Goal: Task Accomplishment & Management: Manage account settings

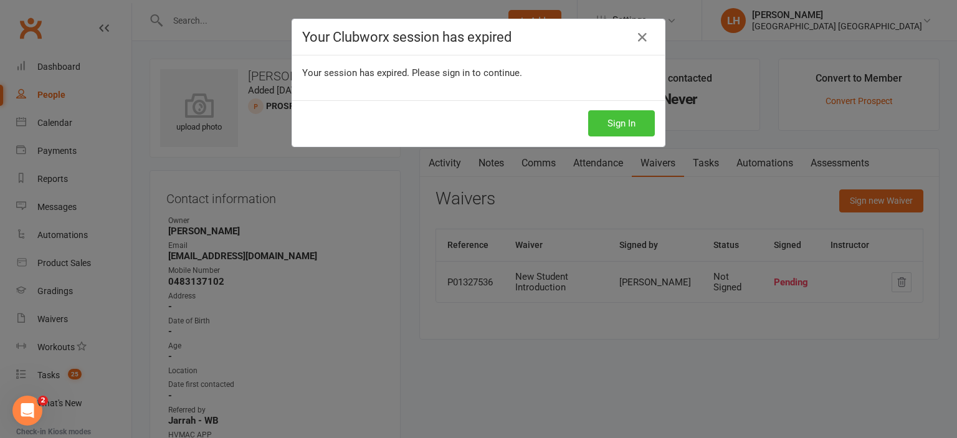
click at [608, 121] on button "Sign In" at bounding box center [621, 123] width 67 height 26
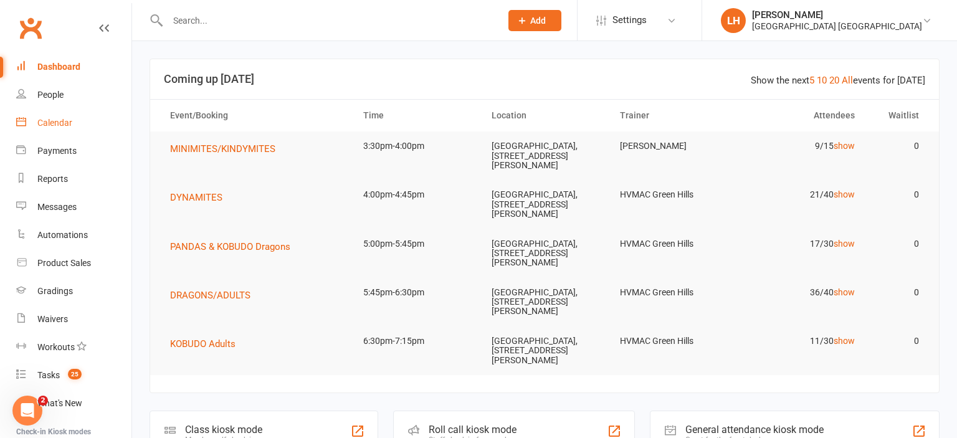
click at [57, 122] on div "Calendar" at bounding box center [54, 123] width 35 height 10
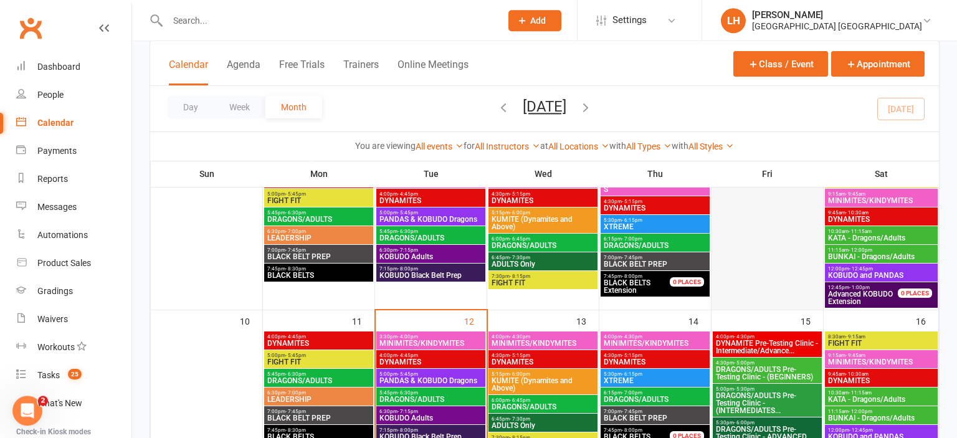
scroll to position [329, 0]
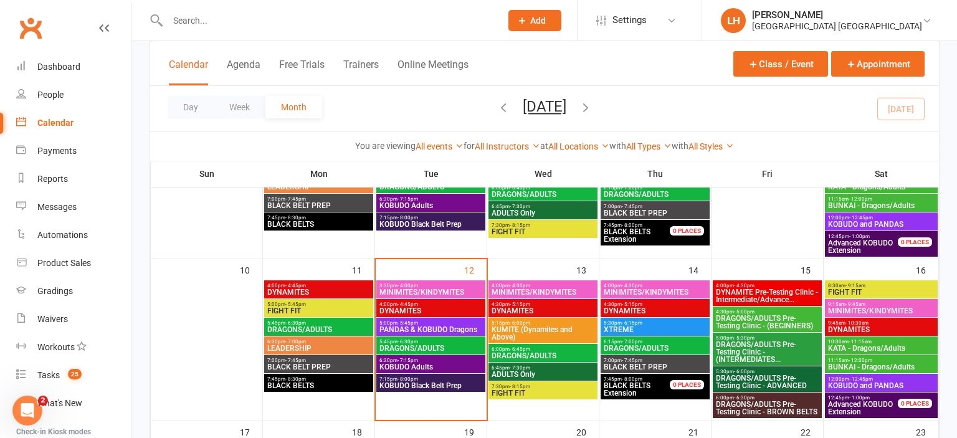
click at [779, 292] on span "DYNAMITE Pre-Testing Clinic - Intermediate/Advance..." at bounding box center [767, 296] width 104 height 15
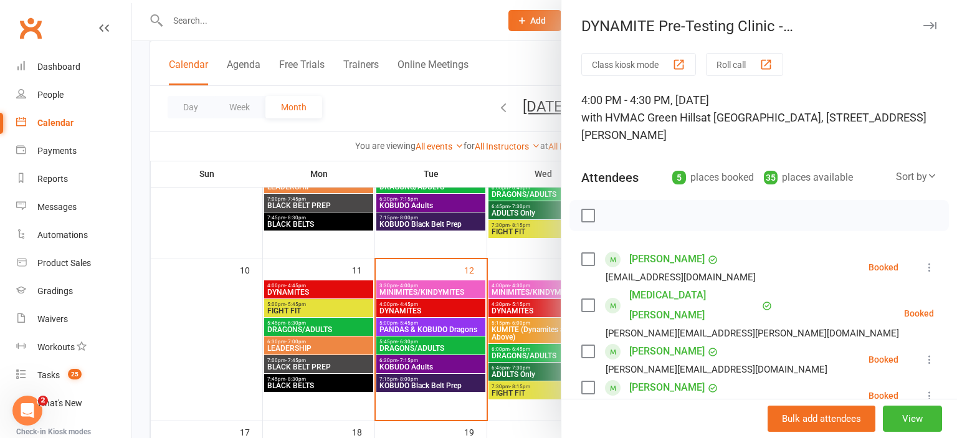
scroll to position [69, 0]
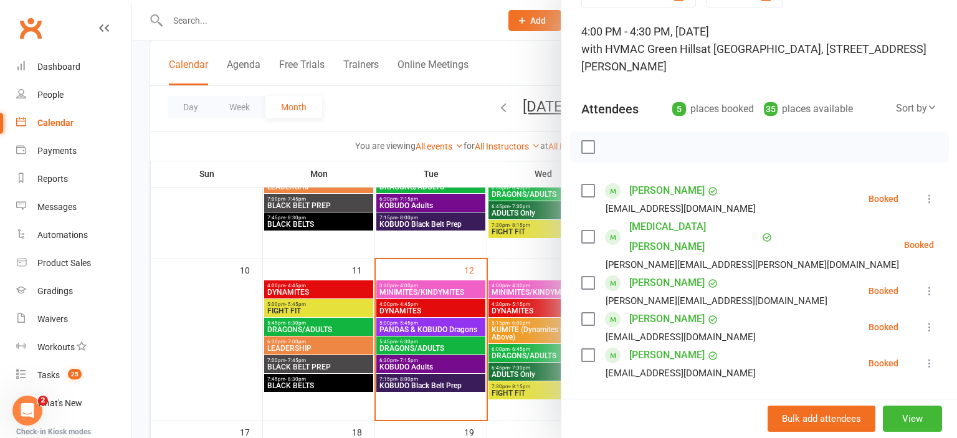
click at [403, 119] on div at bounding box center [544, 219] width 825 height 438
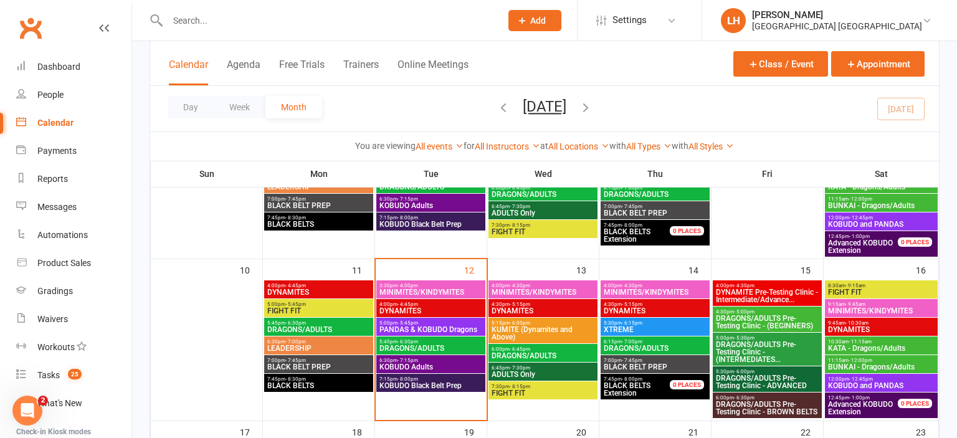
click at [740, 290] on span "DYNAMITE Pre-Testing Clinic - Intermediate/Advance..." at bounding box center [767, 296] width 104 height 15
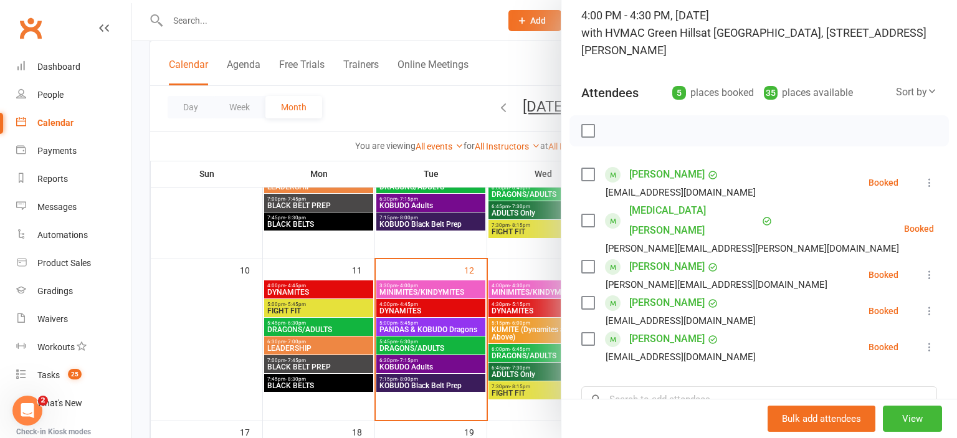
scroll to position [254, 0]
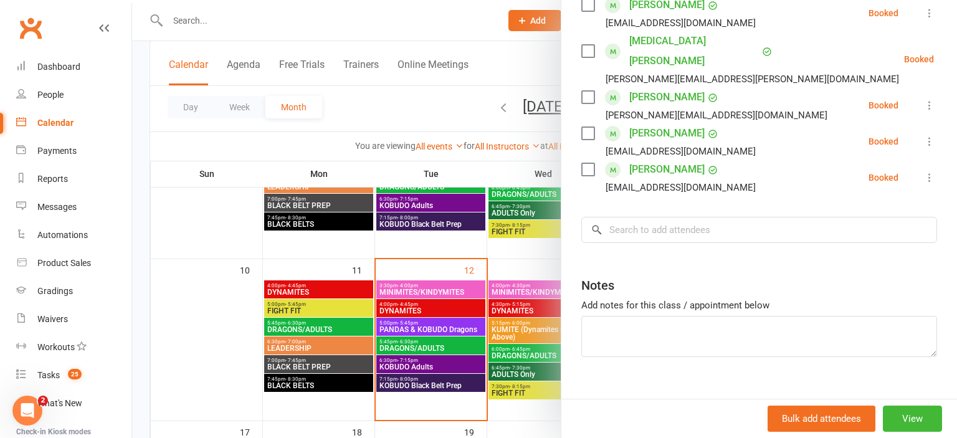
click at [924, 170] on button at bounding box center [929, 177] width 15 height 15
click at [879, 214] on link "Remove" at bounding box center [874, 226] width 123 height 25
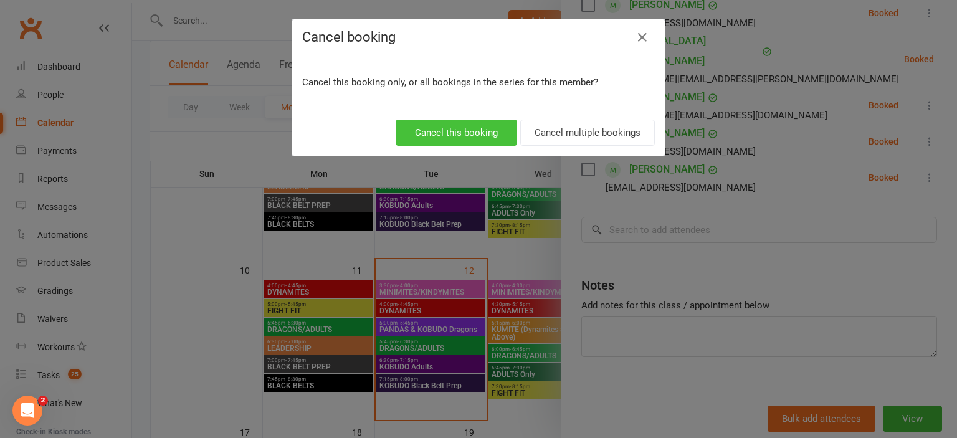
click at [485, 135] on button "Cancel this booking" at bounding box center [457, 133] width 122 height 26
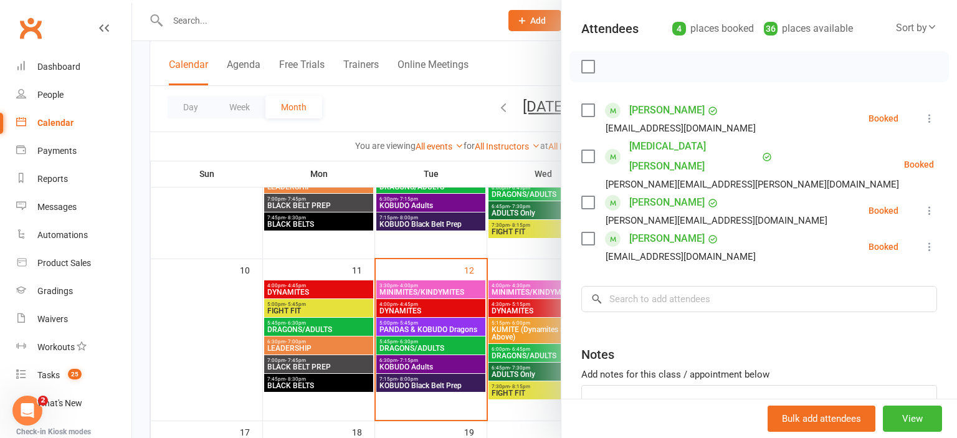
scroll to position [80, 0]
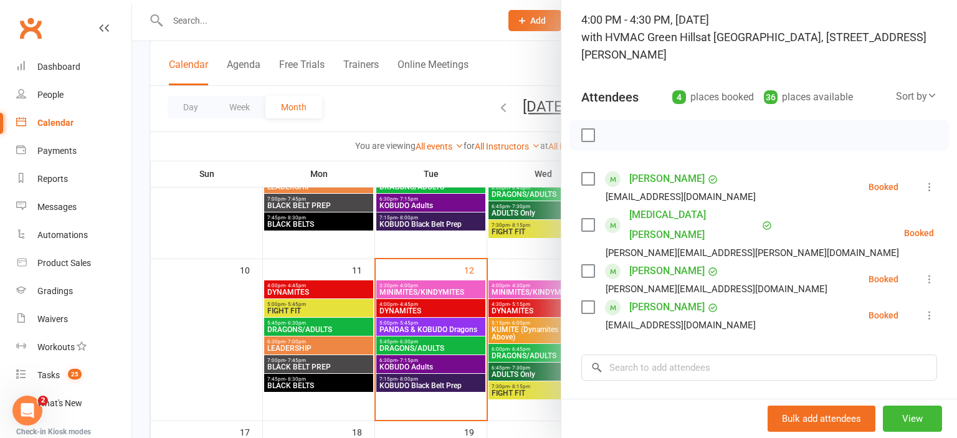
click at [419, 116] on div at bounding box center [544, 219] width 825 height 438
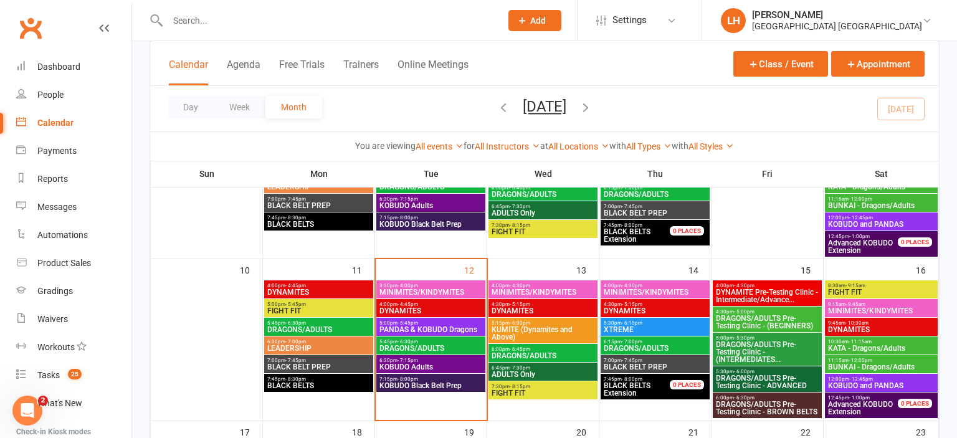
click at [759, 315] on span "DRAGONS/ADULTS Pre-Testing Clinic - (BEGINNERS)" at bounding box center [767, 322] width 104 height 15
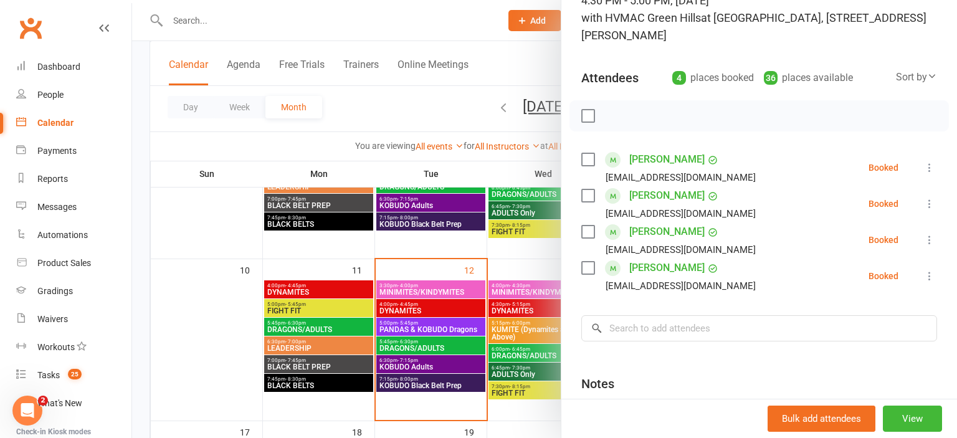
scroll to position [137, 0]
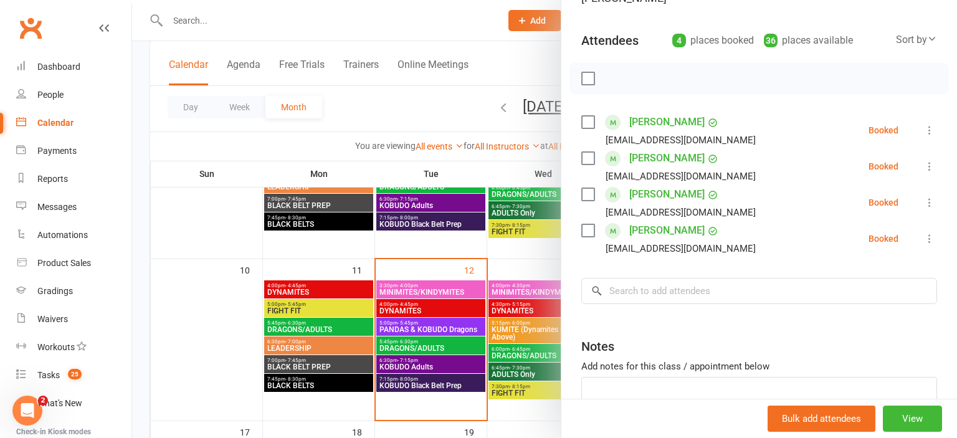
click at [934, 237] on icon at bounding box center [930, 238] width 12 height 12
click at [887, 296] on link "Remove" at bounding box center [874, 287] width 123 height 25
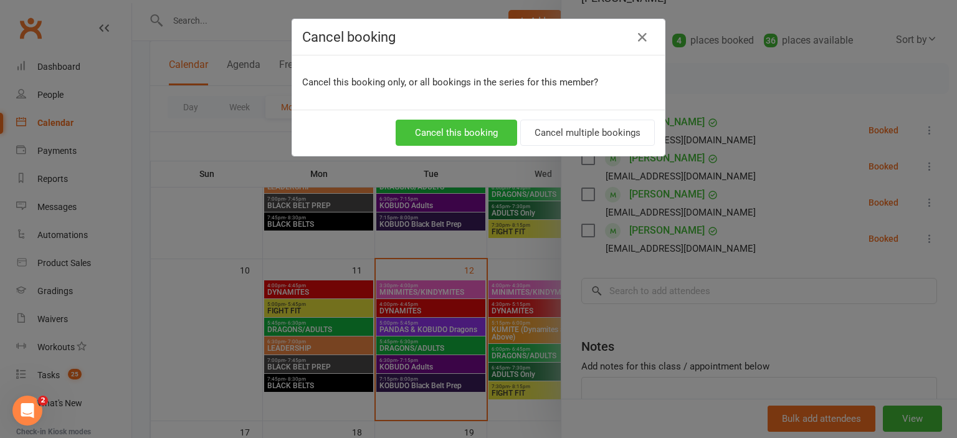
click at [480, 135] on button "Cancel this booking" at bounding box center [457, 133] width 122 height 26
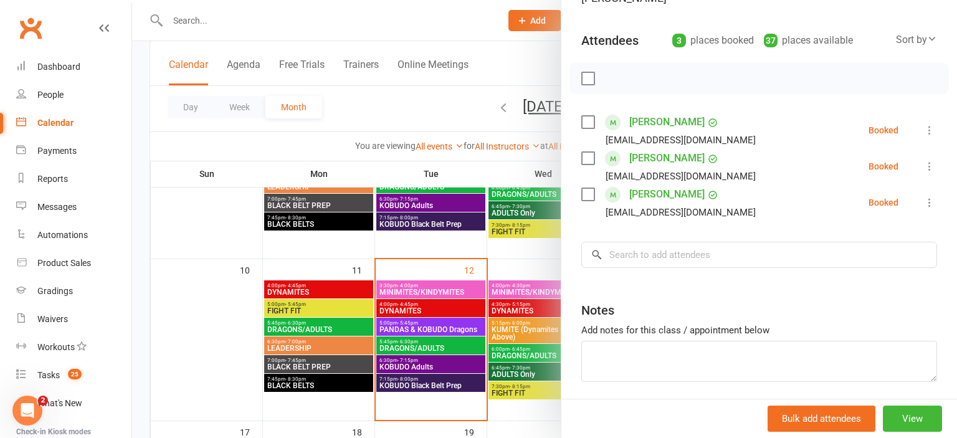
click at [410, 115] on div at bounding box center [544, 219] width 825 height 438
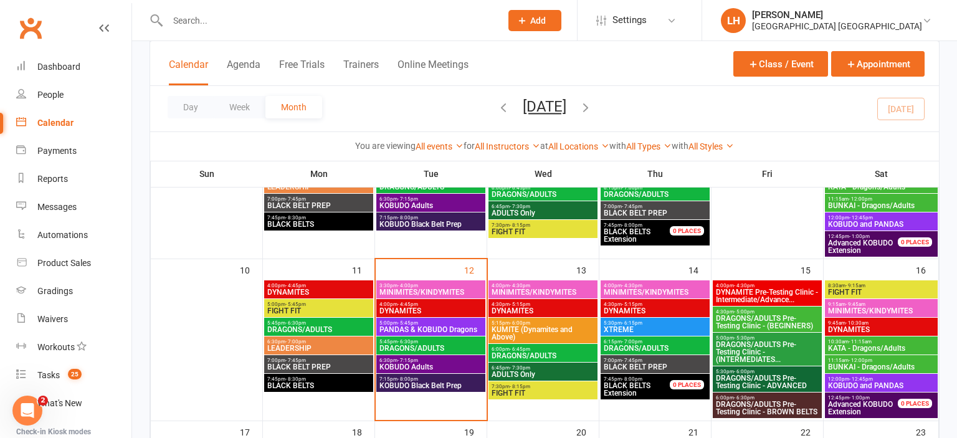
click at [764, 295] on span "DYNAMITE Pre-Testing Clinic - Intermediate/Advance..." at bounding box center [767, 296] width 104 height 15
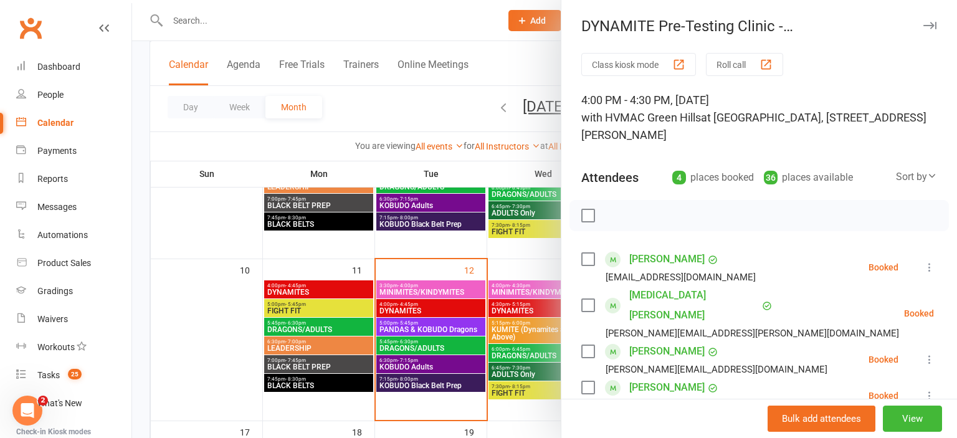
scroll to position [206, 0]
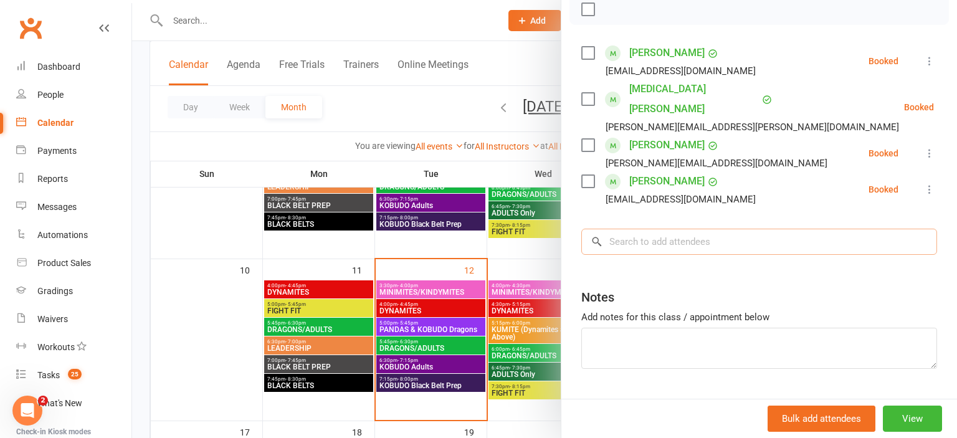
click at [665, 229] on input "search" at bounding box center [759, 242] width 356 height 26
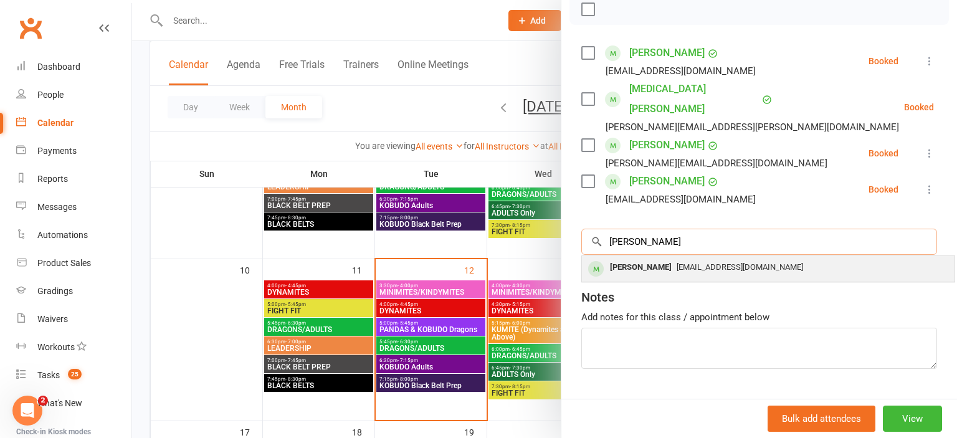
type input "Jerome"
click at [676, 259] on div "Jerome Varghese" at bounding box center [641, 268] width 72 height 18
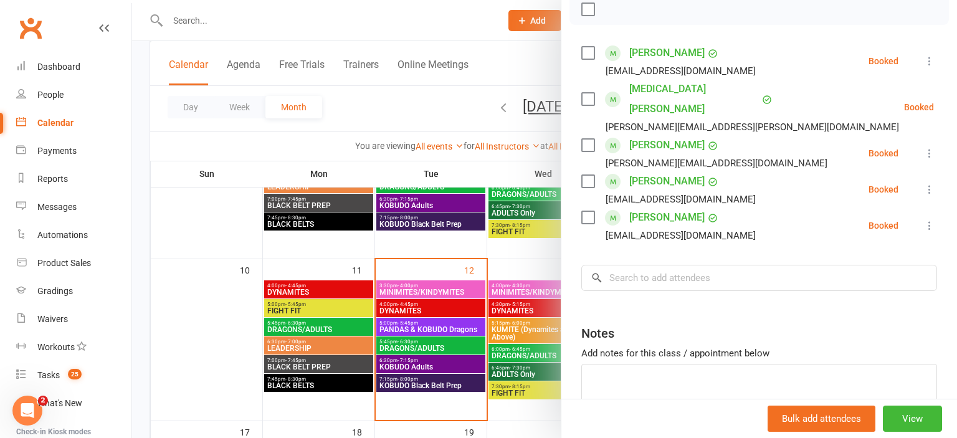
click at [930, 219] on icon at bounding box center [930, 225] width 12 height 12
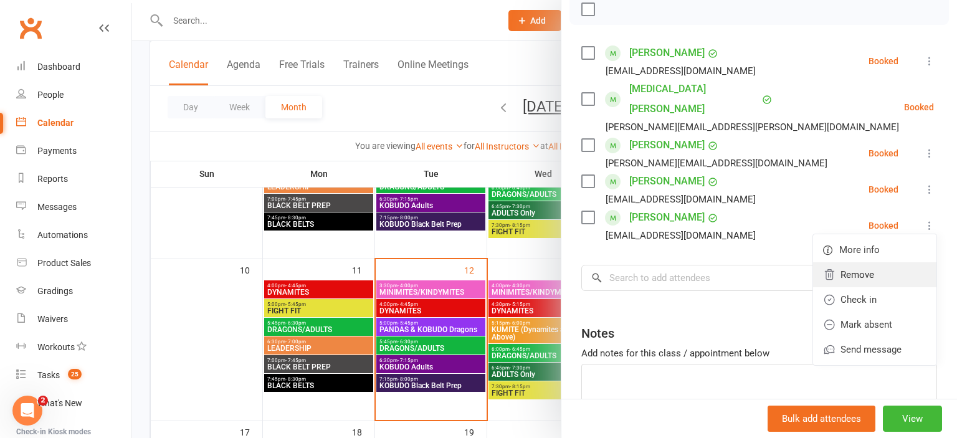
click at [866, 262] on link "Remove" at bounding box center [874, 274] width 123 height 25
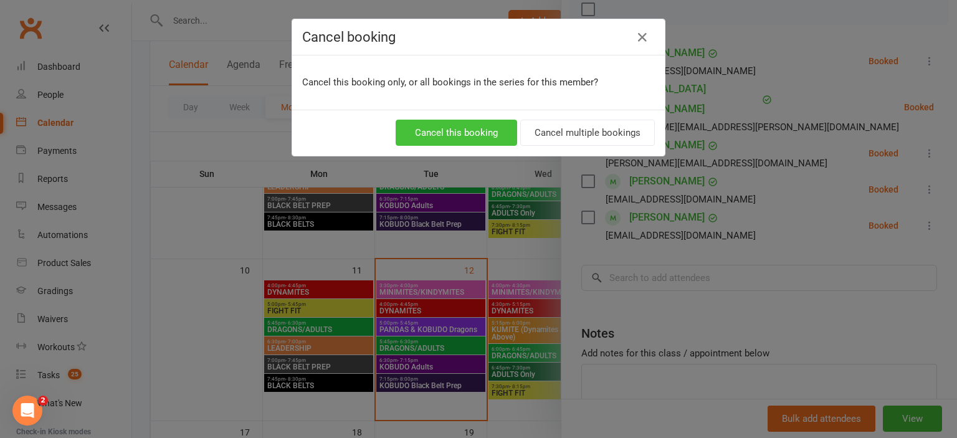
click at [476, 132] on button "Cancel this booking" at bounding box center [457, 133] width 122 height 26
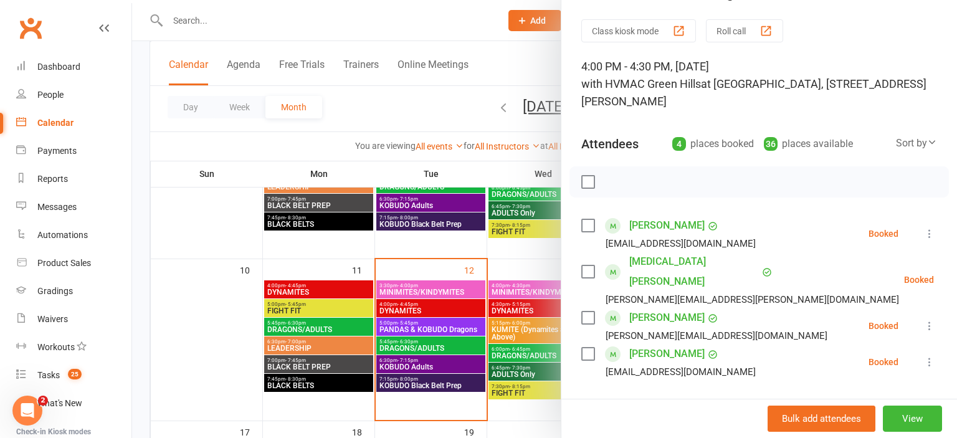
scroll to position [0, 0]
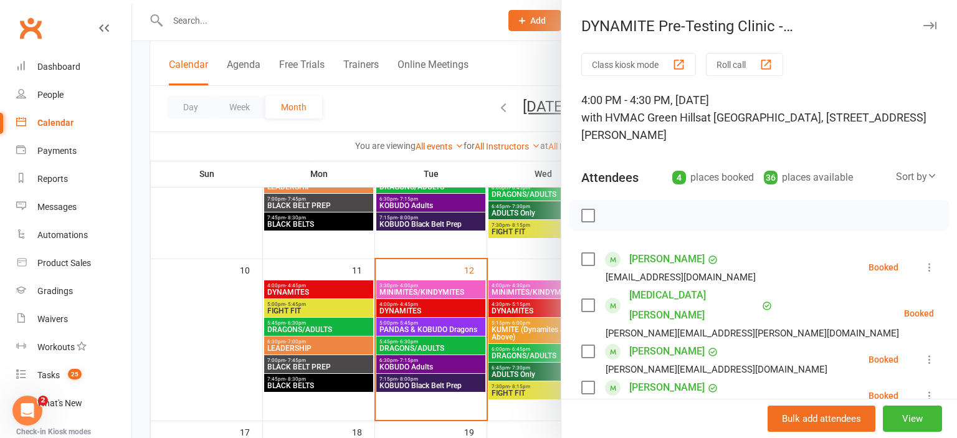
click at [405, 114] on div at bounding box center [544, 219] width 825 height 438
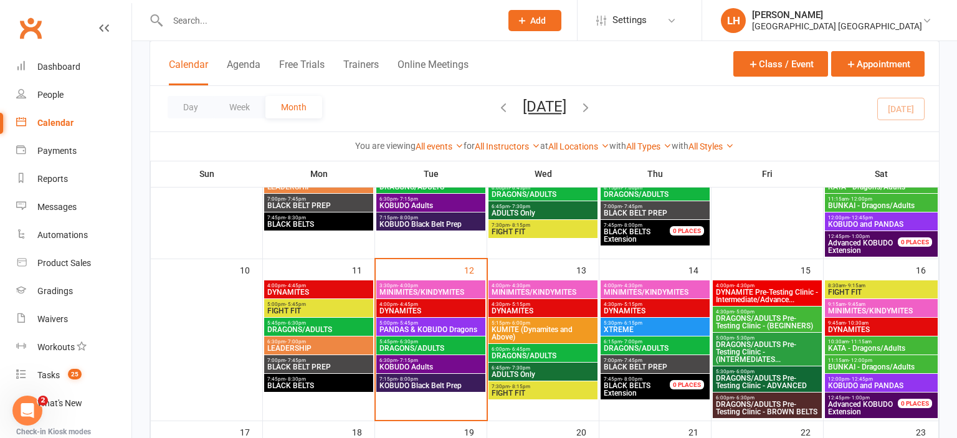
click at [762, 320] on span "DRAGONS/ADULTS Pre-Testing Clinic - (BEGINNERS)" at bounding box center [767, 322] width 104 height 15
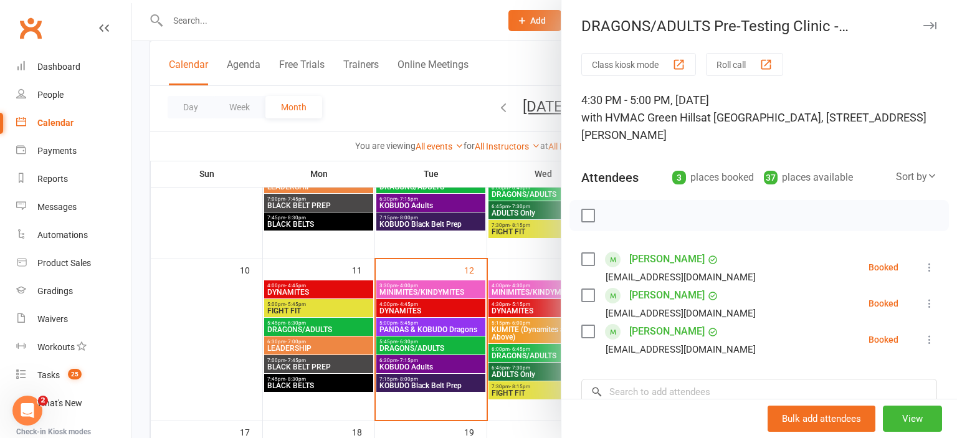
click at [423, 248] on div at bounding box center [544, 219] width 825 height 438
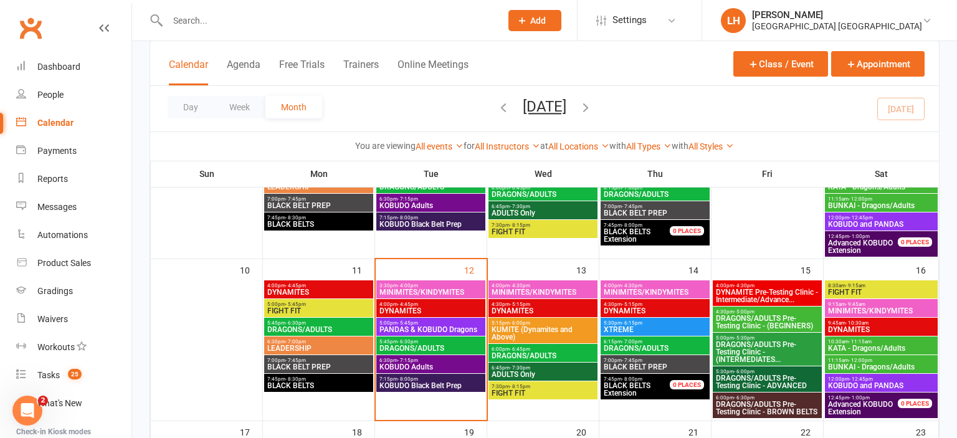
click at [773, 348] on span "DRAGONS/ADULTS Pre-Testing Clinic - (INTERMEDIATES..." at bounding box center [767, 352] width 104 height 22
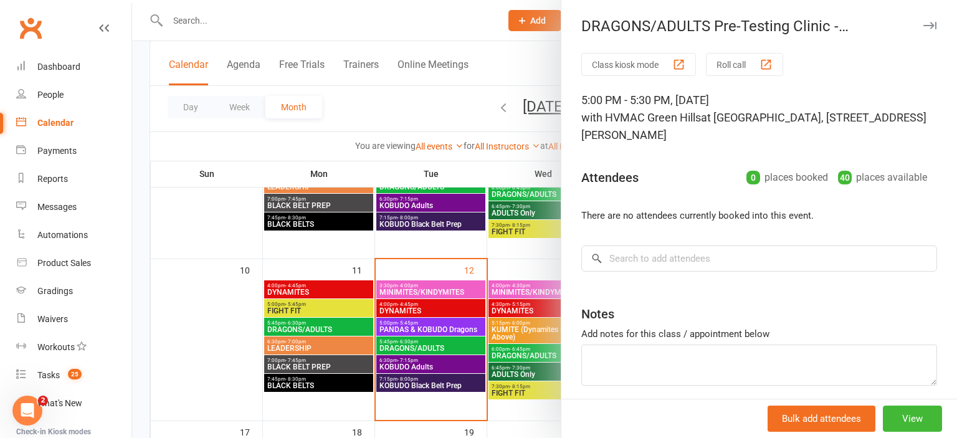
click at [430, 111] on div at bounding box center [544, 219] width 825 height 438
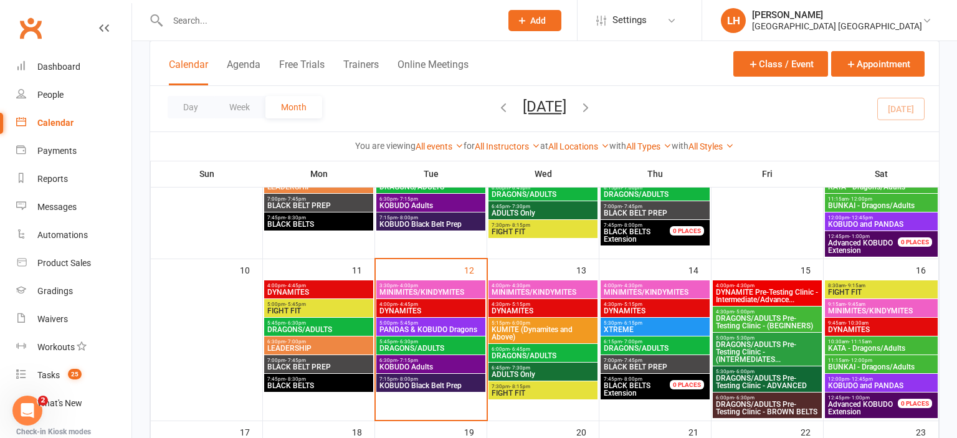
click at [774, 381] on span "DRAGONS/ADULTS Pre-Testing Clinic - ADVANCED" at bounding box center [767, 382] width 104 height 15
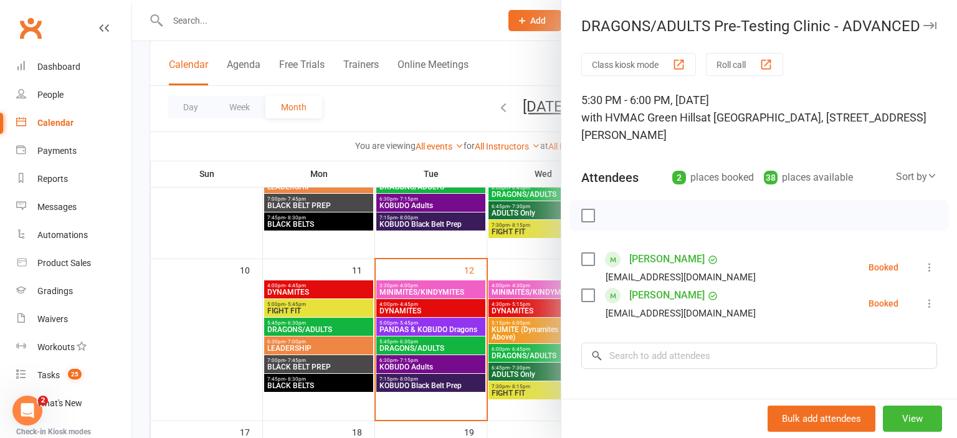
click at [438, 251] on div at bounding box center [544, 219] width 825 height 438
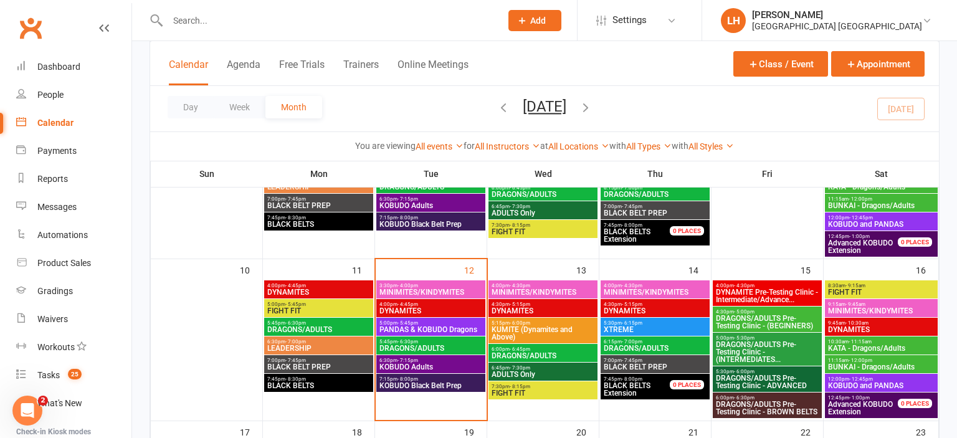
scroll to position [395, 0]
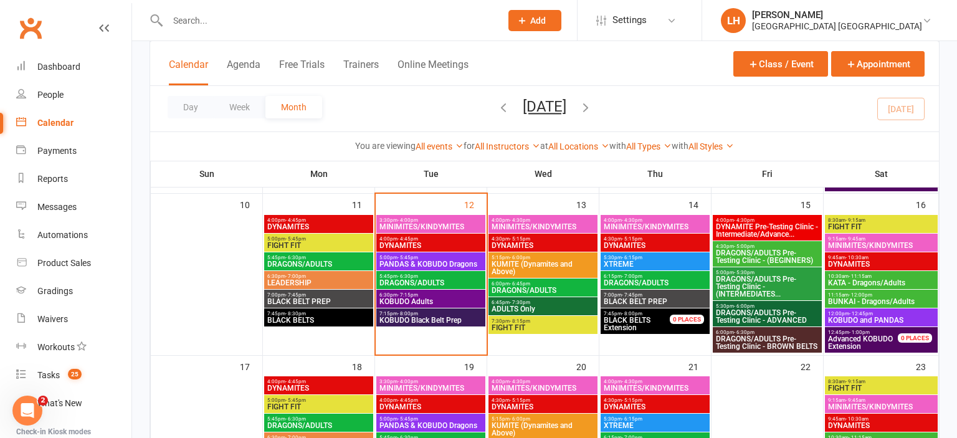
click at [777, 335] on span "DRAGONS/ADULTS Pre-Testing Clinic - BROWN BELTS" at bounding box center [767, 342] width 104 height 15
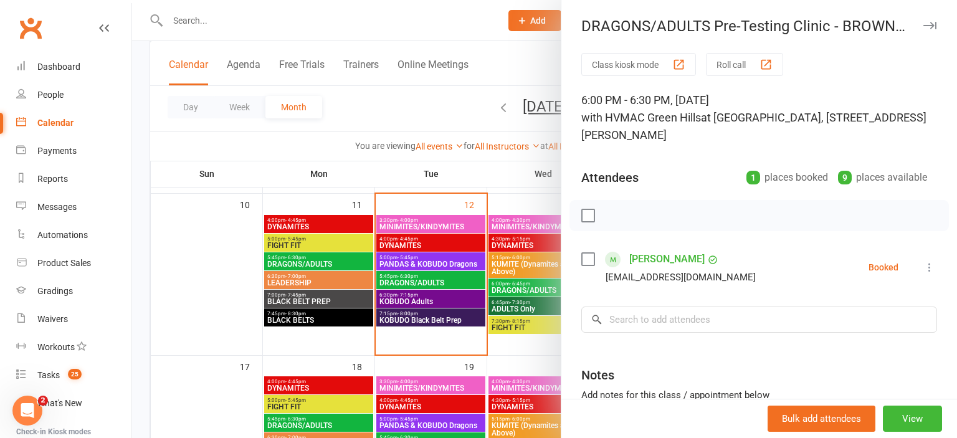
click at [627, 234] on div "Class kiosk mode Roll call 6:00 PM - 6:30 PM, Friday, August, 15, 2025 with HVM…" at bounding box center [760, 281] width 396 height 456
click at [428, 115] on div at bounding box center [544, 219] width 825 height 438
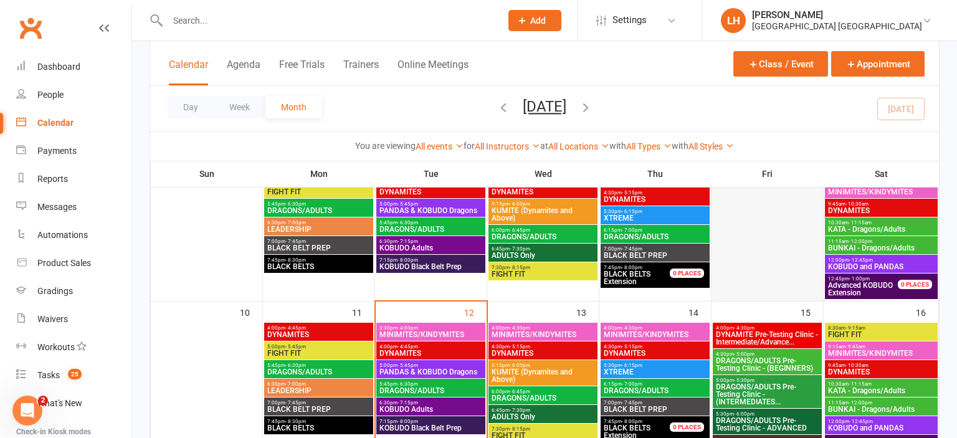
scroll to position [263, 0]
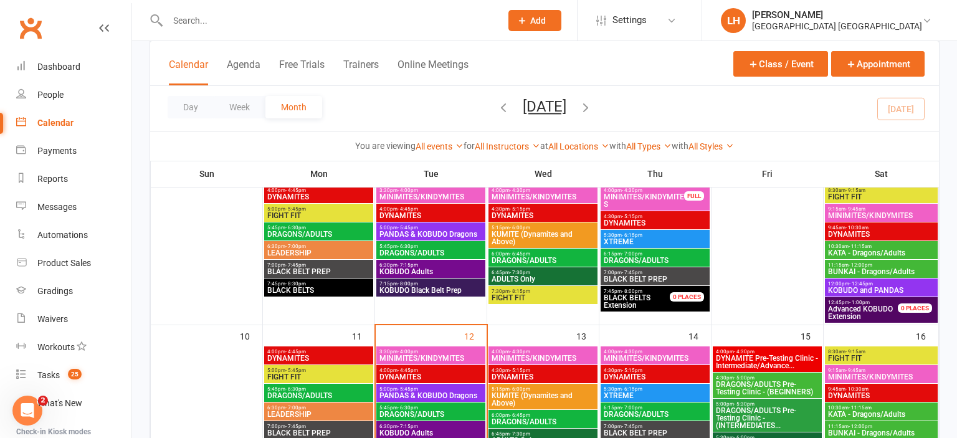
click at [877, 206] on span "9:15am - 9:45am" at bounding box center [882, 209] width 108 height 6
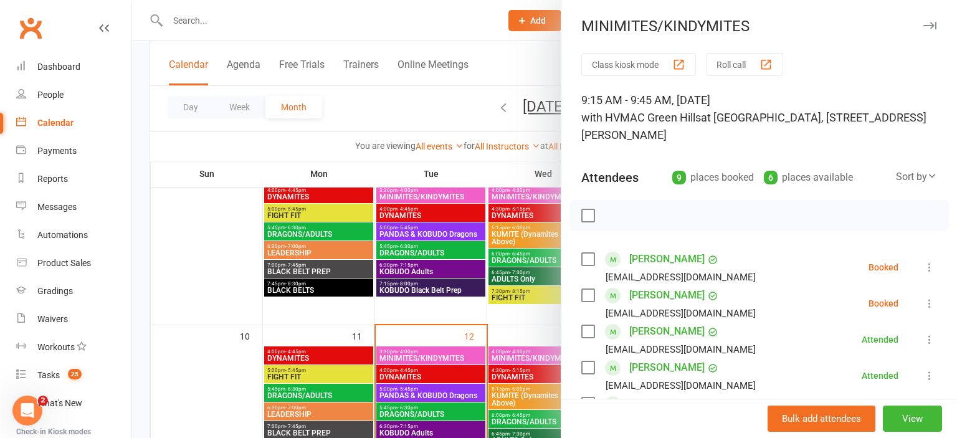
click at [398, 113] on div at bounding box center [544, 219] width 825 height 438
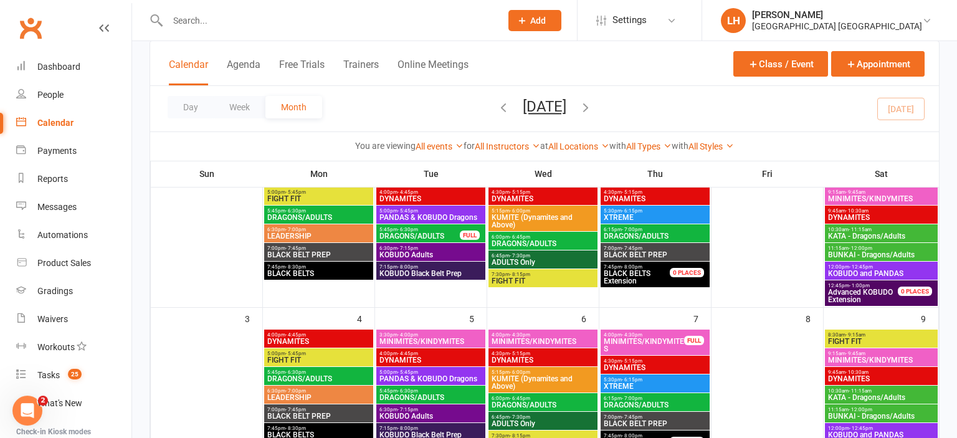
scroll to position [65, 0]
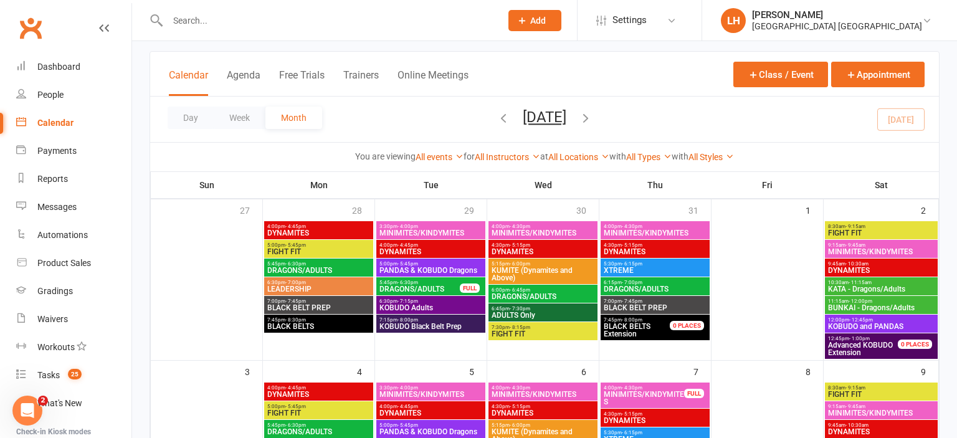
click at [866, 246] on span "9:15am - 9:45am" at bounding box center [882, 245] width 108 height 6
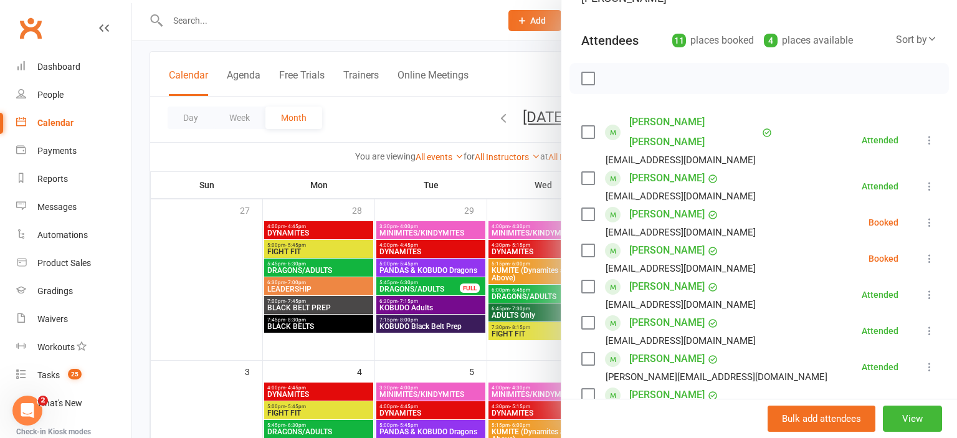
scroll to position [137, 0]
click at [932, 216] on icon at bounding box center [930, 222] width 12 height 12
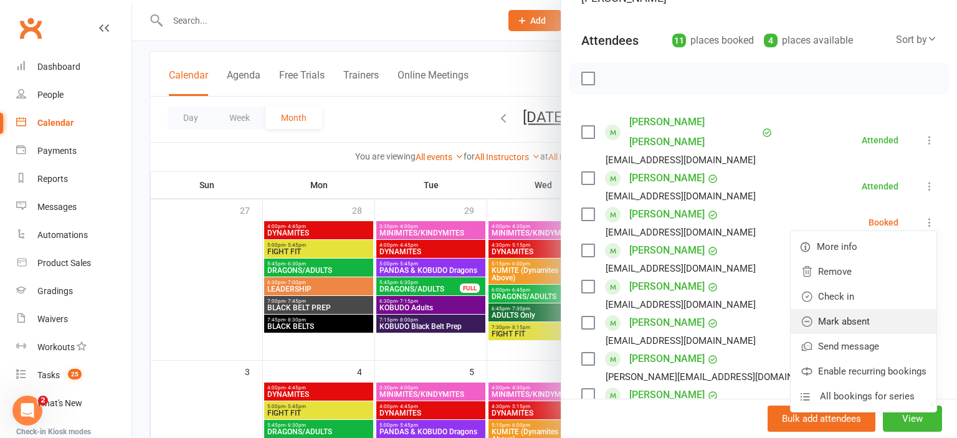
click at [881, 309] on link "Mark absent" at bounding box center [864, 321] width 146 height 25
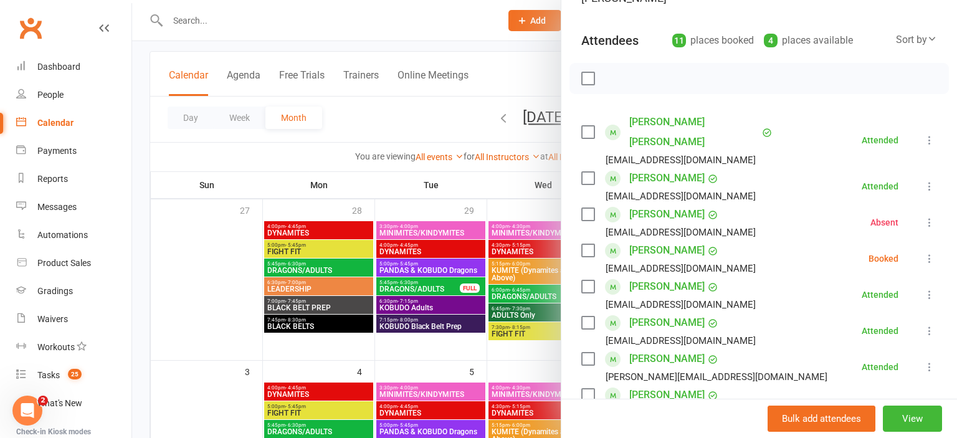
click at [930, 252] on icon at bounding box center [930, 258] width 12 height 12
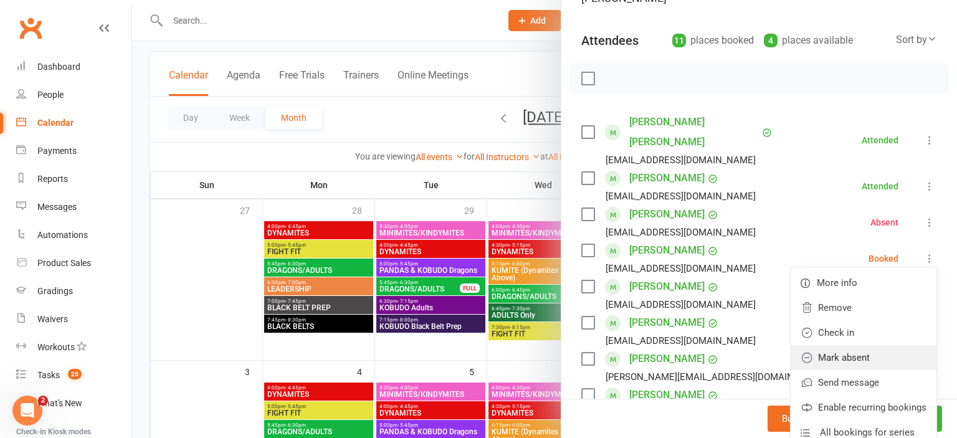
click at [866, 345] on link "Mark absent" at bounding box center [864, 357] width 146 height 25
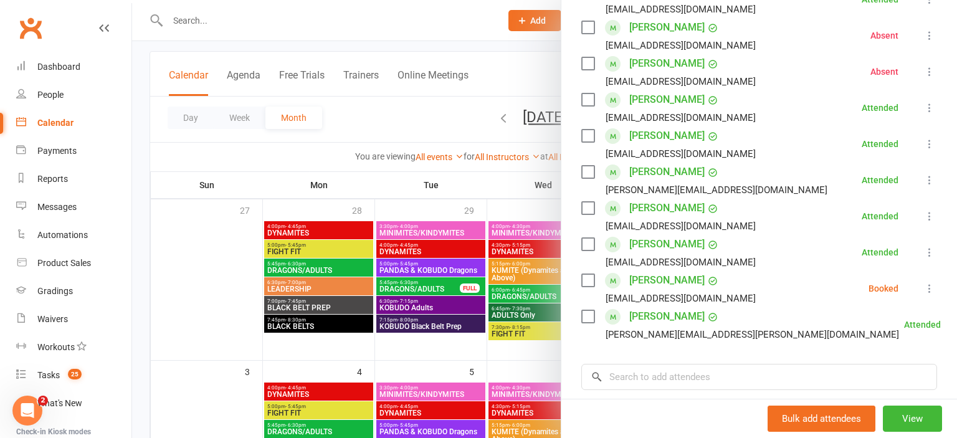
scroll to position [344, 0]
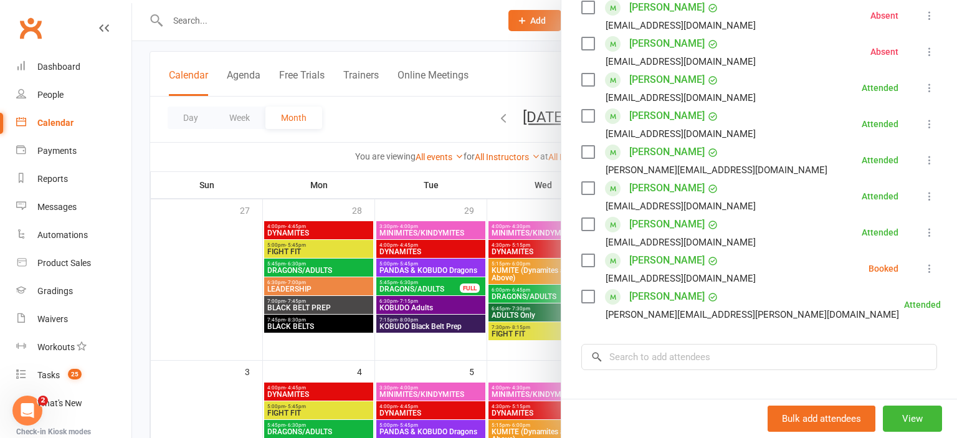
click at [932, 262] on icon at bounding box center [930, 268] width 12 height 12
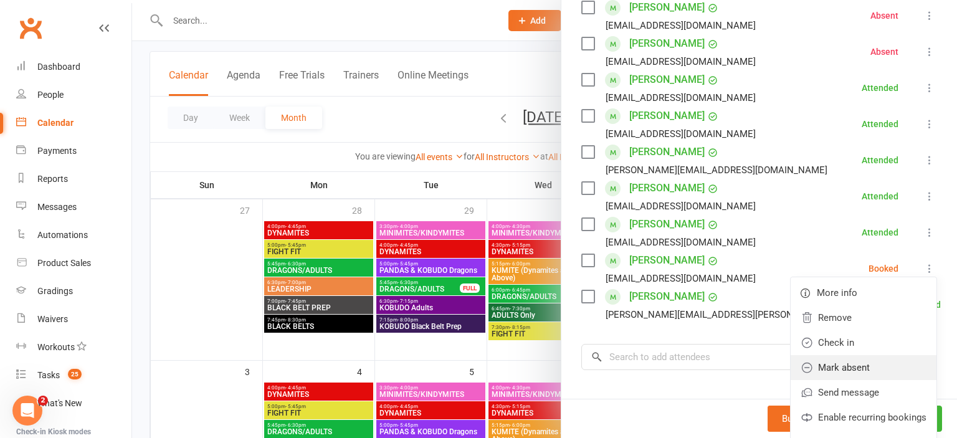
click at [886, 355] on link "Mark absent" at bounding box center [864, 367] width 146 height 25
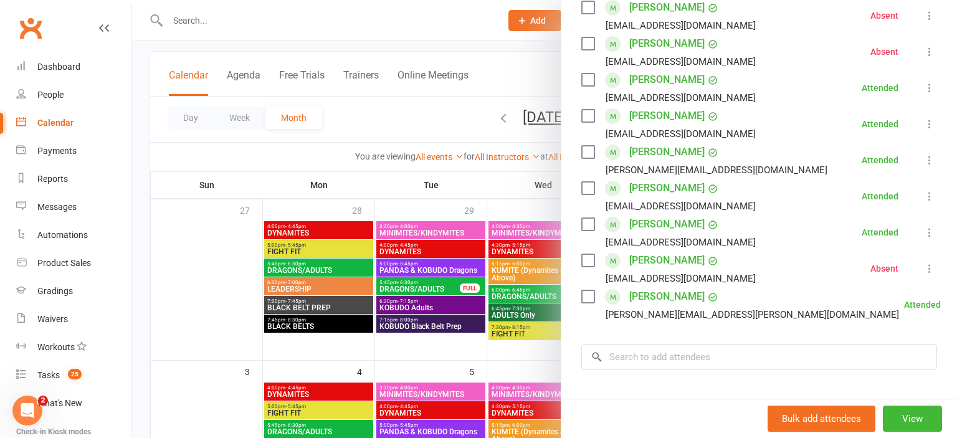
click at [395, 124] on div at bounding box center [544, 219] width 825 height 438
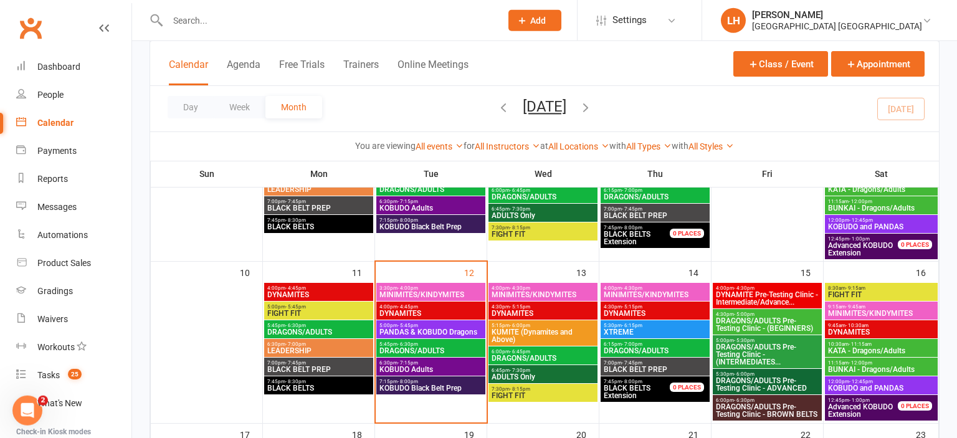
scroll to position [329, 0]
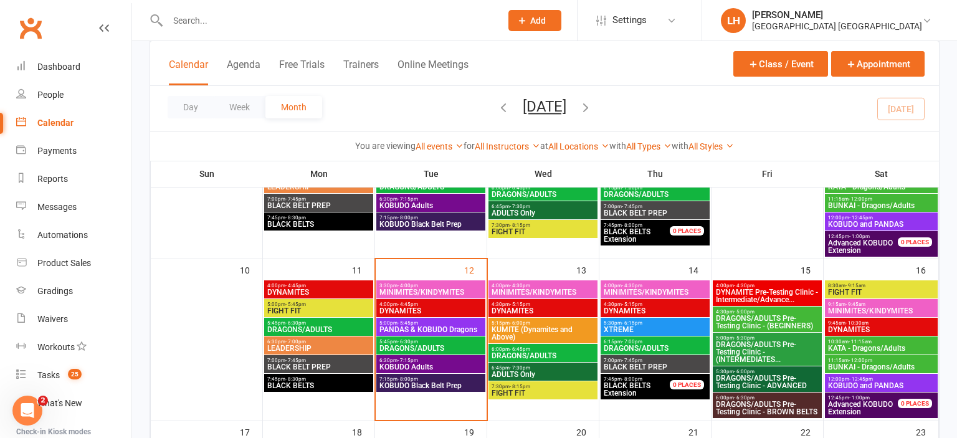
click at [417, 309] on span "DYNAMITES" at bounding box center [431, 310] width 104 height 7
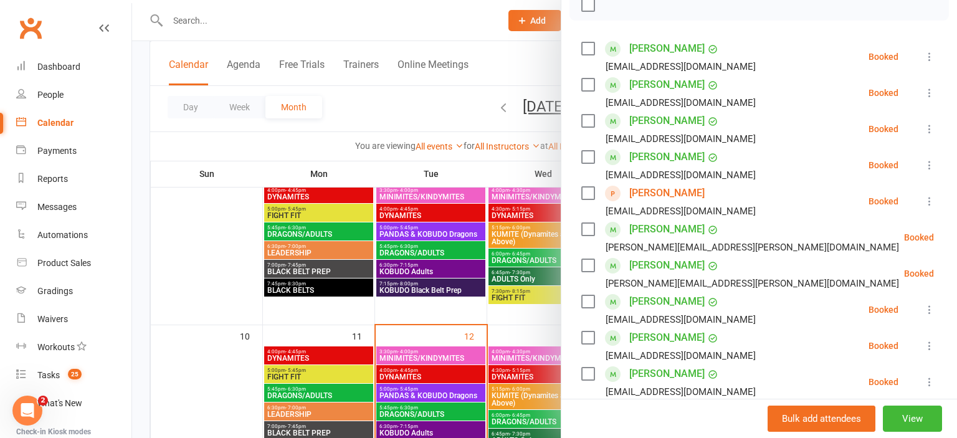
scroll to position [184, 0]
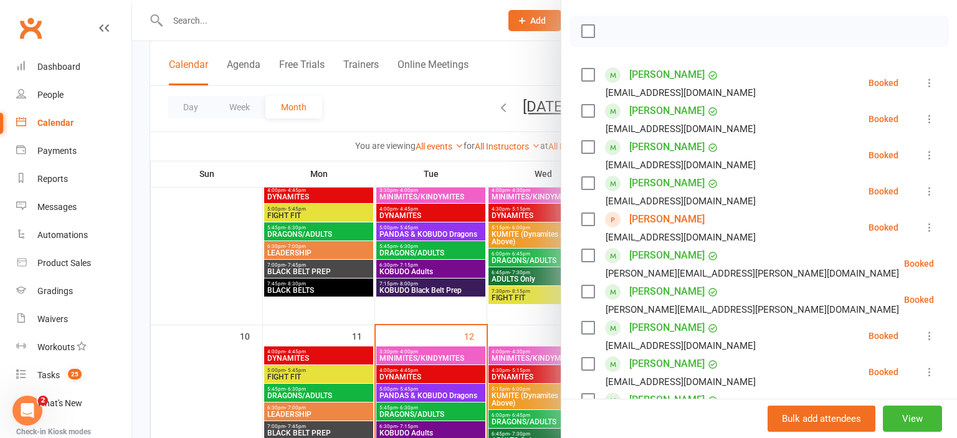
click at [645, 222] on link "[PERSON_NAME]" at bounding box center [666, 219] width 75 height 20
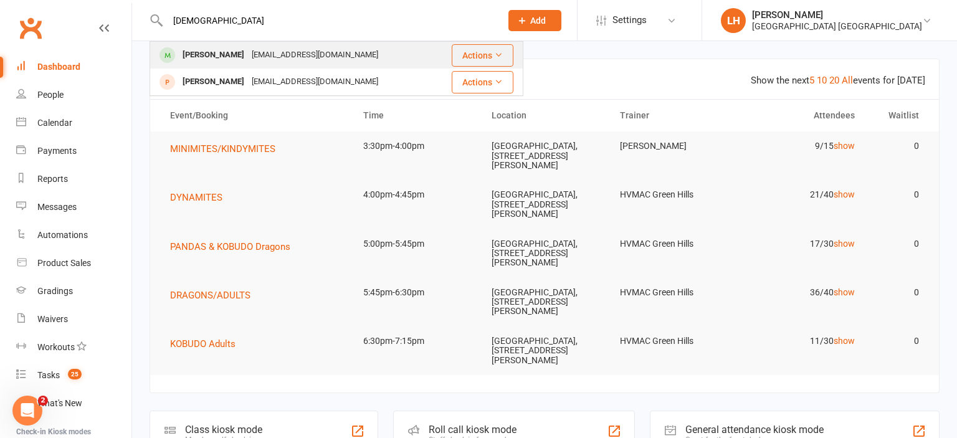
type input "[DEMOGRAPHIC_DATA]"
click at [259, 48] on div "[EMAIL_ADDRESS][DOMAIN_NAME]" at bounding box center [315, 55] width 134 height 18
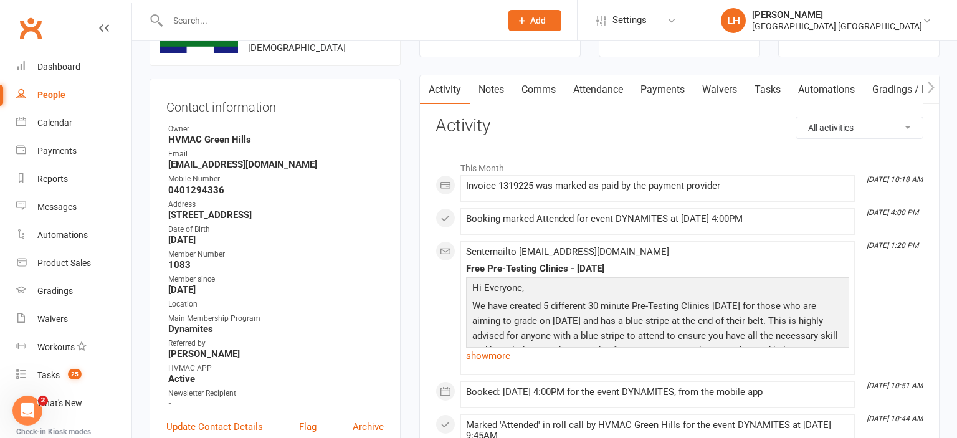
scroll to position [65, 0]
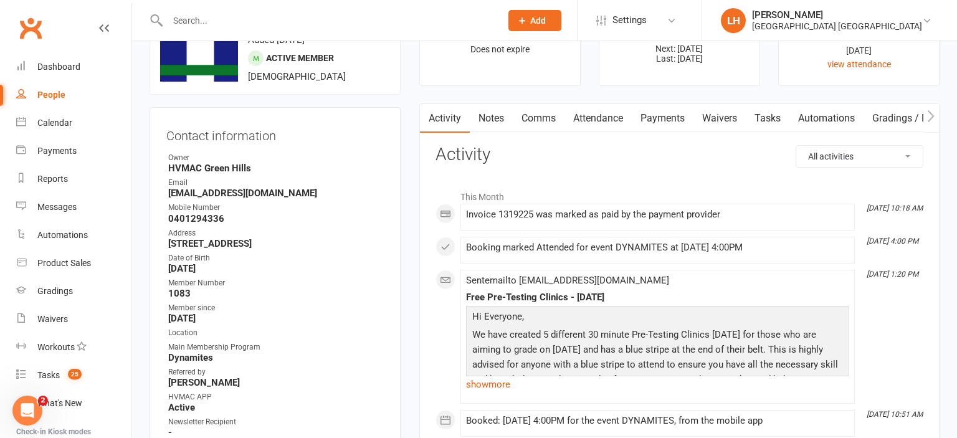
click at [607, 111] on link "Attendance" at bounding box center [598, 118] width 67 height 29
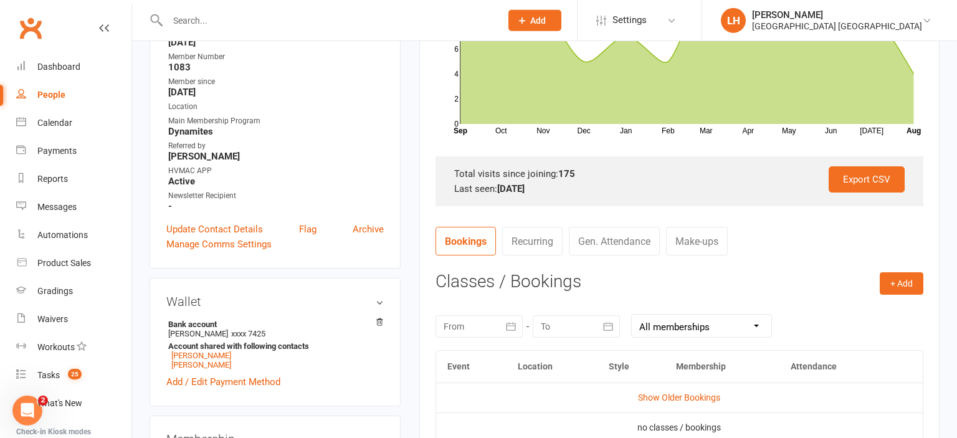
scroll to position [329, 0]
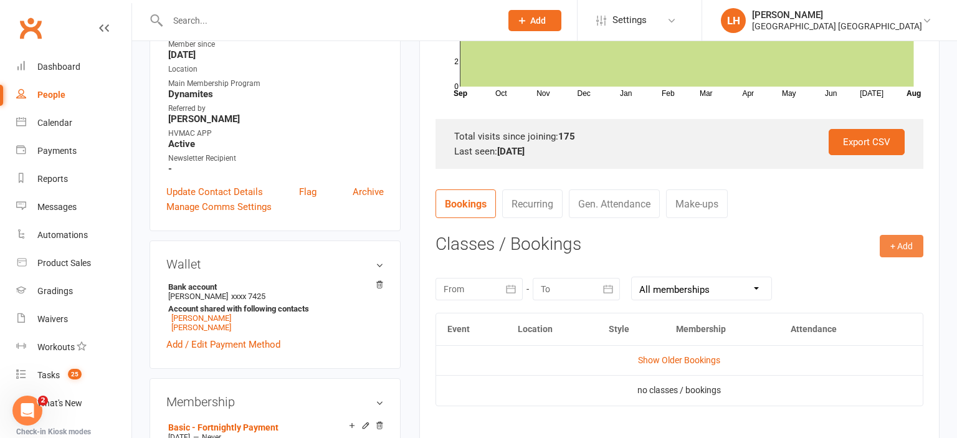
click at [884, 246] on button "+ Add" at bounding box center [902, 246] width 44 height 22
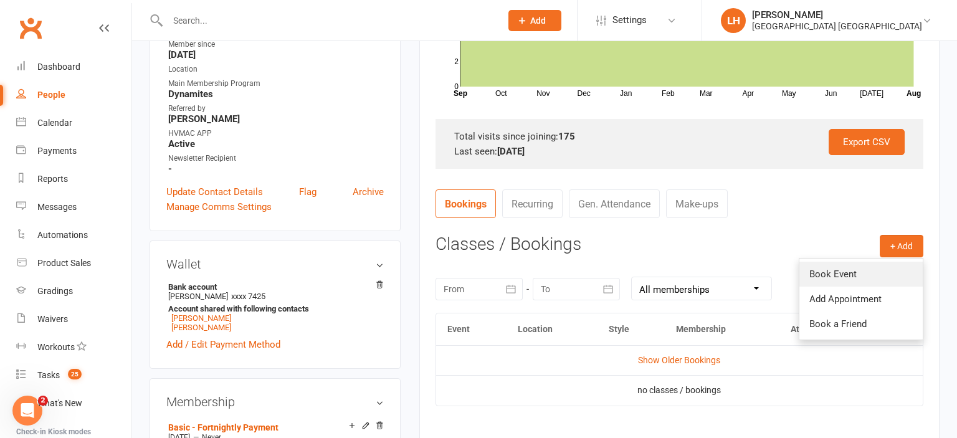
click at [869, 272] on link "Book Event" at bounding box center [861, 274] width 123 height 25
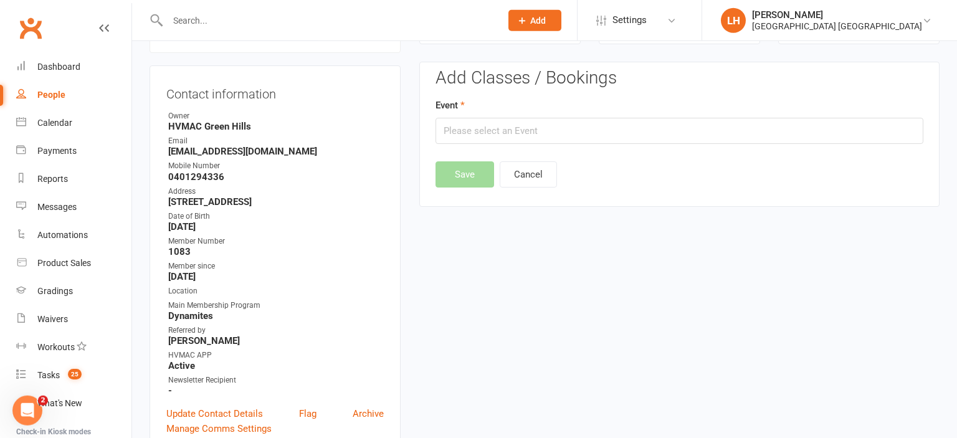
scroll to position [107, 0]
click at [477, 138] on input "text" at bounding box center [680, 131] width 488 height 26
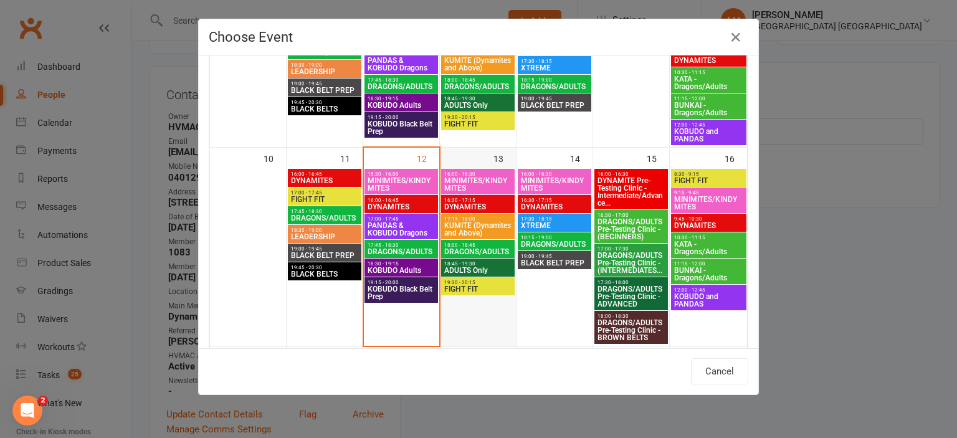
scroll to position [344, 0]
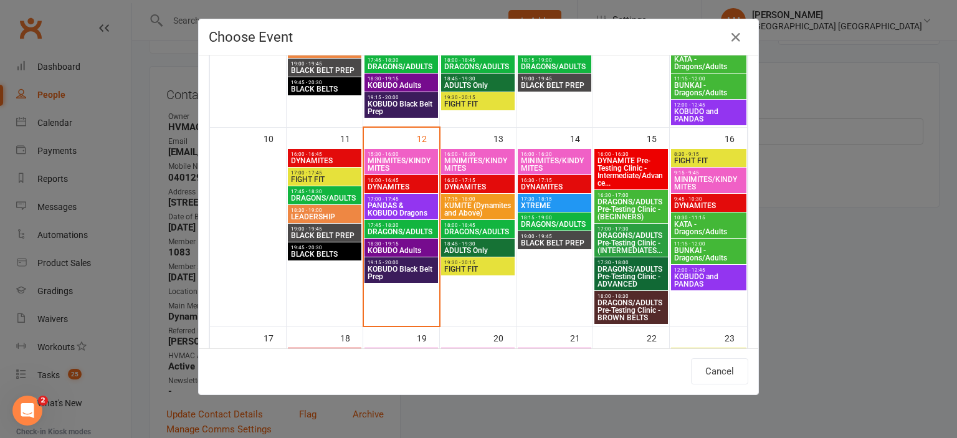
click at [403, 181] on span "16:00 - 16:45" at bounding box center [401, 181] width 69 height 6
type input "DYNAMITES - Aug 12, 2025 4:00:00 PM"
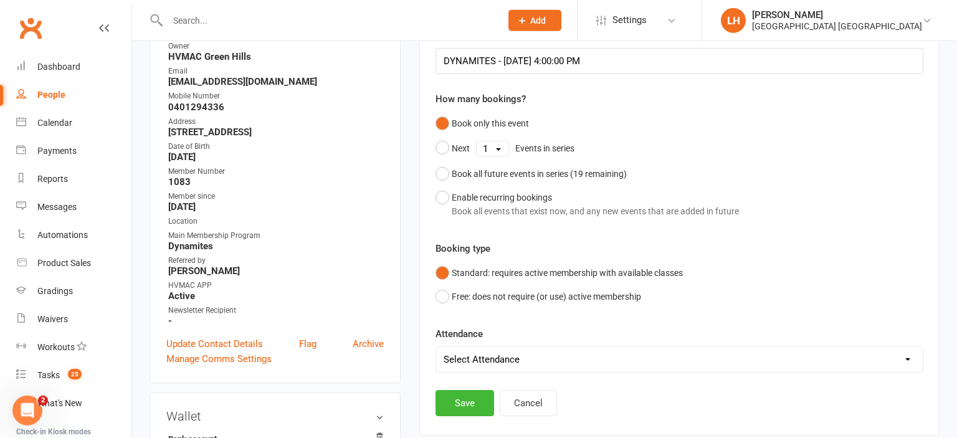
scroll to position [238, 0]
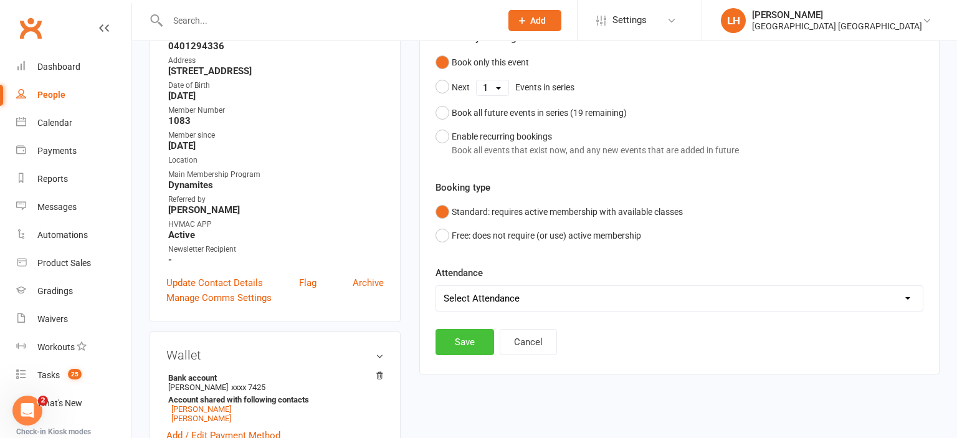
click at [475, 335] on button "Save" at bounding box center [465, 342] width 59 height 26
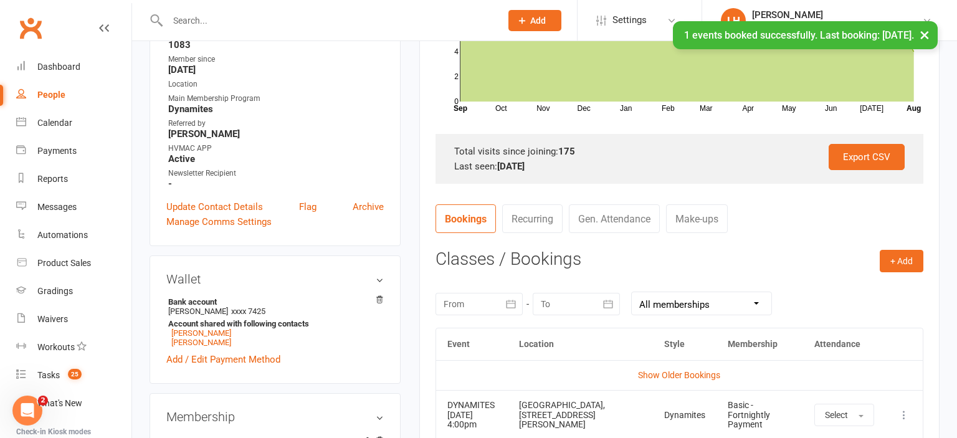
scroll to position [370, 0]
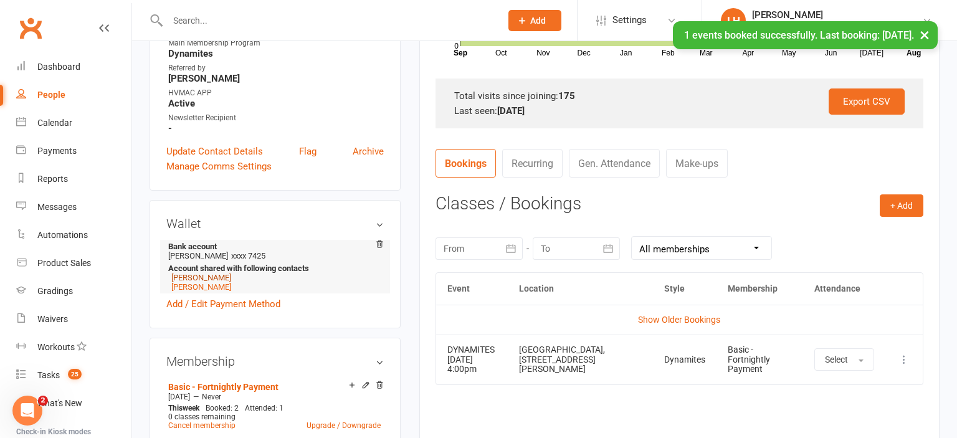
click at [223, 282] on link "[PERSON_NAME]" at bounding box center [201, 277] width 60 height 9
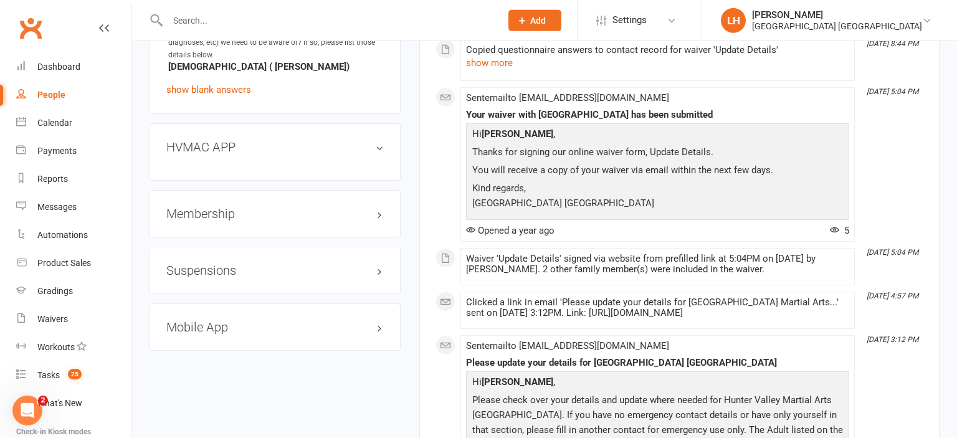
scroll to position [1316, 0]
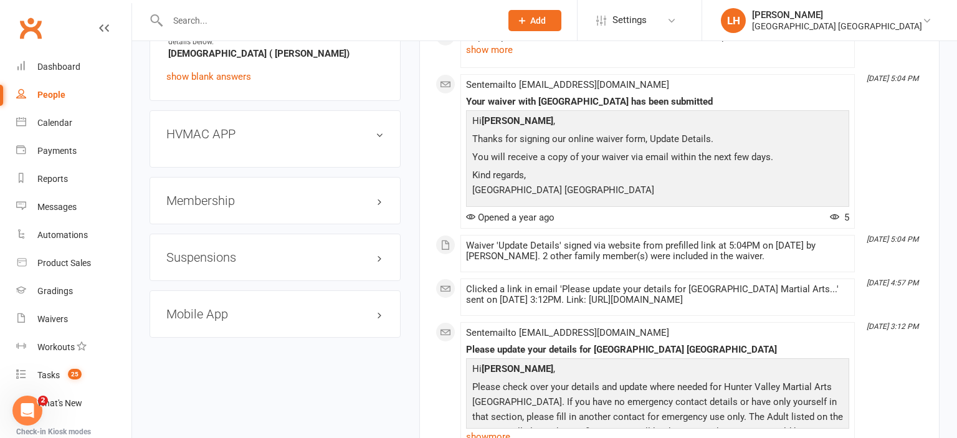
click at [203, 313] on h3 "Mobile App" at bounding box center [275, 314] width 218 height 14
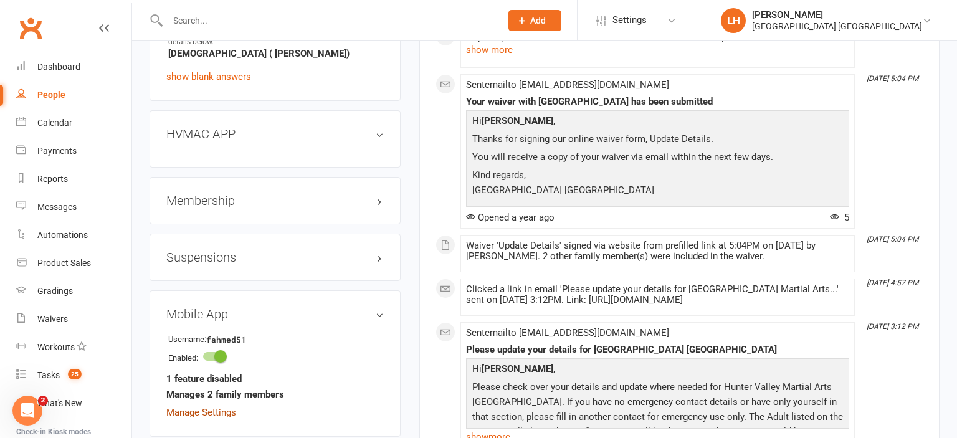
click at [228, 407] on link "Manage Settings" at bounding box center [201, 412] width 70 height 11
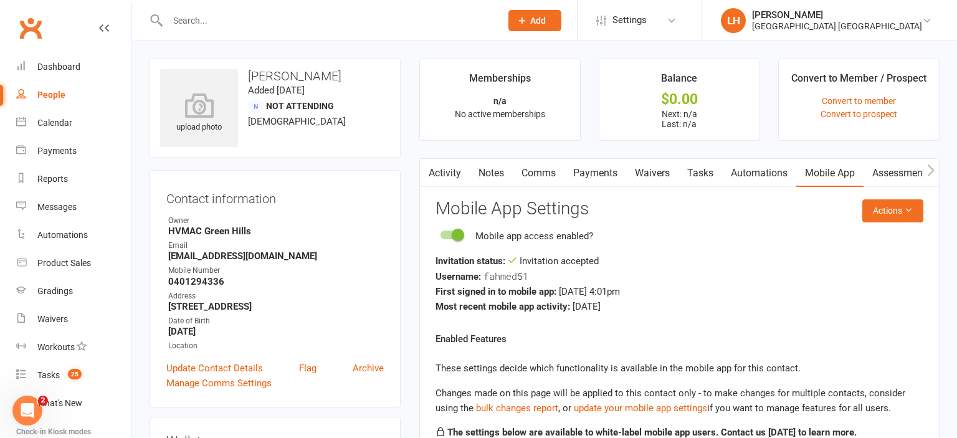
click at [249, 29] on input "text" at bounding box center [328, 20] width 328 height 17
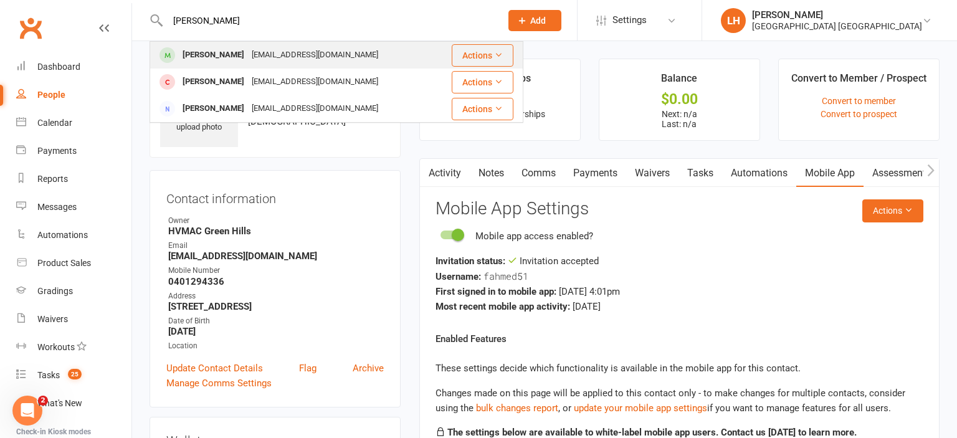
type input "jerald"
click at [265, 59] on div "tibinv19@gmail.com" at bounding box center [315, 55] width 134 height 18
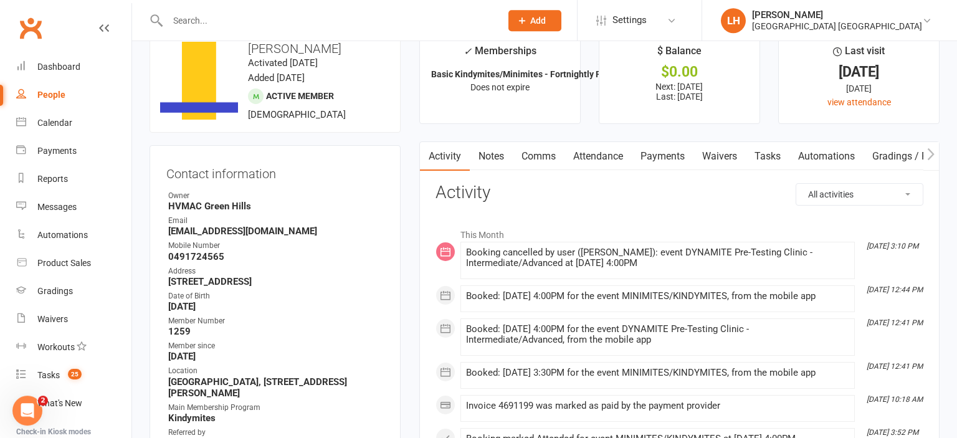
scroll to position [65, 0]
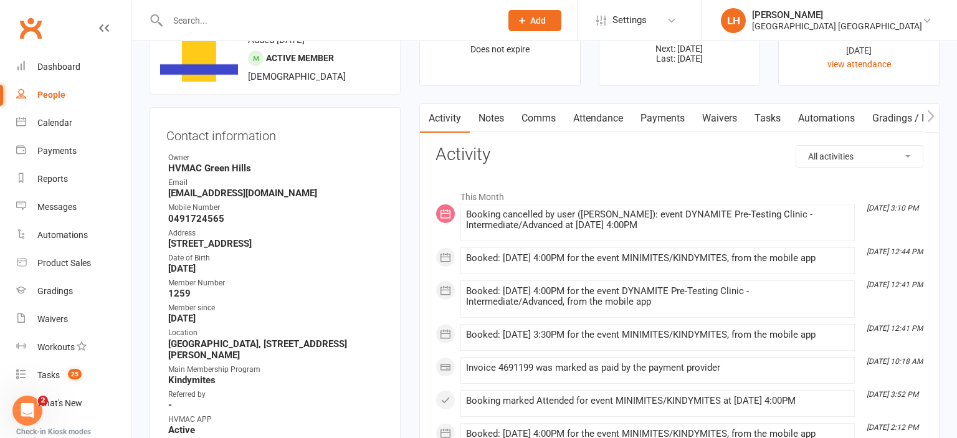
click at [549, 120] on link "Comms" at bounding box center [539, 118] width 52 height 29
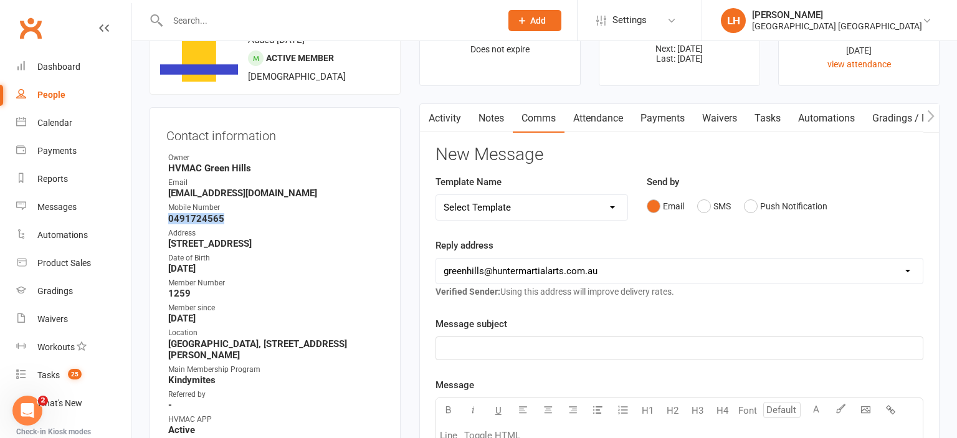
drag, startPoint x: 229, startPoint y: 218, endPoint x: 166, endPoint y: 221, distance: 62.4
click at [166, 221] on li "Mobile Number 0491724565" at bounding box center [275, 213] width 218 height 22
copy strong "0491724565"
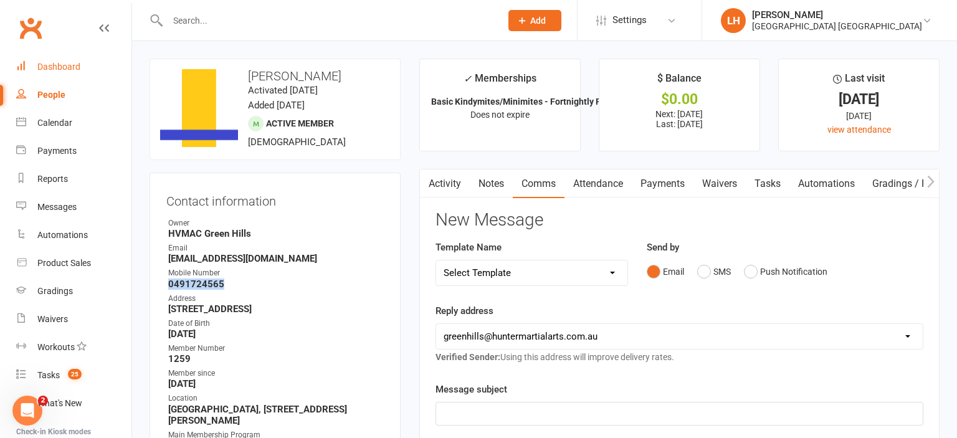
click at [70, 65] on div "Dashboard" at bounding box center [58, 67] width 43 height 10
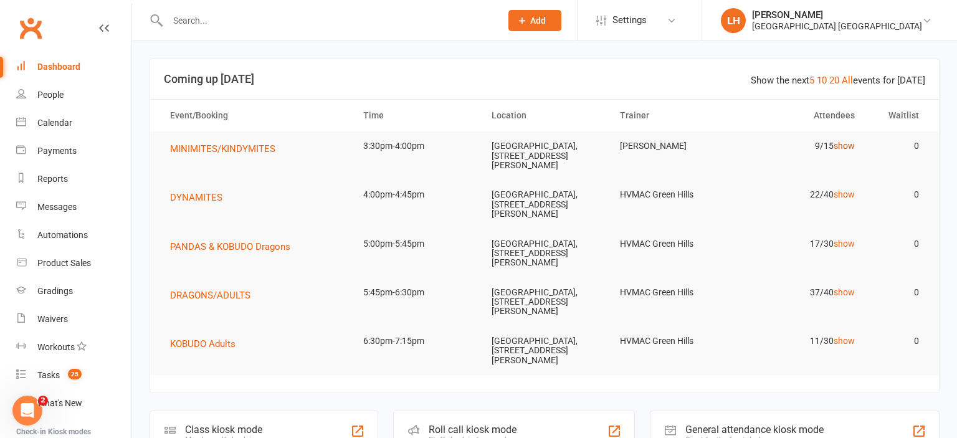
click at [846, 146] on link "show" at bounding box center [844, 146] width 21 height 10
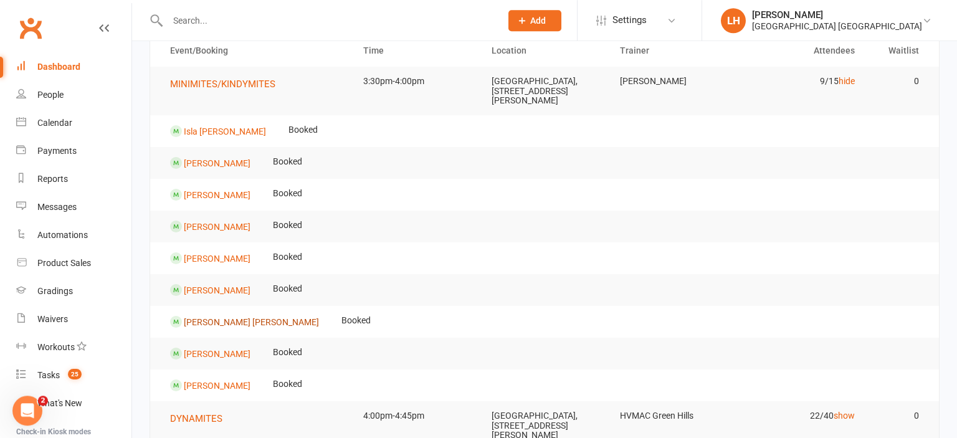
scroll to position [132, 0]
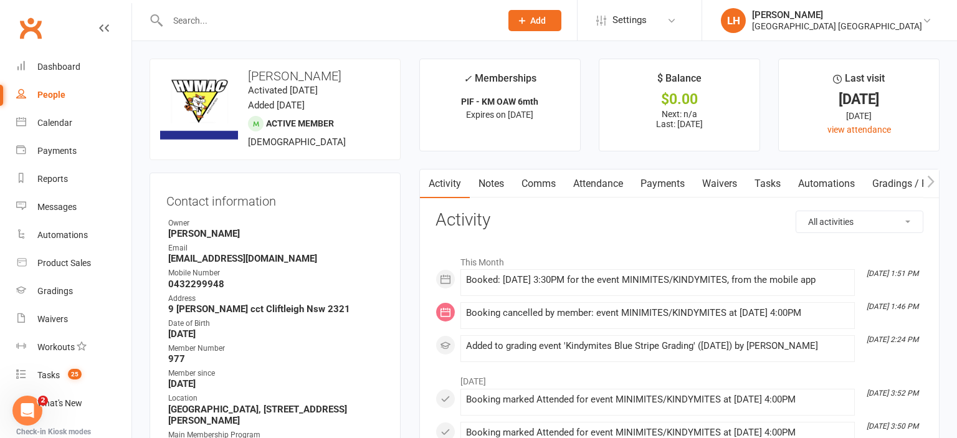
click at [604, 183] on link "Attendance" at bounding box center [598, 184] width 67 height 29
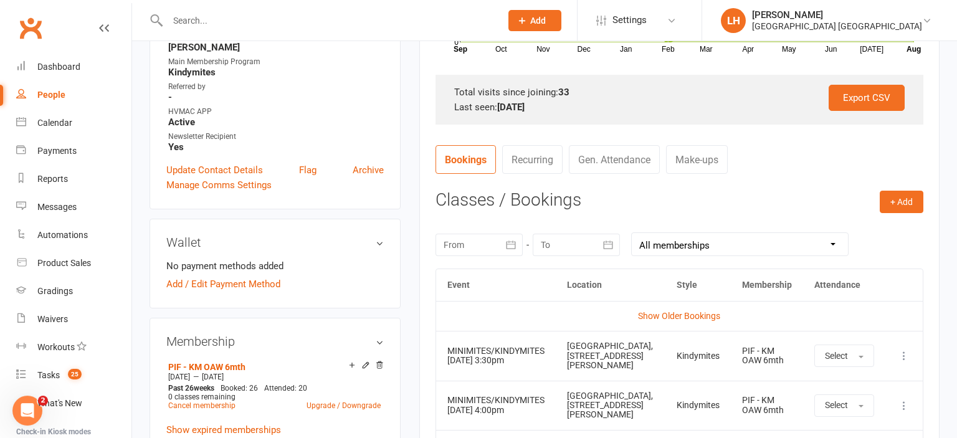
scroll to position [395, 0]
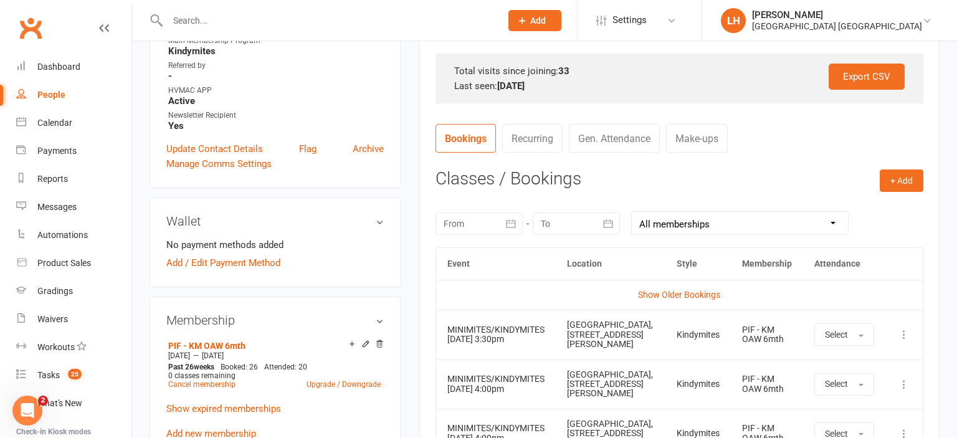
click at [508, 223] on icon "button" at bounding box center [511, 224] width 12 height 12
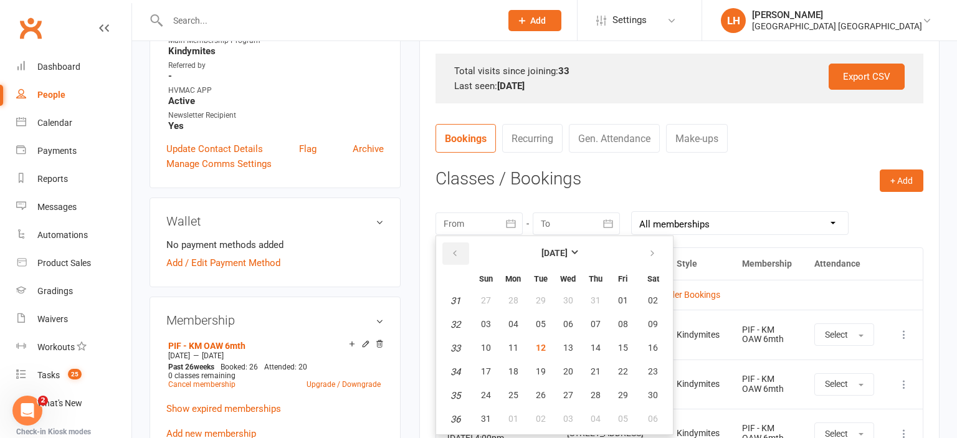
click at [459, 252] on icon "button" at bounding box center [455, 254] width 9 height 10
click at [458, 252] on icon "button" at bounding box center [455, 254] width 9 height 10
click at [516, 373] on span "23" at bounding box center [514, 371] width 10 height 10
type input "[DATE]"
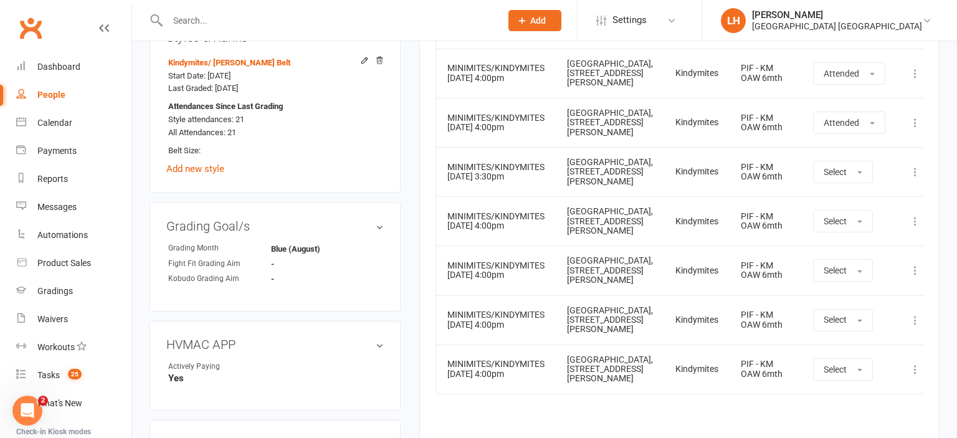
scroll to position [855, 0]
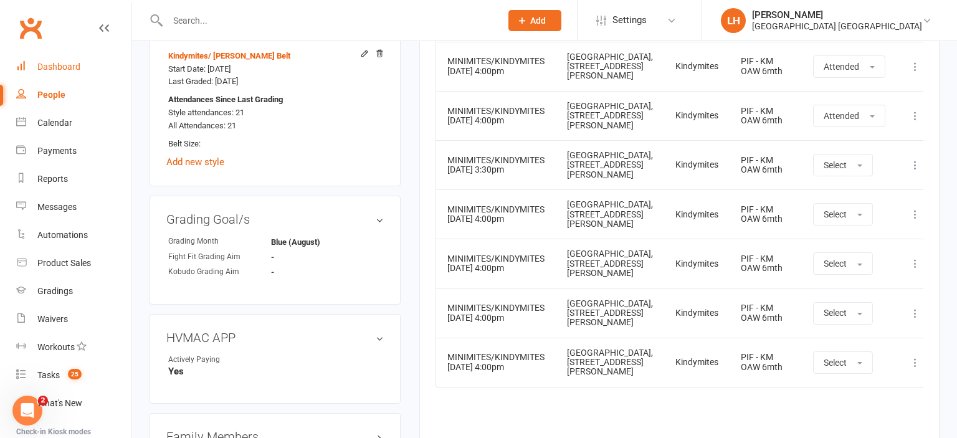
click at [84, 72] on link "Dashboard" at bounding box center [73, 67] width 115 height 28
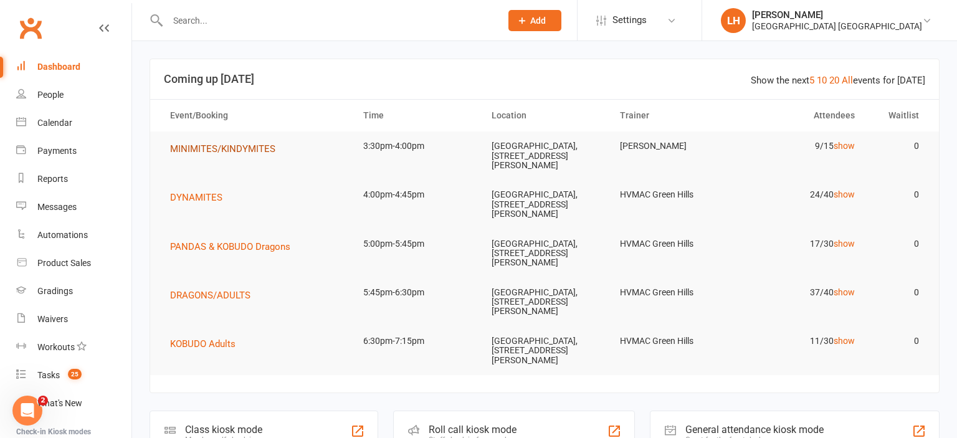
click at [245, 148] on span "MINIMITES/KINDYMITES" at bounding box center [222, 148] width 105 height 11
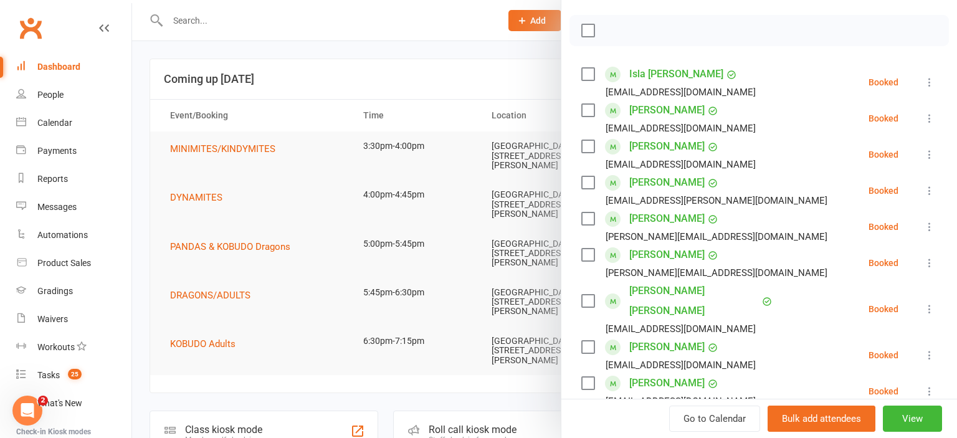
scroll to position [206, 0]
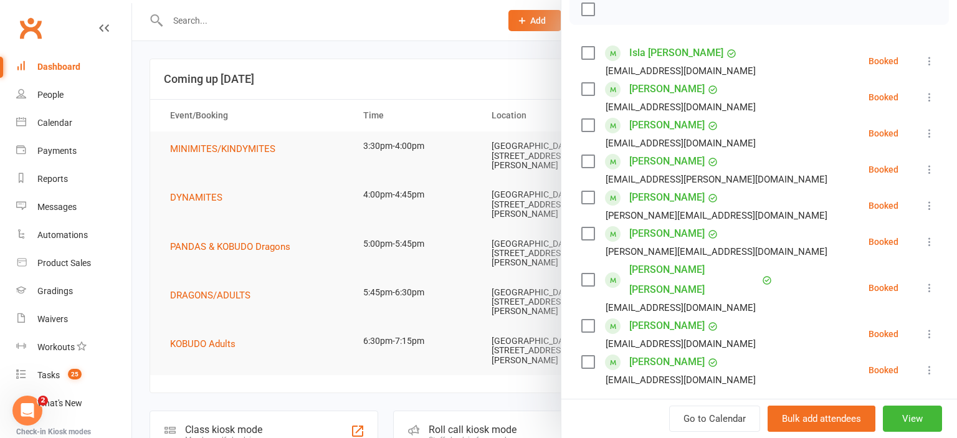
click at [461, 85] on div at bounding box center [544, 219] width 825 height 438
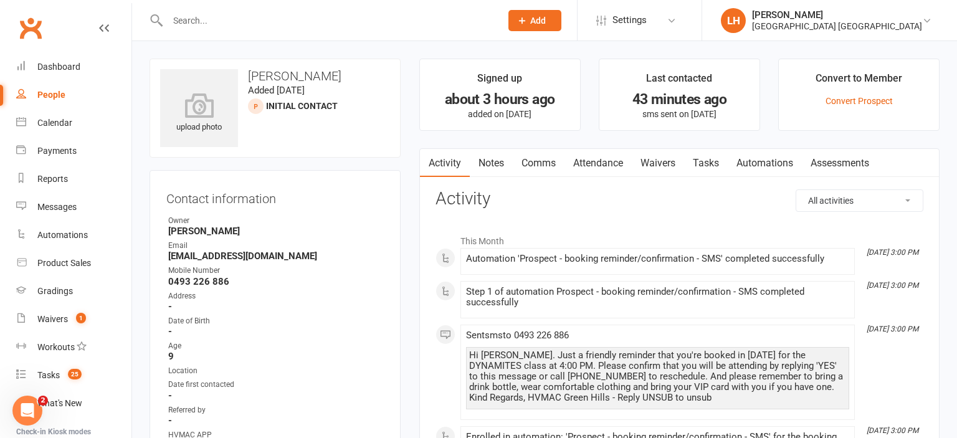
click at [664, 160] on link "Waivers" at bounding box center [658, 163] width 52 height 29
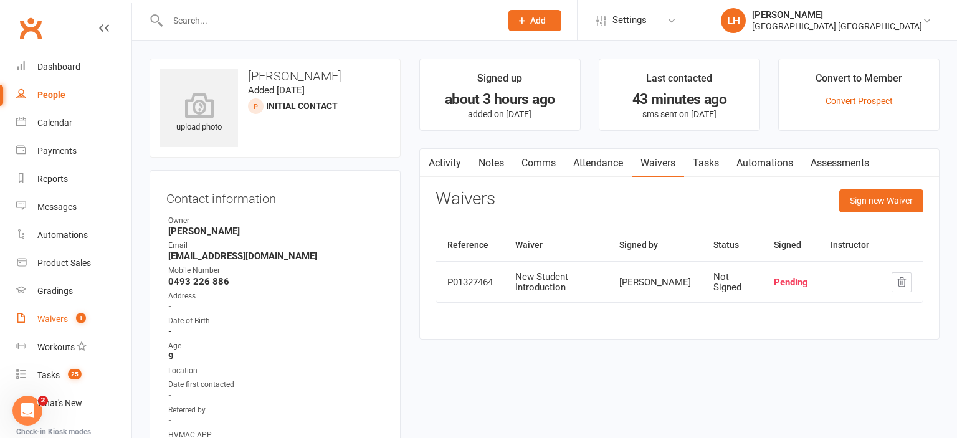
click at [49, 310] on link "Waivers 1" at bounding box center [73, 319] width 115 height 28
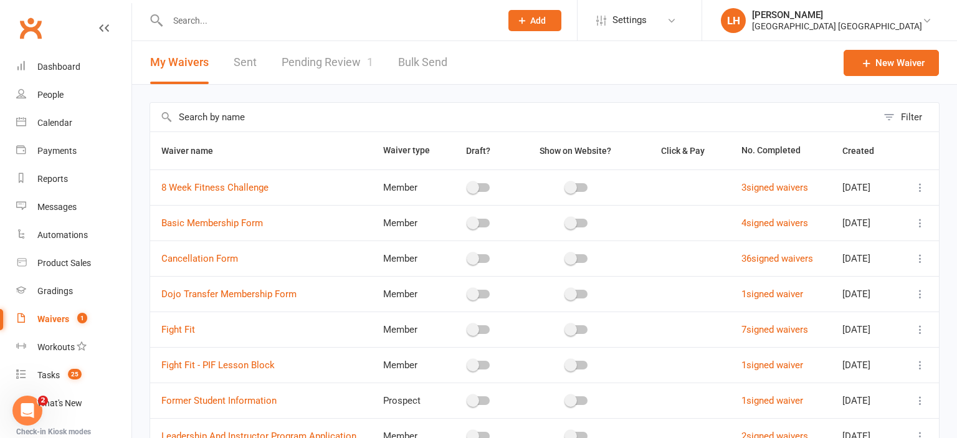
click at [327, 54] on link "Pending Review 1" at bounding box center [328, 62] width 92 height 43
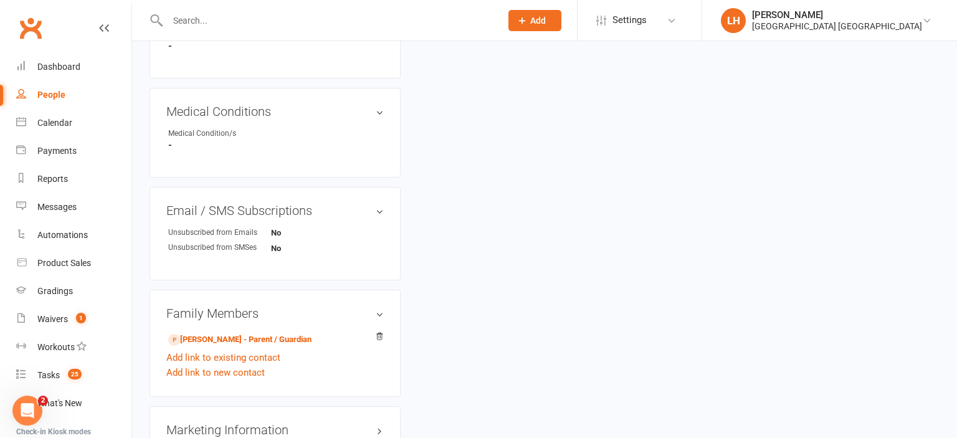
scroll to position [658, 0]
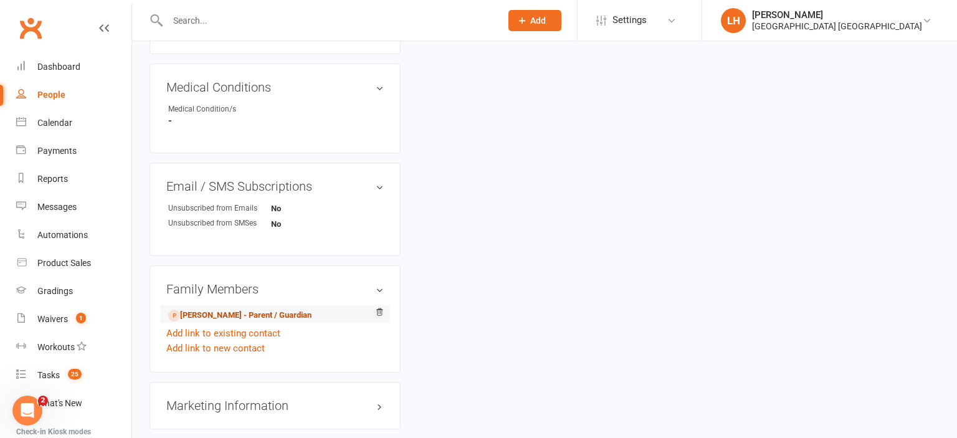
click at [204, 321] on link "[PERSON_NAME] - Parent / Guardian" at bounding box center [239, 315] width 143 height 13
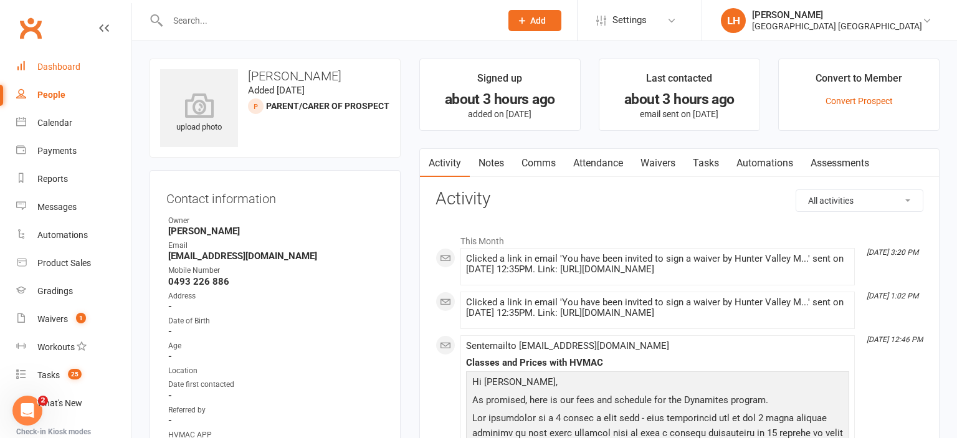
click at [71, 65] on div "Dashboard" at bounding box center [58, 67] width 43 height 10
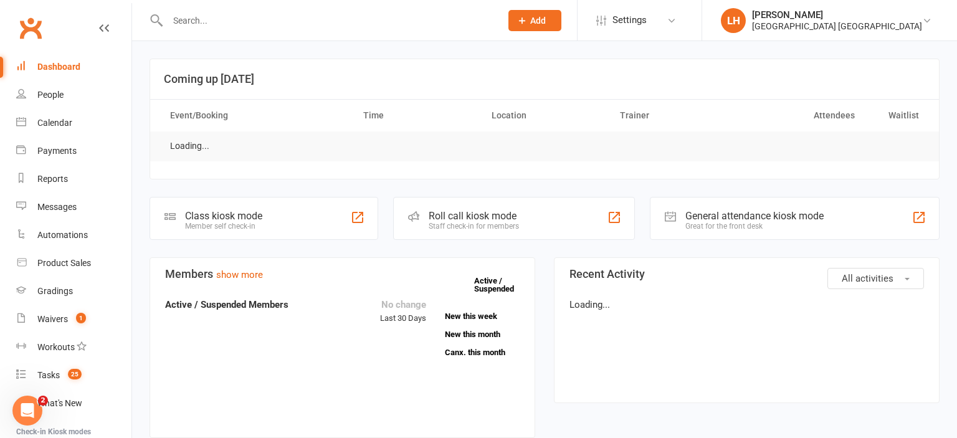
click at [215, 13] on input "text" at bounding box center [328, 20] width 328 height 17
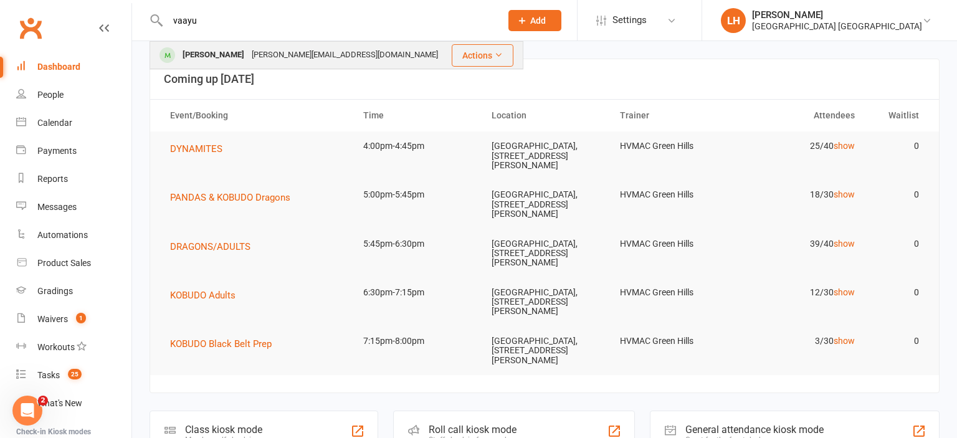
type input "vaayu"
click at [248, 55] on div "[PERSON_NAME][EMAIL_ADDRESS][DOMAIN_NAME]" at bounding box center [345, 55] width 194 height 18
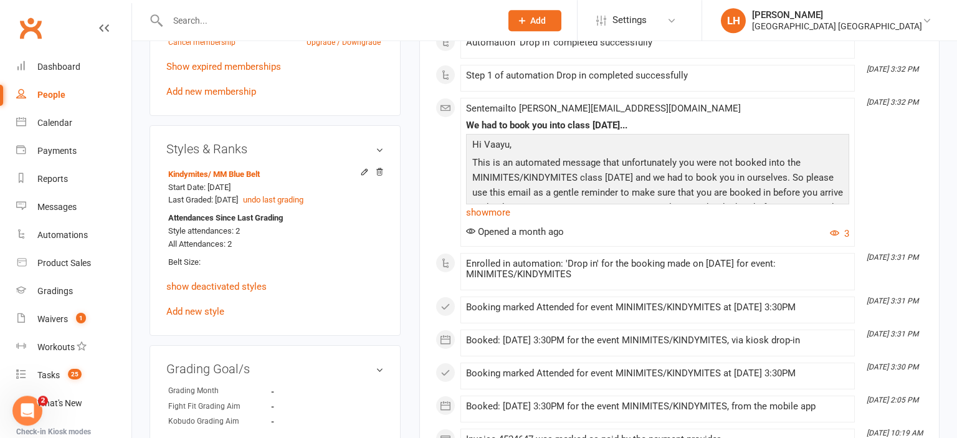
scroll to position [790, 0]
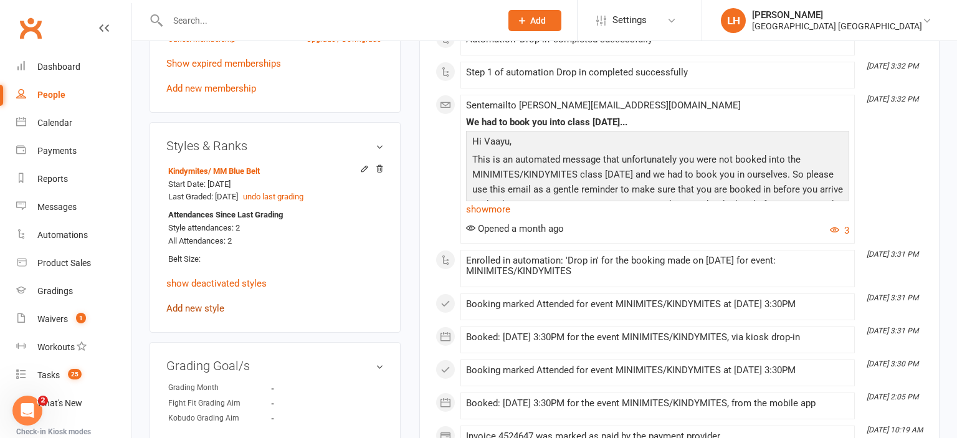
click at [214, 314] on link "Add new style" at bounding box center [195, 308] width 58 height 11
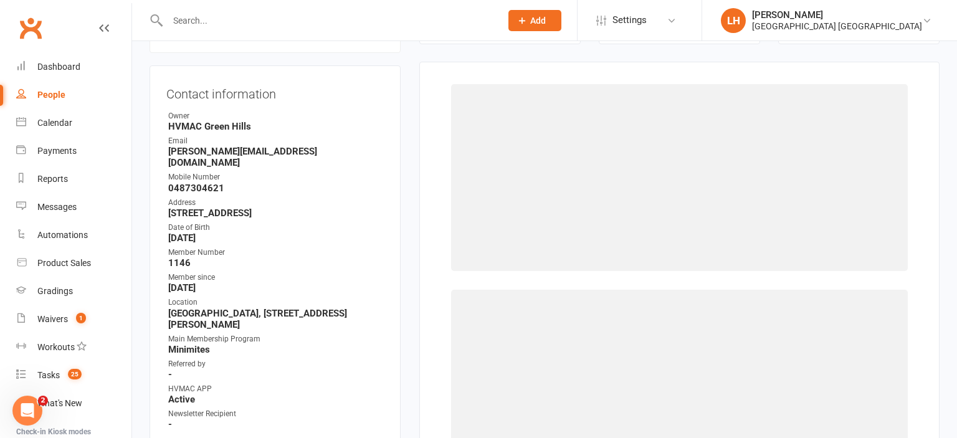
scroll to position [107, 0]
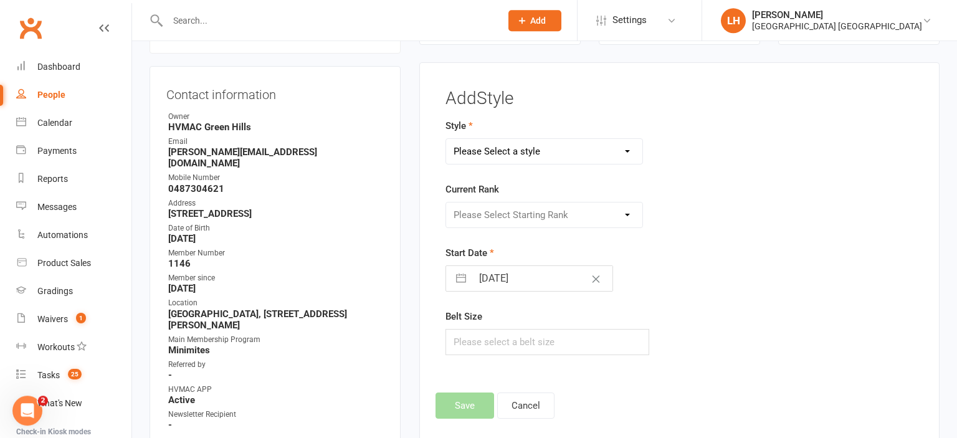
click at [446, 139] on select "Please Select a style Dragons/Adults Dynamites Fight Fit Junior Fight Fit Junio…" at bounding box center [544, 151] width 196 height 25
select select "1774"
click option "Kindymites" at bounding box center [0, 0] width 0 height 0
click at [446, 203] on select "Please Select Starting Rank [PERSON_NAME] Belt MM Yellow Belt MM Red Belt [PERS…" at bounding box center [544, 215] width 196 height 25
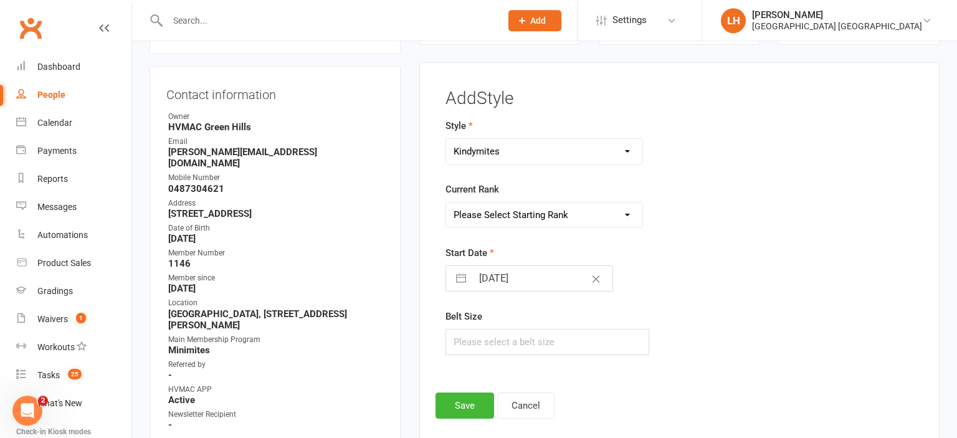
select select "17747"
click option "[PERSON_NAME] Belt" at bounding box center [0, 0] width 0 height 0
click at [490, 280] on input "[DATE]" at bounding box center [542, 278] width 140 height 25
select select "6"
select select "2025"
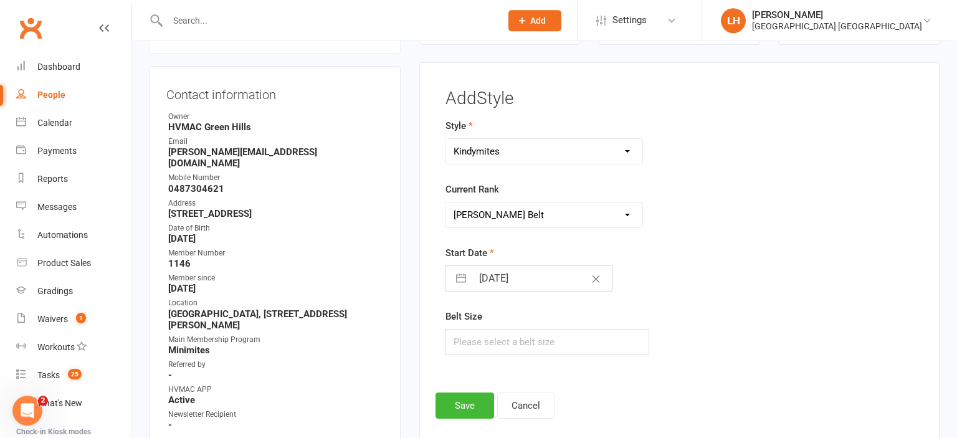
select select "7"
select select "2025"
select select "8"
select select "2025"
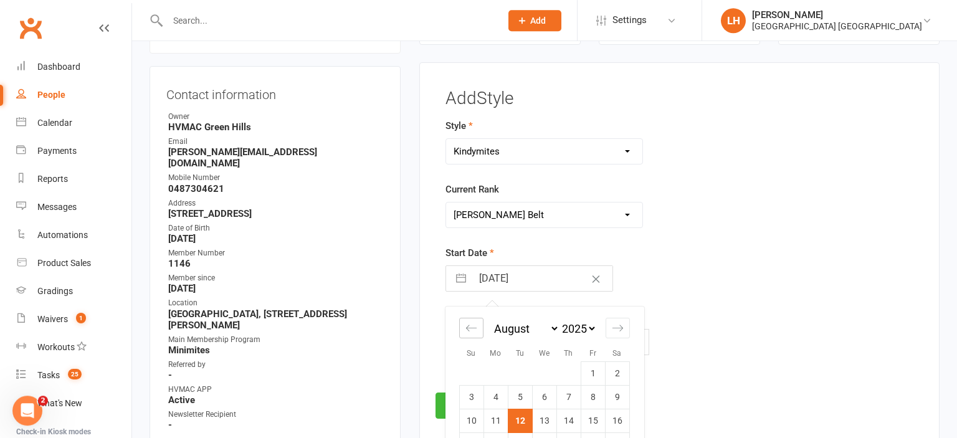
click at [467, 325] on icon "Move backward to switch to the previous month." at bounding box center [472, 328] width 12 height 12
select select "5"
select select "2025"
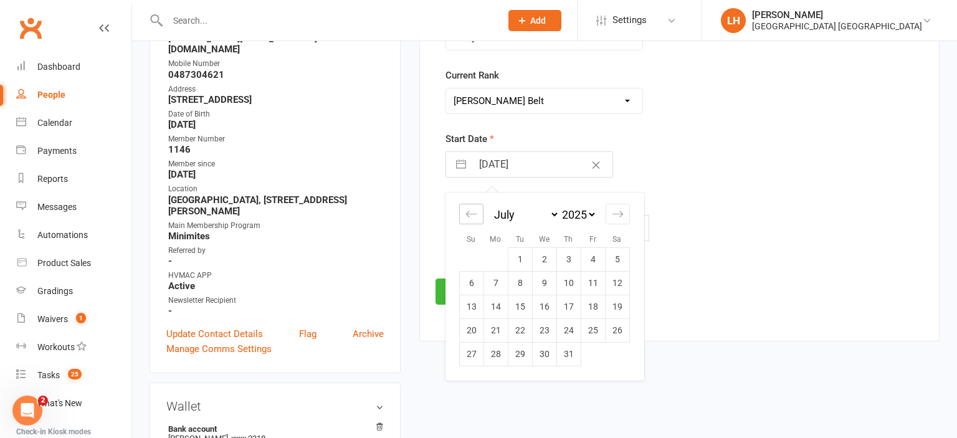
scroll to position [238, 0]
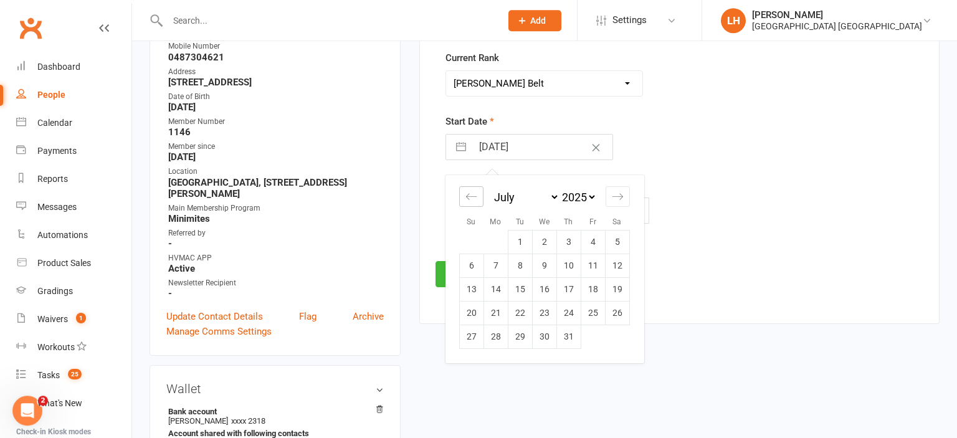
click at [470, 199] on icon "Move backward to switch to the previous month." at bounding box center [472, 197] width 12 height 12
select select "4"
select select "2025"
click at [500, 315] on td "23" at bounding box center [496, 313] width 24 height 24
type input "[DATE]"
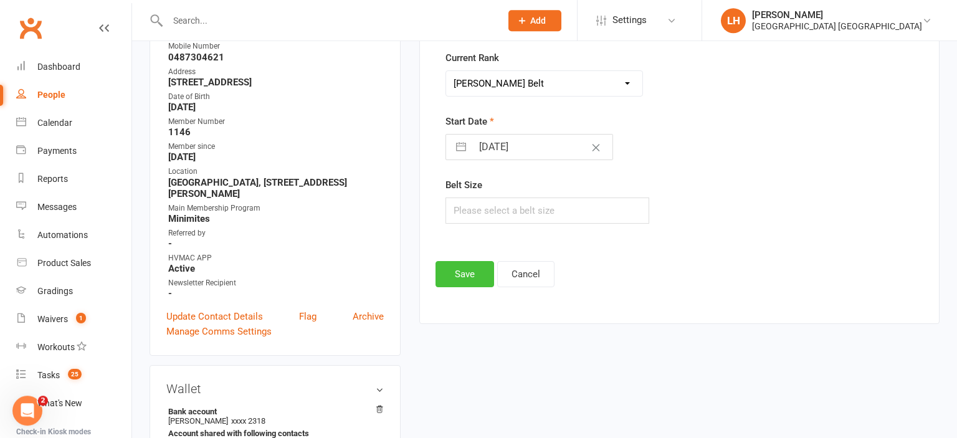
click at [476, 272] on button "Save" at bounding box center [465, 274] width 59 height 26
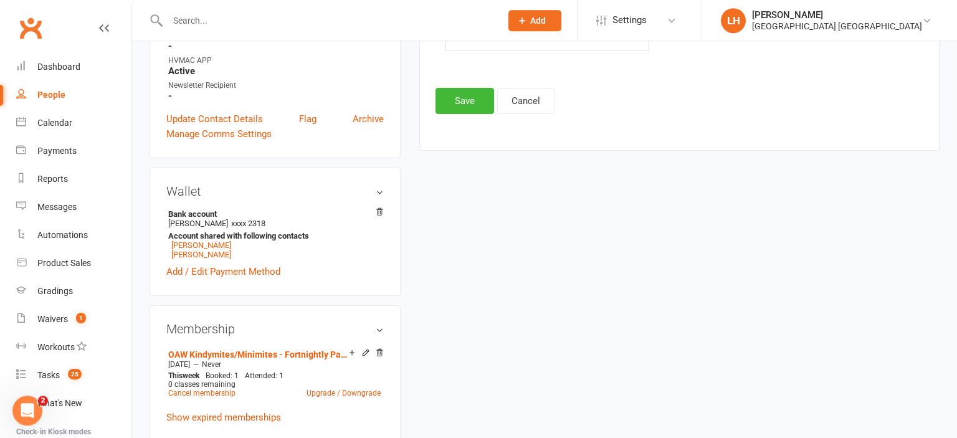
scroll to position [172, 0]
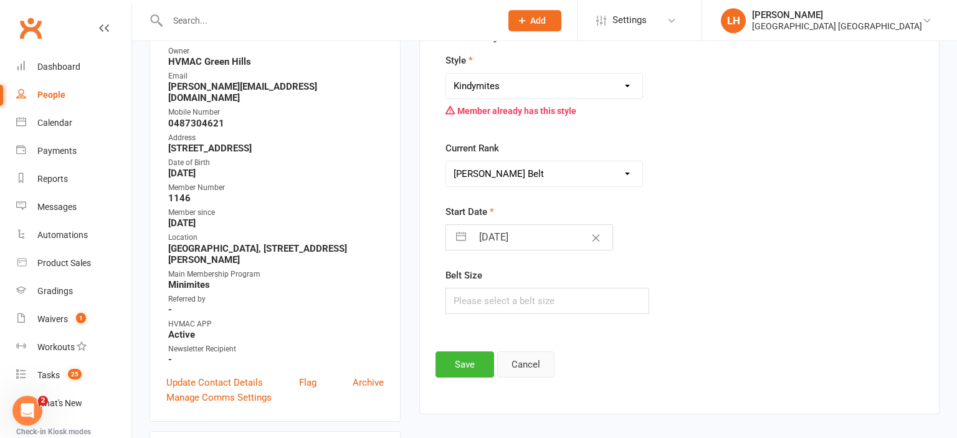
click at [532, 355] on button "Cancel" at bounding box center [525, 364] width 57 height 26
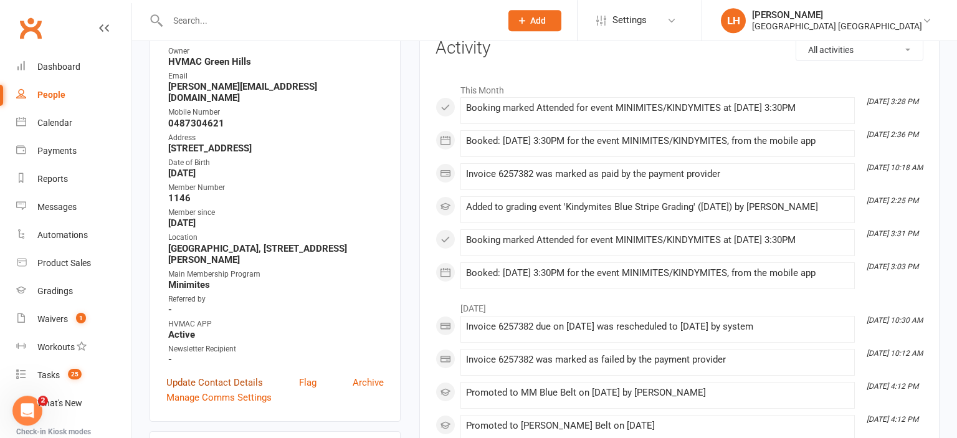
click at [233, 388] on link "Update Contact Details" at bounding box center [214, 382] width 97 height 15
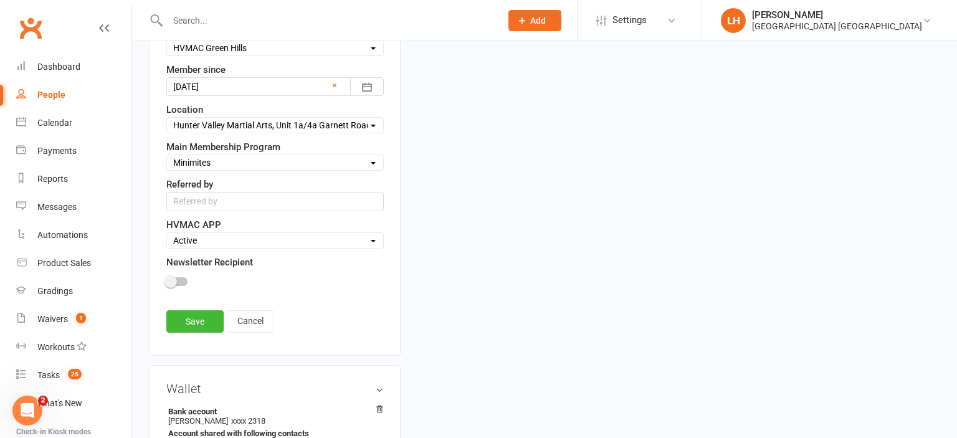
scroll to position [651, 0]
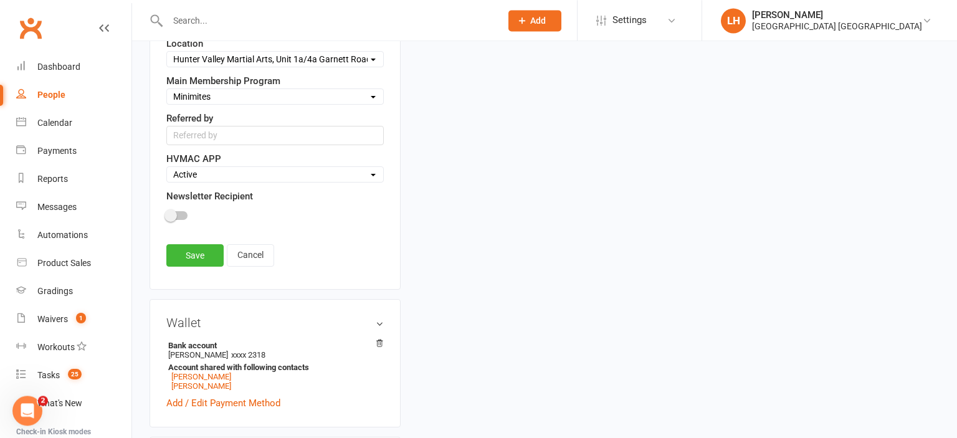
click at [167, 90] on select "Select Minimites Kindymites Dynamites Dragons Adults Kobudo Only Guest Fight Fi…" at bounding box center [275, 97] width 216 height 14
select select "Kindymites"
click option "Kindymites" at bounding box center [0, 0] width 0 height 0
click at [201, 244] on link "Save" at bounding box center [194, 255] width 57 height 22
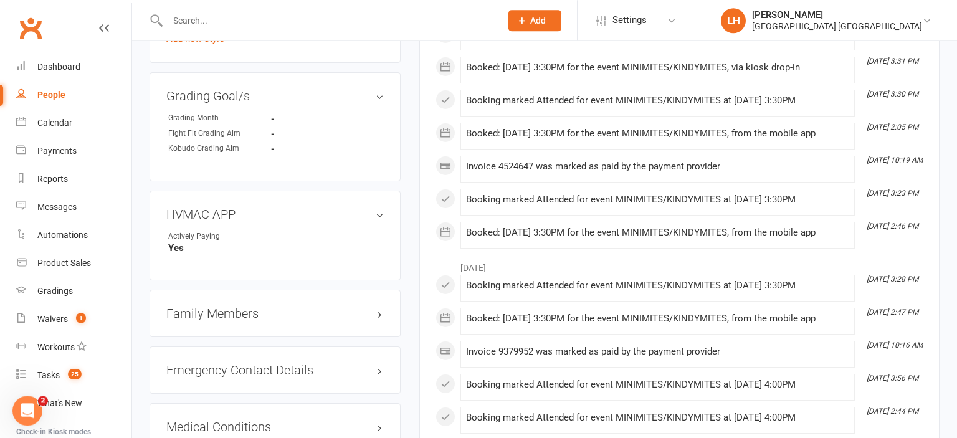
scroll to position [1041, 0]
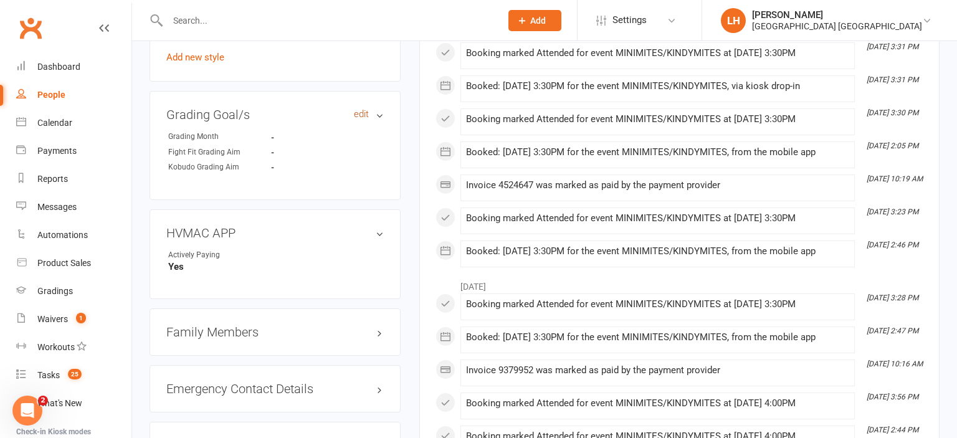
click at [355, 118] on link "edit" at bounding box center [361, 114] width 15 height 11
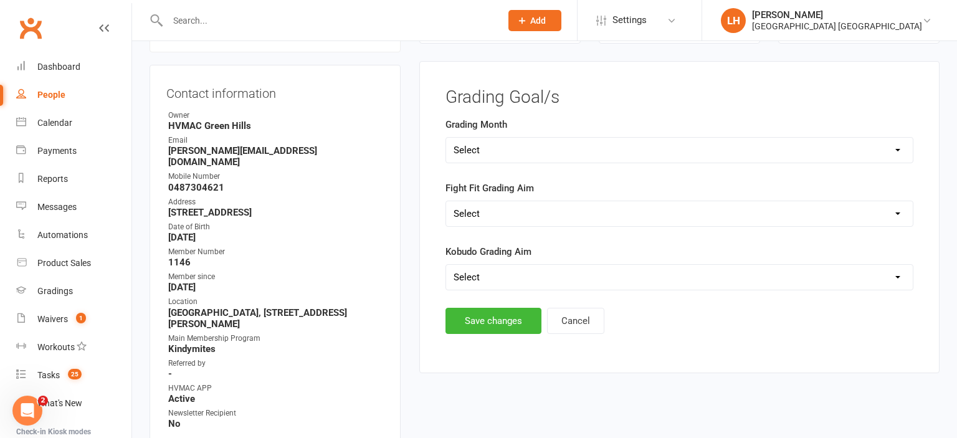
scroll to position [107, 0]
select select "Blue (August)"
click option "Blue (August)" at bounding box center [0, 0] width 0 height 0
click at [491, 324] on button "Save changes" at bounding box center [494, 322] width 96 height 26
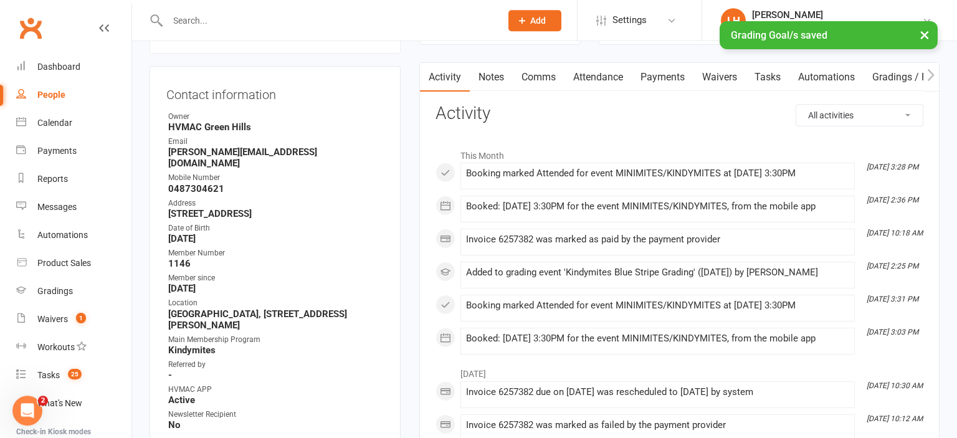
scroll to position [0, 0]
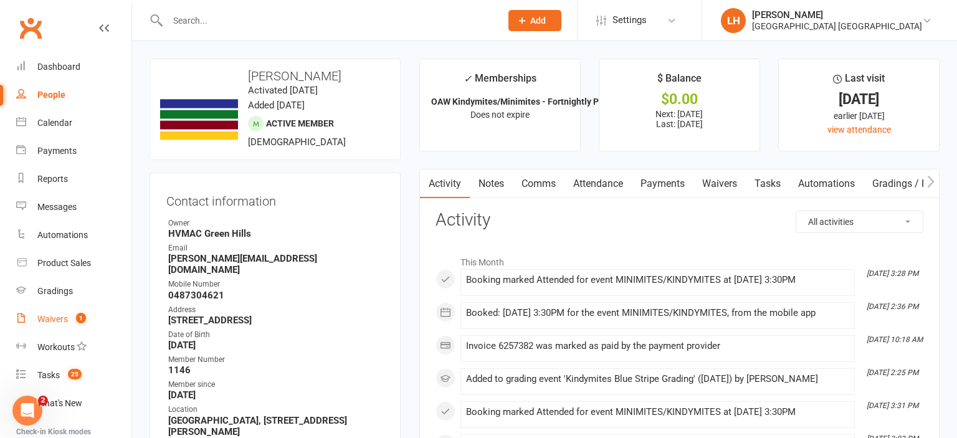
click at [52, 320] on div "Waivers" at bounding box center [52, 319] width 31 height 10
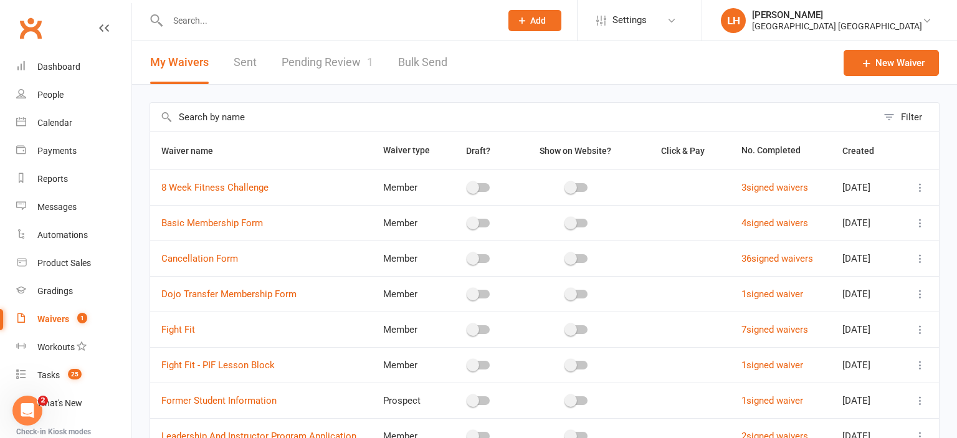
click at [340, 71] on link "Pending Review 1" at bounding box center [328, 62] width 92 height 43
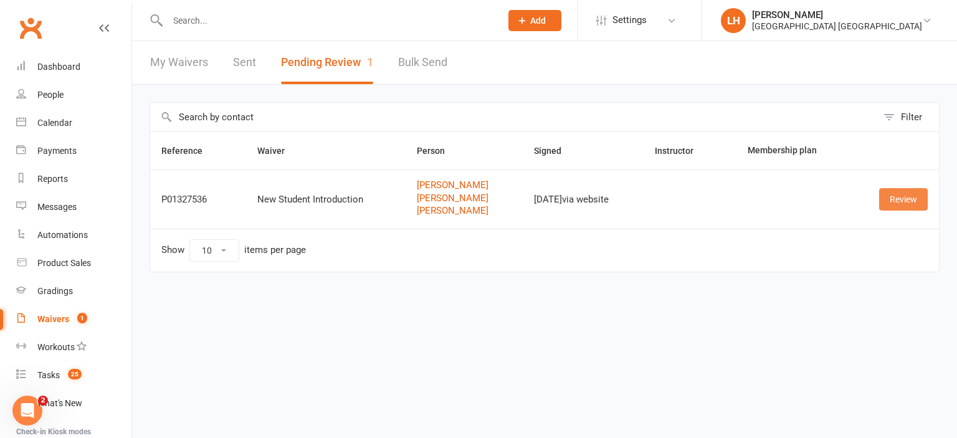
click at [912, 200] on link "Review" at bounding box center [903, 199] width 49 height 22
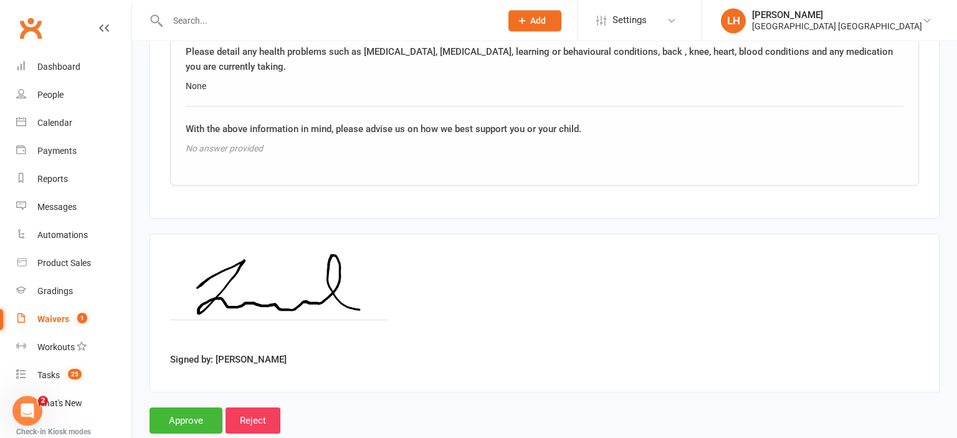
scroll to position [2683, 0]
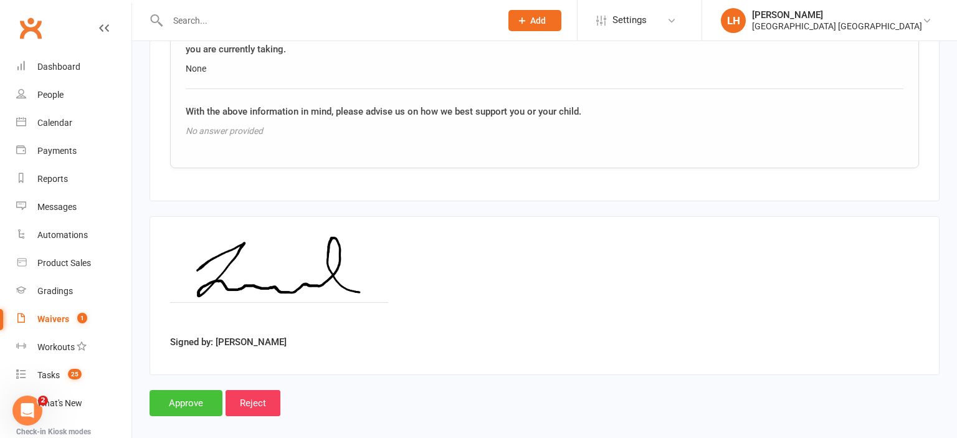
click at [199, 390] on input "Approve" at bounding box center [186, 403] width 73 height 26
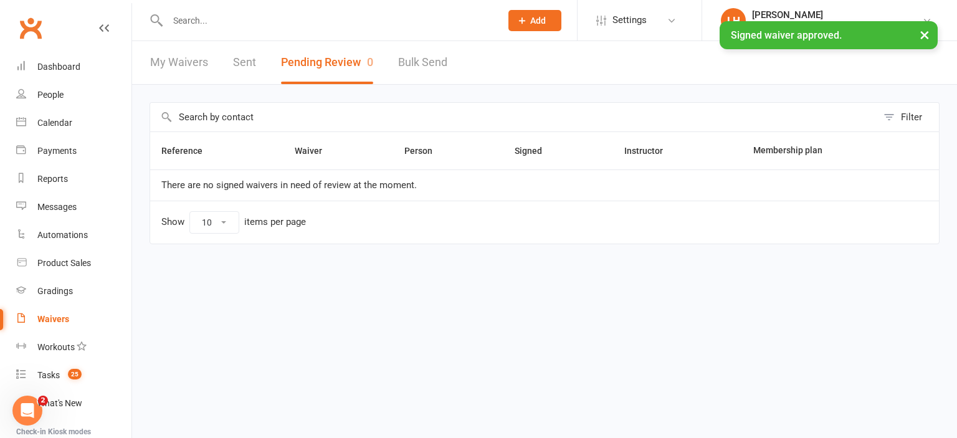
click at [184, 21] on input "text" at bounding box center [328, 20] width 328 height 17
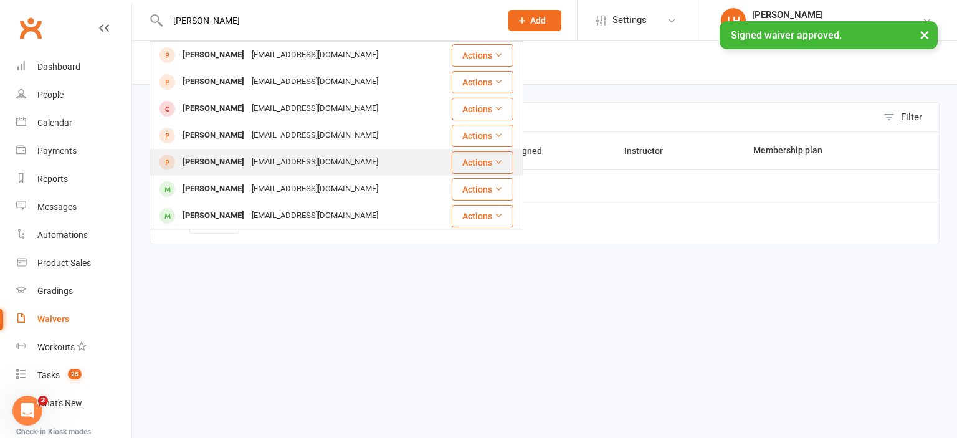
type input "[PERSON_NAME]"
click at [278, 168] on div "[EMAIL_ADDRESS][DOMAIN_NAME]" at bounding box center [315, 162] width 134 height 18
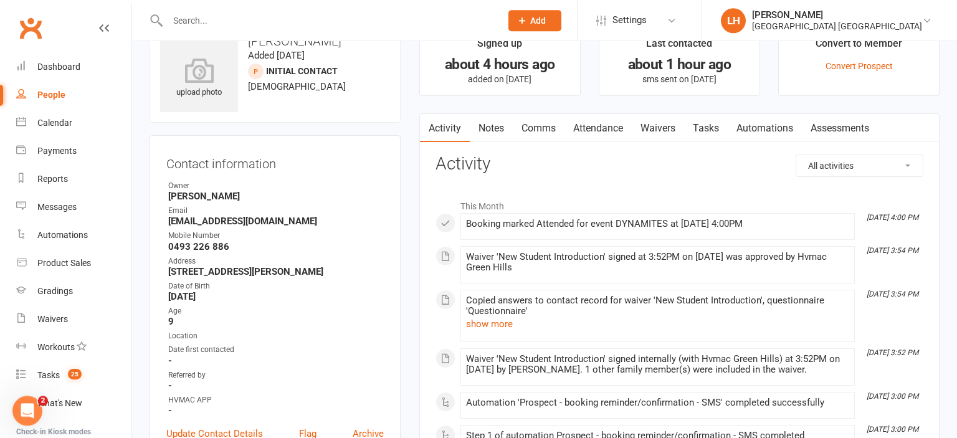
scroll to position [132, 0]
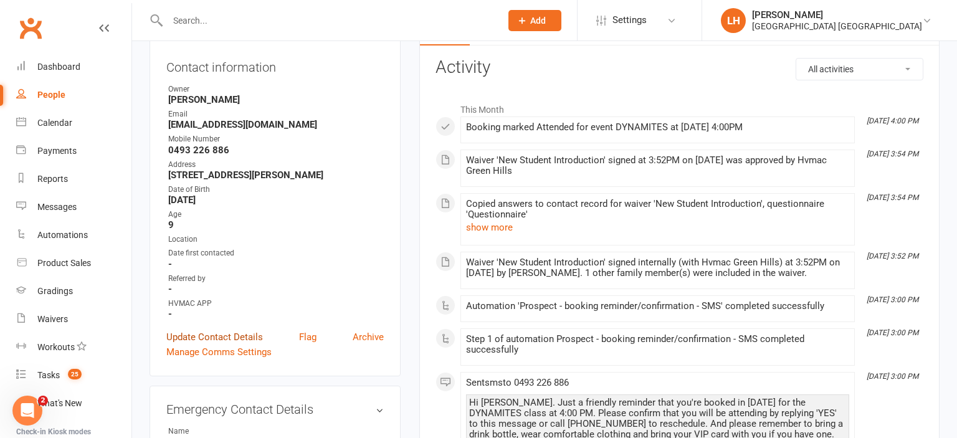
click at [240, 339] on link "Update Contact Details" at bounding box center [214, 337] width 97 height 15
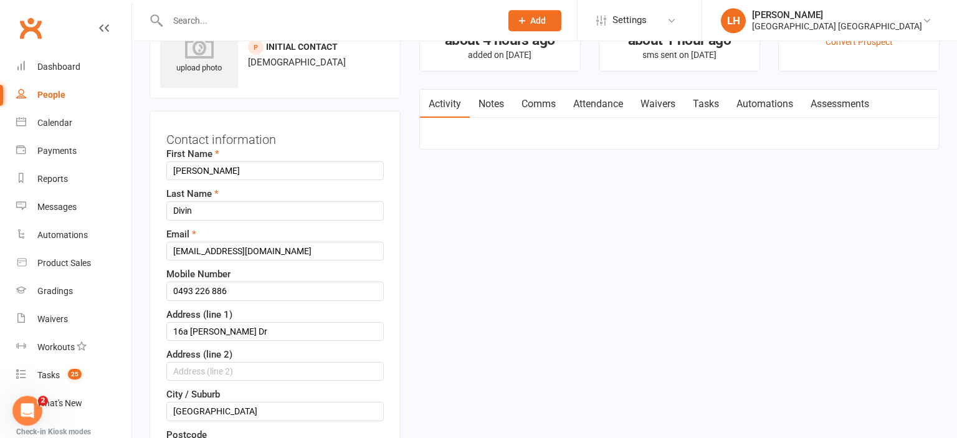
scroll to position [454, 0]
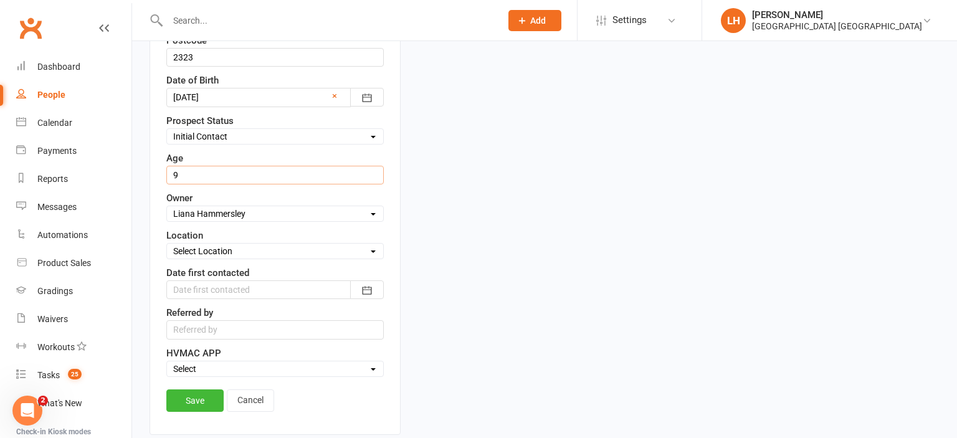
click at [186, 174] on input "string" at bounding box center [275, 175] width 218 height 19
click at [206, 398] on link "Save" at bounding box center [194, 401] width 57 height 22
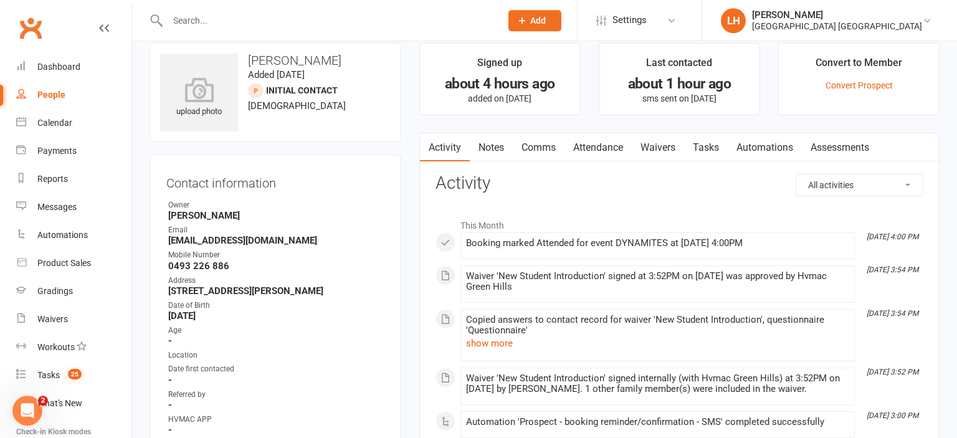
scroll to position [0, 0]
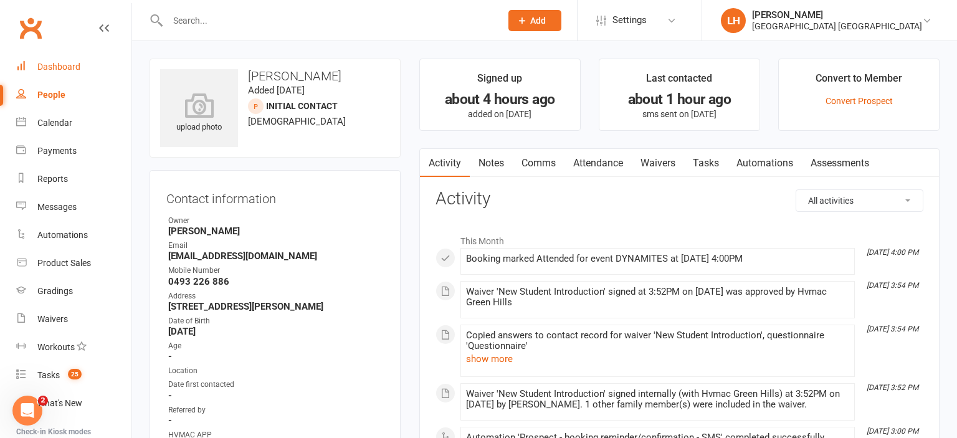
click at [47, 74] on link "Dashboard" at bounding box center [73, 67] width 115 height 28
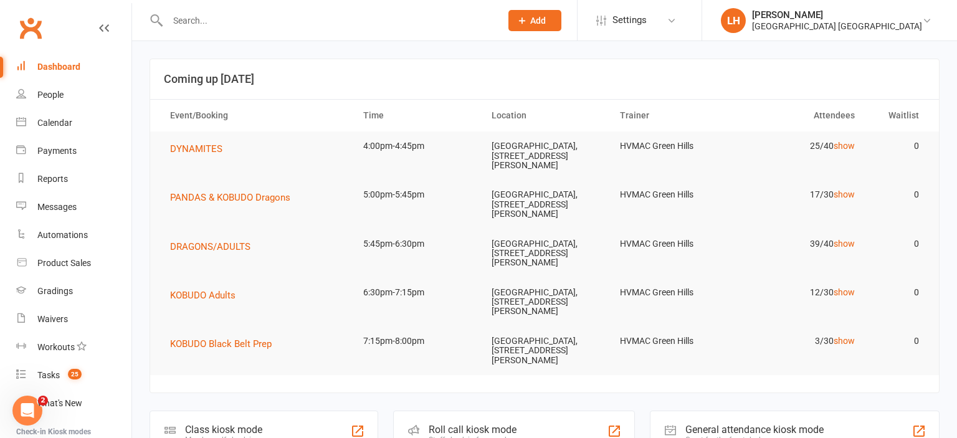
click at [190, 19] on input "text" at bounding box center [328, 20] width 328 height 17
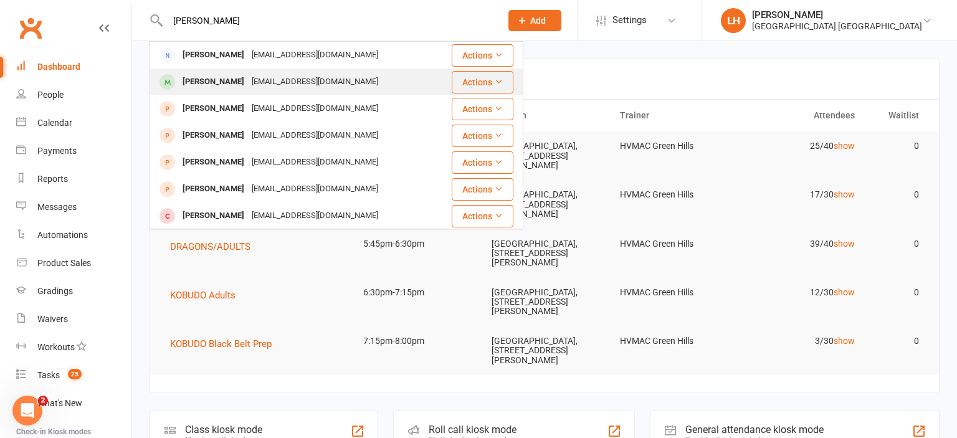
type input "[PERSON_NAME]"
click at [205, 74] on div "[PERSON_NAME]" at bounding box center [213, 82] width 69 height 18
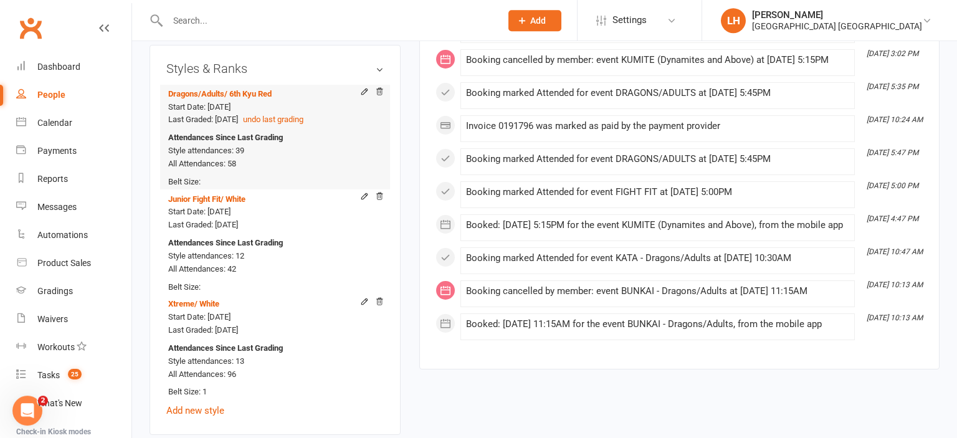
scroll to position [921, 0]
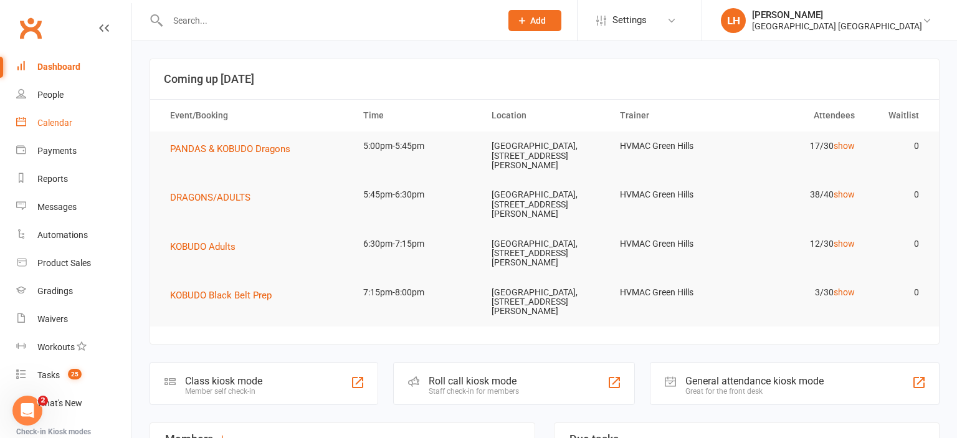
click at [59, 125] on div "Calendar" at bounding box center [54, 123] width 35 height 10
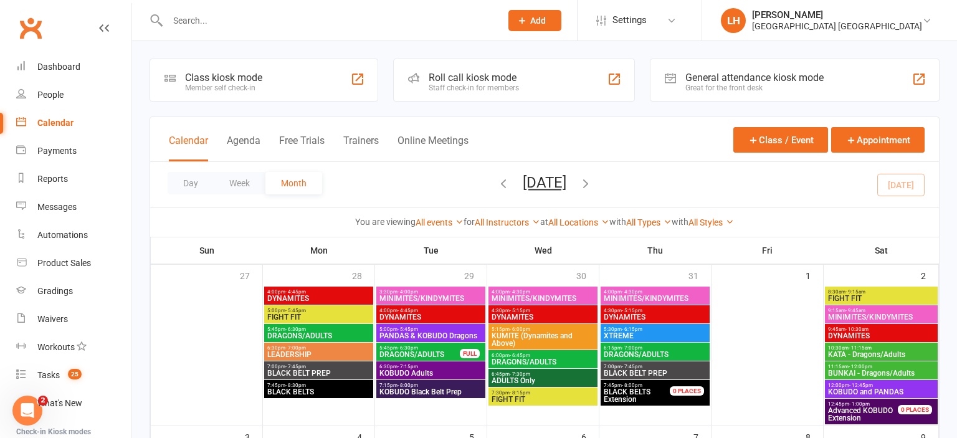
click at [208, 16] on input "text" at bounding box center [328, 20] width 328 height 17
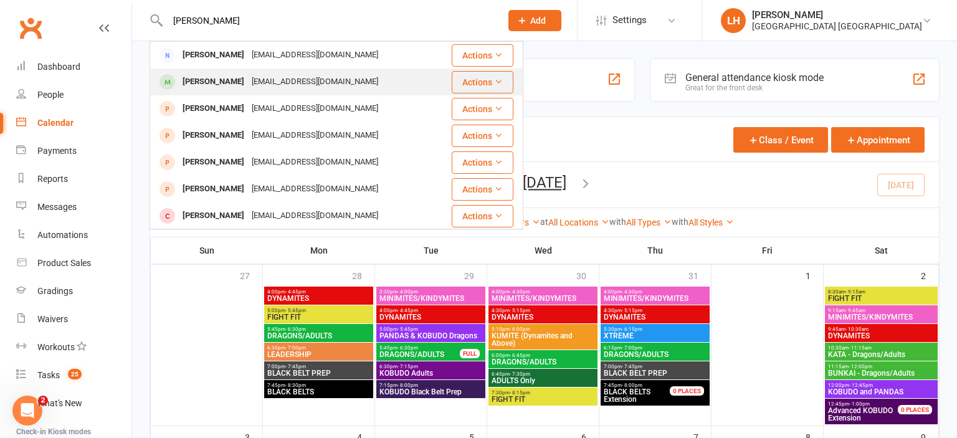
type input "[PERSON_NAME]"
click at [267, 82] on div "[EMAIL_ADDRESS][DOMAIN_NAME]" at bounding box center [315, 82] width 134 height 18
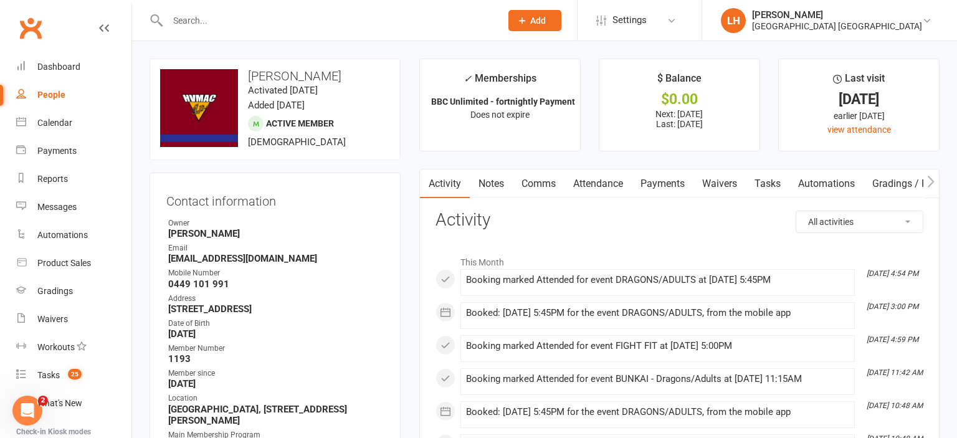
click at [607, 188] on link "Attendance" at bounding box center [598, 184] width 67 height 29
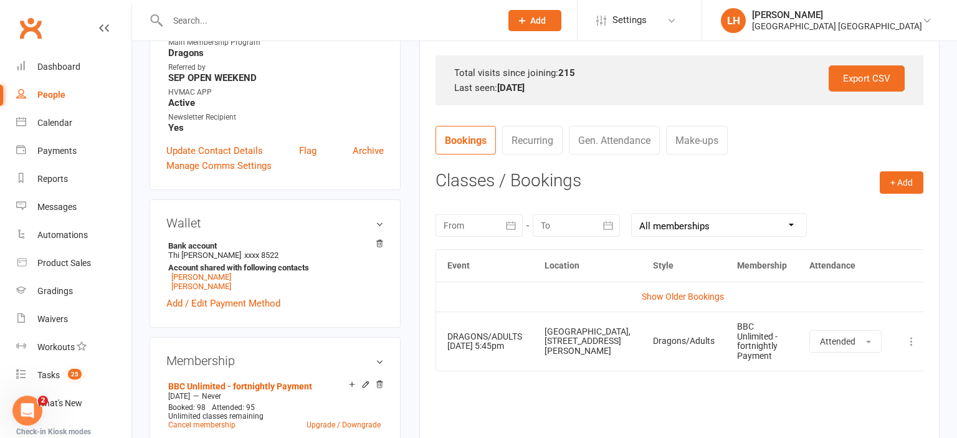
scroll to position [395, 0]
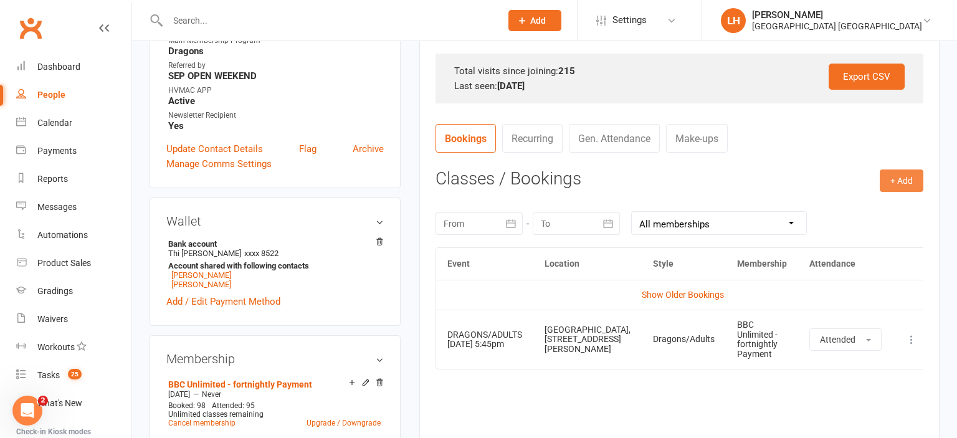
click at [906, 179] on button "+ Add" at bounding box center [902, 181] width 44 height 22
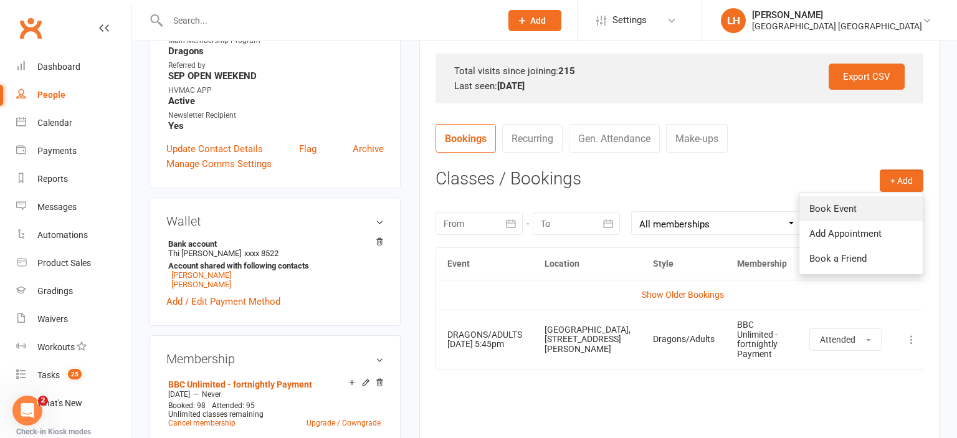
click at [844, 207] on link "Book Event" at bounding box center [861, 208] width 123 height 25
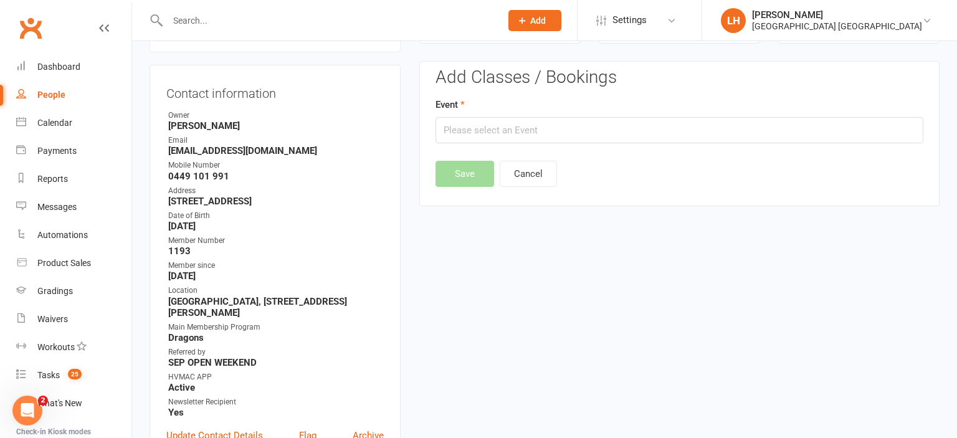
scroll to position [107, 0]
click at [514, 133] on input "text" at bounding box center [680, 131] width 488 height 26
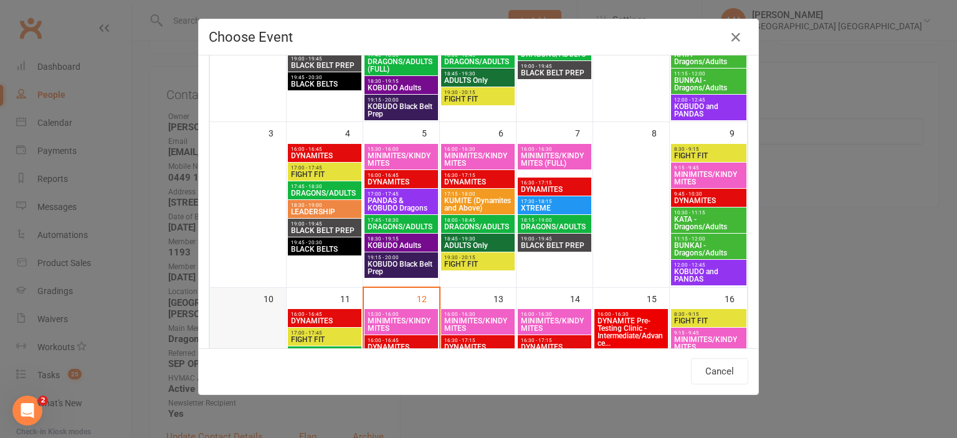
scroll to position [378, 0]
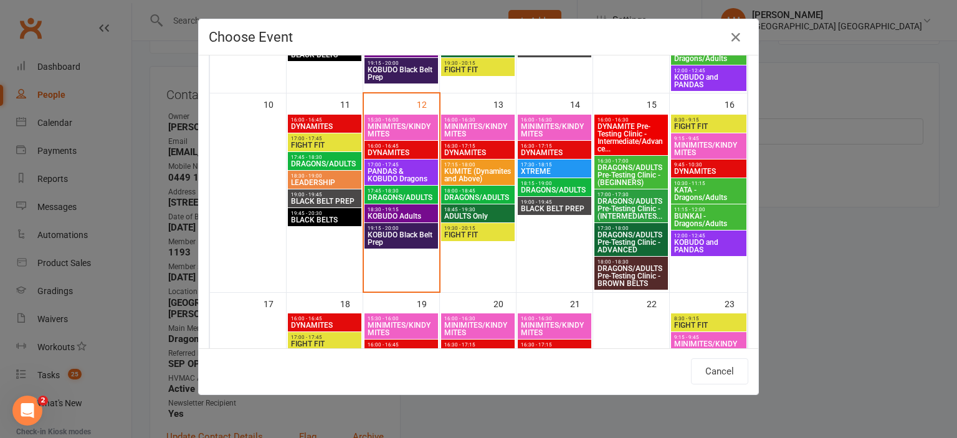
click at [396, 166] on span "17:00 - 17:45" at bounding box center [401, 165] width 69 height 6
type input "PANDAS & KOBUDO Dragons - [DATE] 5:00:00 PM"
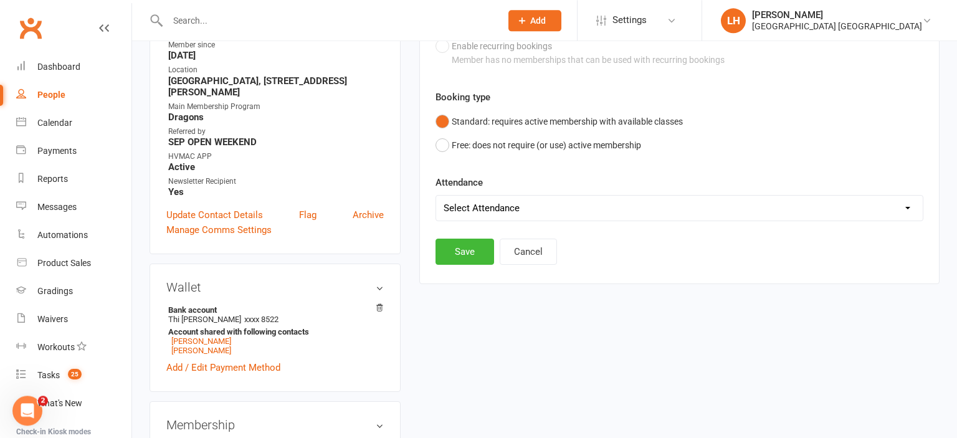
scroll to position [370, 0]
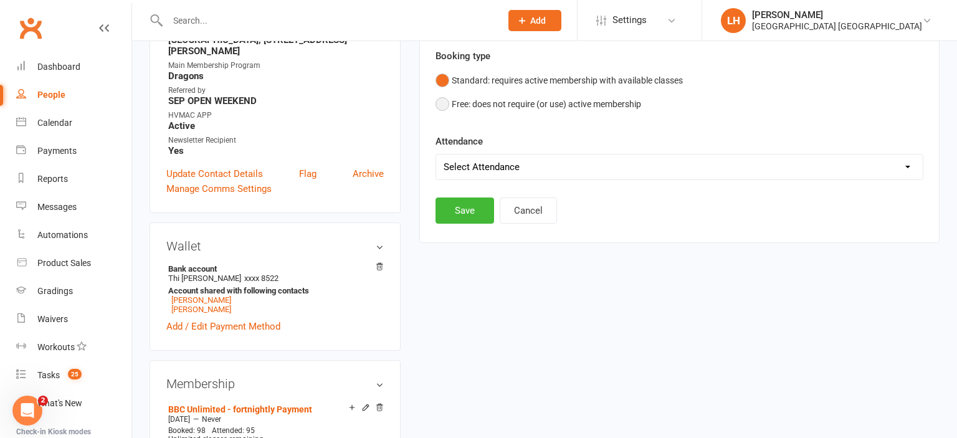
click at [479, 108] on button "Free: does not require (or use) active membership" at bounding box center [539, 104] width 206 height 24
click at [436, 155] on select "Select Attendance Attended Absent" at bounding box center [679, 167] width 487 height 25
select select "0"
click option "Attended" at bounding box center [0, 0] width 0 height 0
click at [475, 213] on button "Save" at bounding box center [465, 211] width 59 height 26
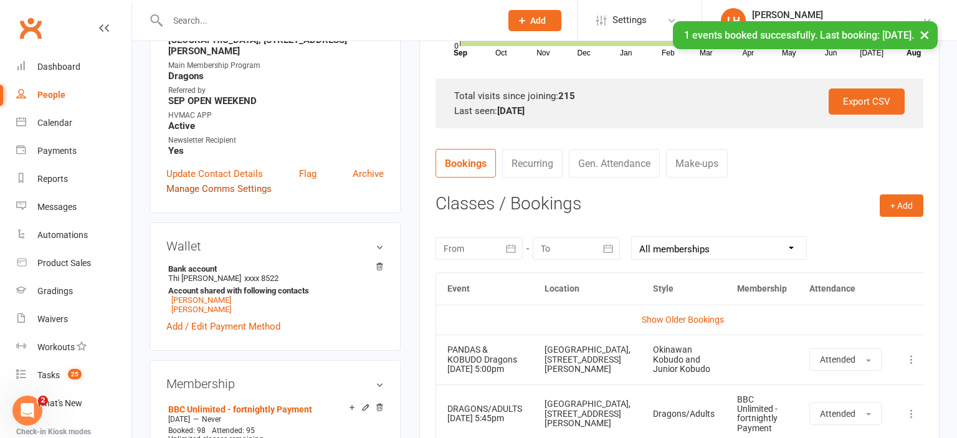
scroll to position [501, 0]
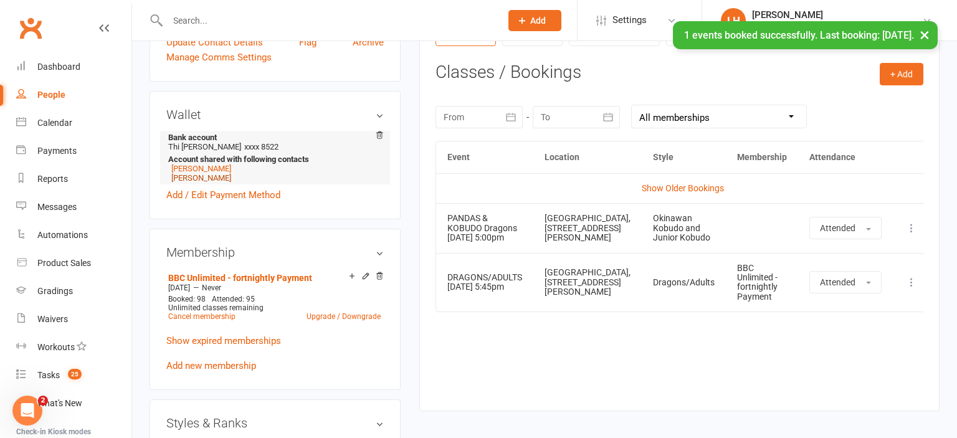
click at [189, 181] on link "[PERSON_NAME]" at bounding box center [201, 177] width 60 height 9
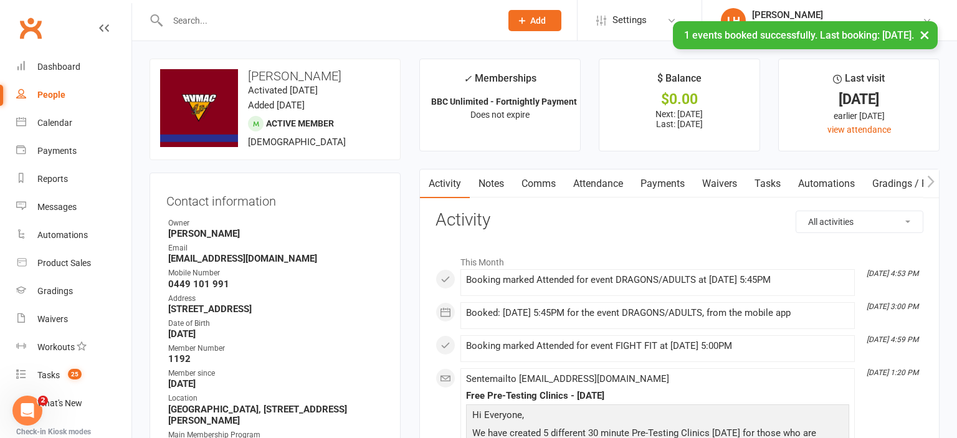
click at [600, 180] on link "Attendance" at bounding box center [598, 184] width 67 height 29
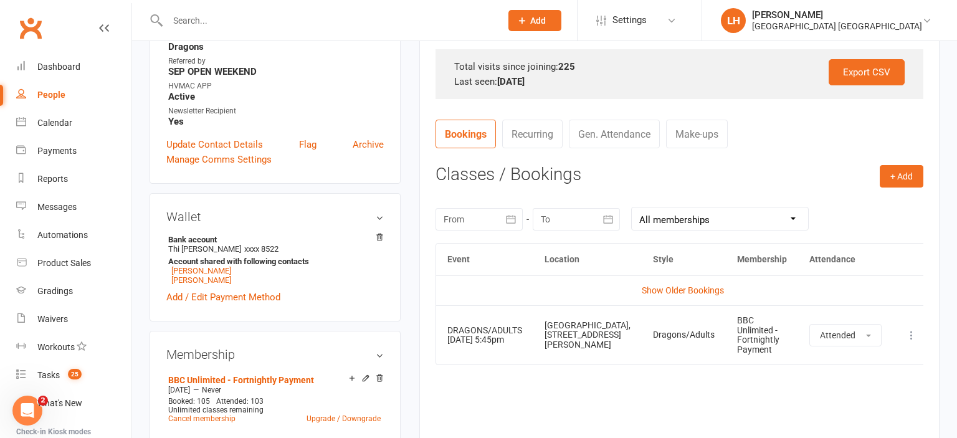
scroll to position [461, 0]
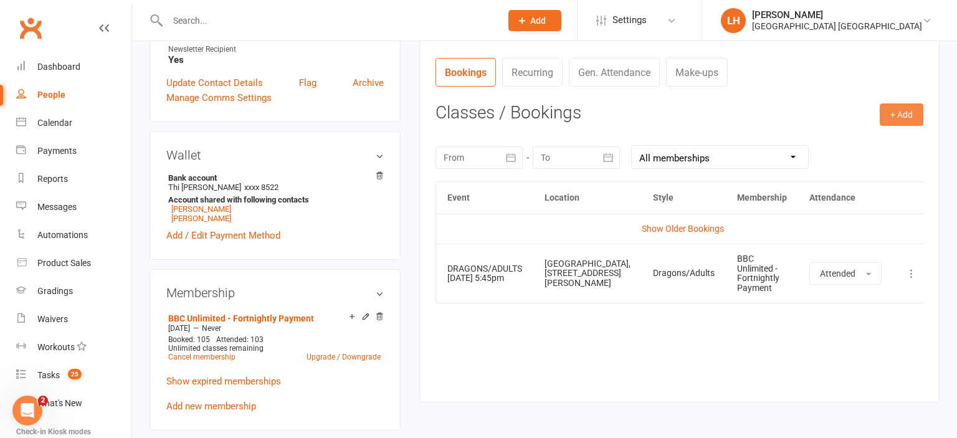
click at [899, 117] on button "+ Add" at bounding box center [902, 114] width 44 height 22
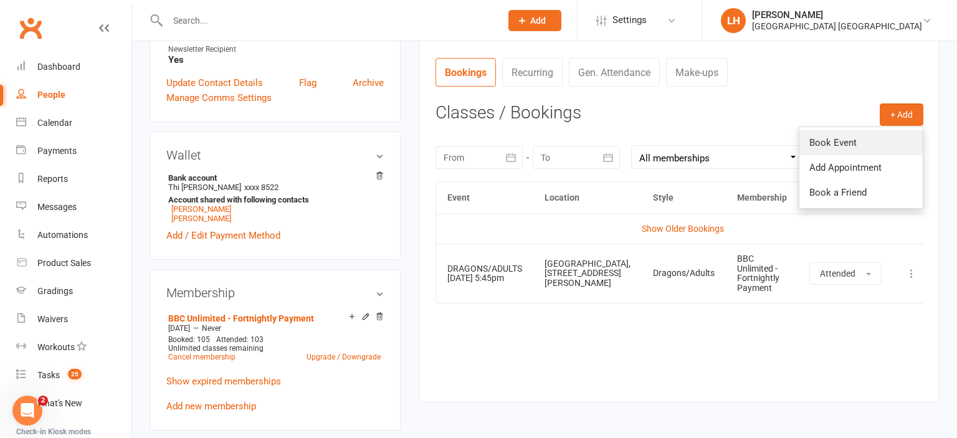
click at [876, 136] on link "Book Event" at bounding box center [861, 142] width 123 height 25
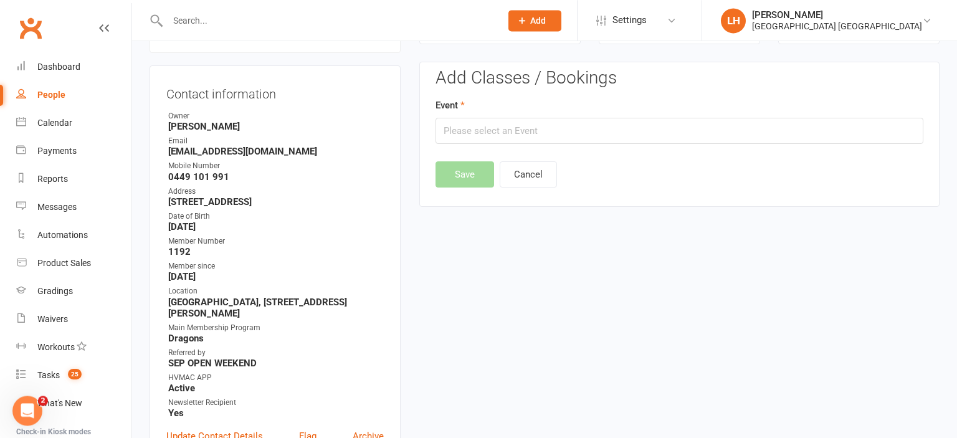
scroll to position [107, 0]
click at [558, 130] on input "text" at bounding box center [680, 131] width 488 height 26
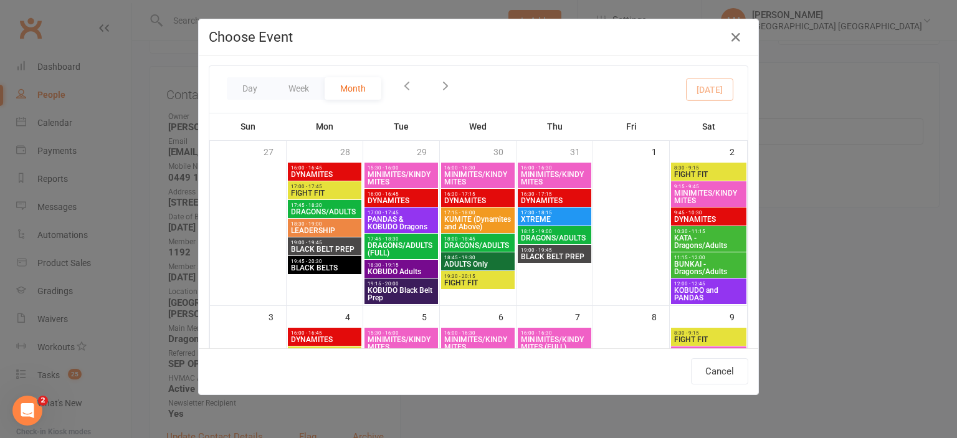
scroll to position [344, 0]
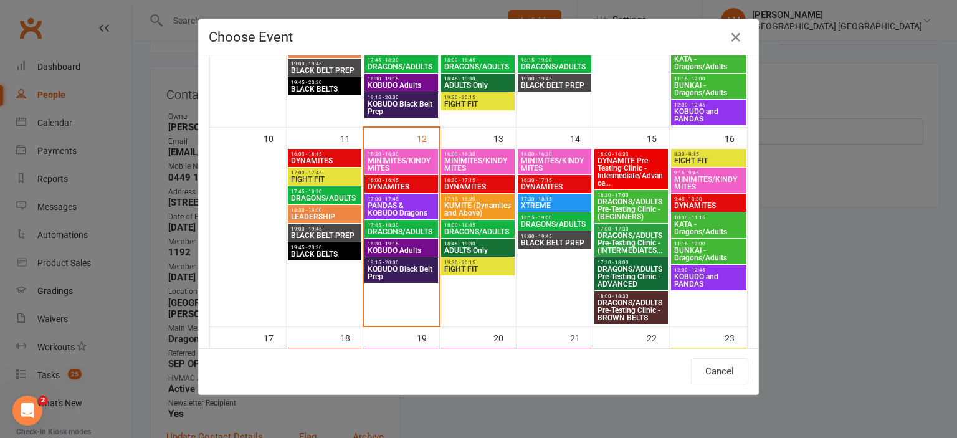
click at [388, 203] on span "PANDAS & KOBUDO Dragons" at bounding box center [401, 209] width 69 height 15
type input "PANDAS & KOBUDO Dragons - [DATE] 5:00:00 PM"
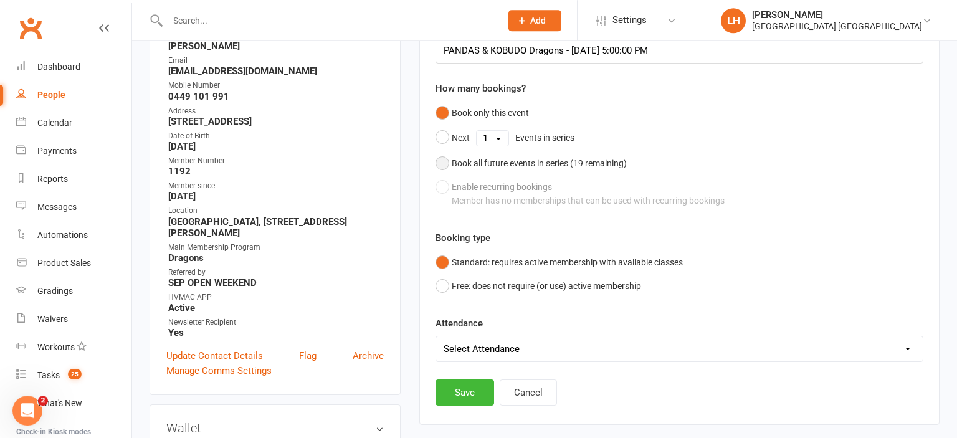
scroll to position [304, 0]
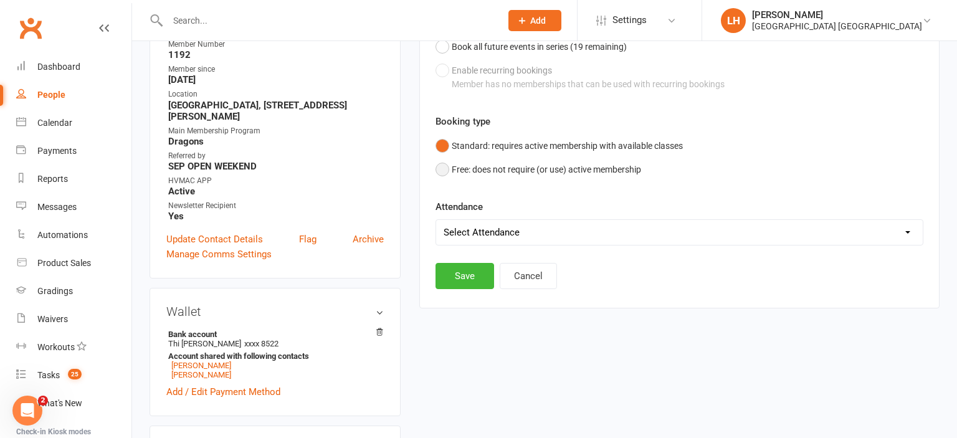
click at [456, 168] on button "Free: does not require (or use) active membership" at bounding box center [539, 170] width 206 height 24
click at [436, 220] on select "Select Attendance Attended Absent" at bounding box center [679, 232] width 487 height 25
select select "0"
click option "Attended" at bounding box center [0, 0] width 0 height 0
click at [470, 275] on button "Save" at bounding box center [465, 276] width 59 height 26
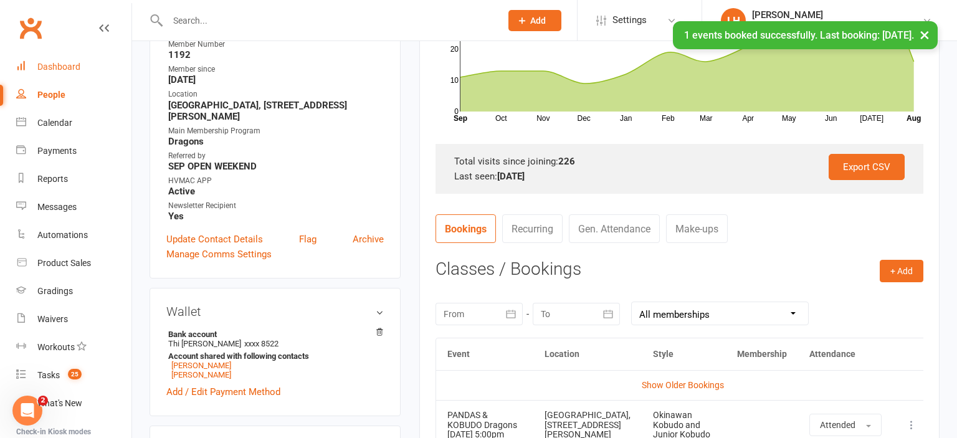
click at [54, 71] on div "Dashboard" at bounding box center [58, 67] width 43 height 10
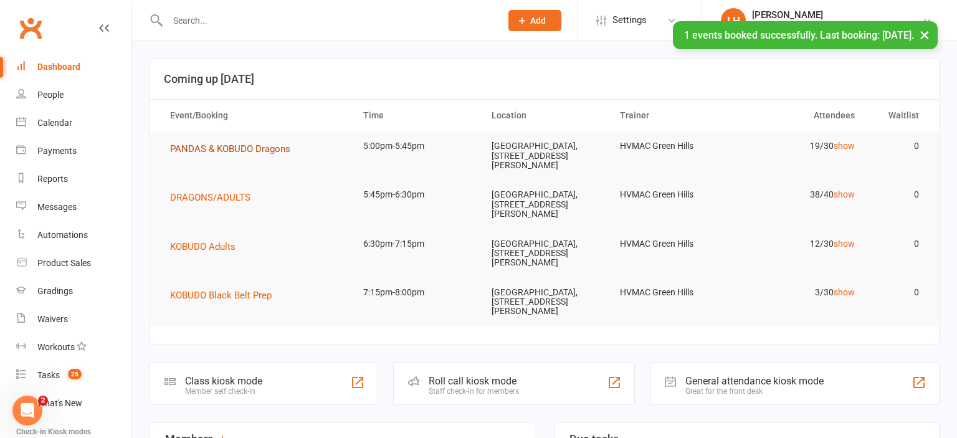
click at [225, 149] on span "PANDAS & KOBUDO Dragons" at bounding box center [230, 148] width 120 height 11
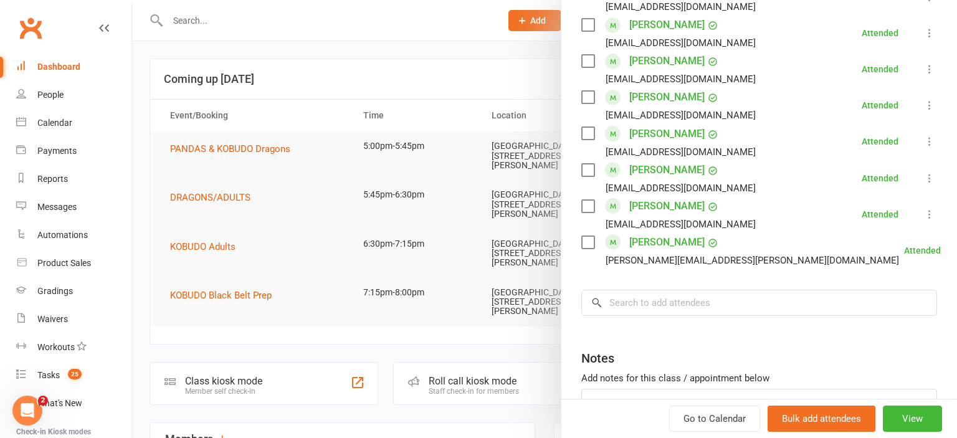
scroll to position [688, 0]
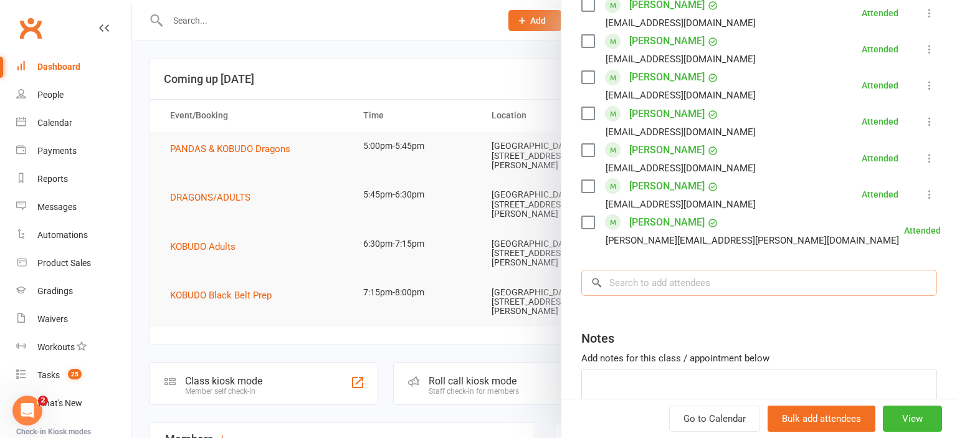
click at [652, 281] on input "search" at bounding box center [759, 283] width 356 height 26
type input "[PERSON_NAME]"
click at [393, 117] on div at bounding box center [544, 219] width 825 height 438
